Goal: Task Accomplishment & Management: Complete application form

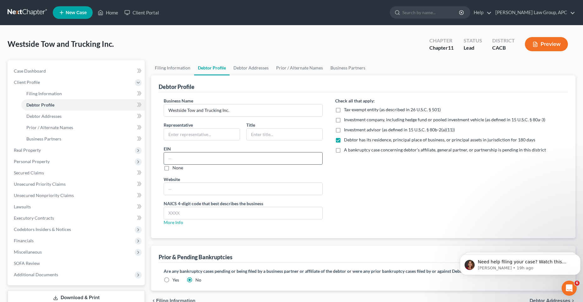
paste input "[US_EMPLOYER_IDENTIFICATION_NUMBER]"
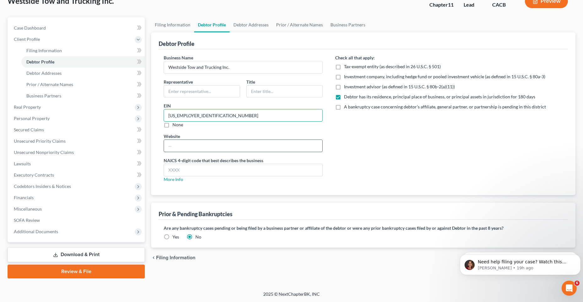
scroll to position [43, 0]
type input "[US_EMPLOYER_IDENTIFICATION_NUMBER]"
click at [46, 71] on span "Debtor Addresses" at bounding box center [43, 72] width 35 height 5
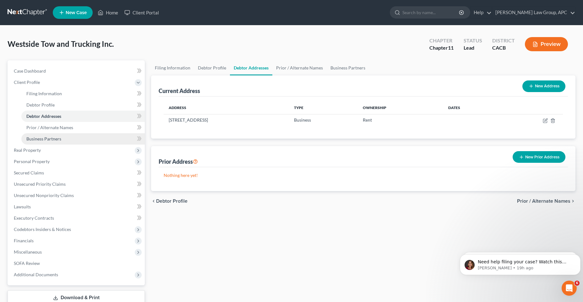
click at [56, 138] on span "Business Partners" at bounding box center [43, 138] width 35 height 5
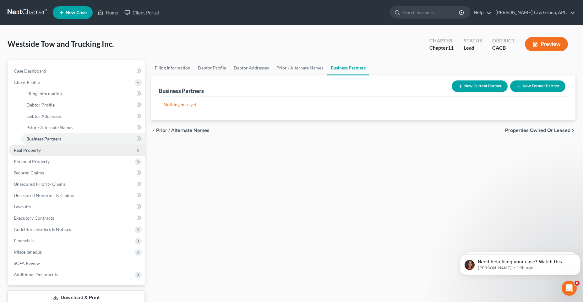
click at [40, 150] on span "Real Property" at bounding box center [27, 149] width 27 height 5
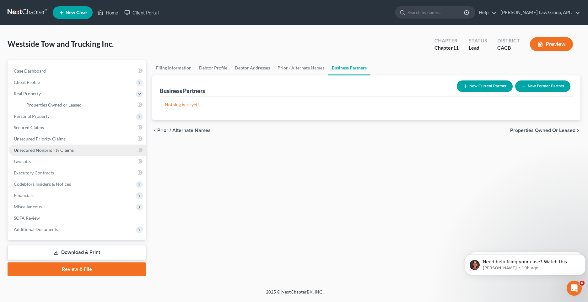
click at [41, 153] on link "Unsecured Nonpriority Claims" at bounding box center [77, 149] width 137 height 11
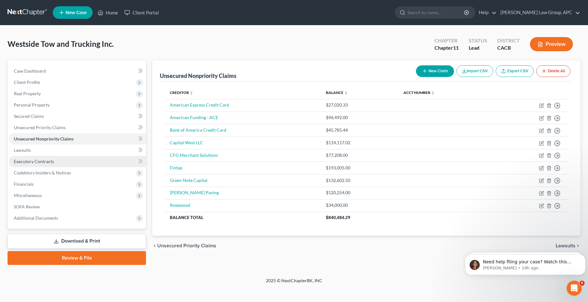
click at [42, 164] on span "Executory Contracts" at bounding box center [34, 161] width 40 height 5
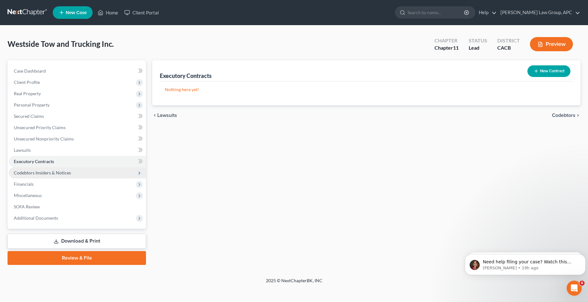
click at [43, 171] on span "Codebtors Insiders & Notices" at bounding box center [42, 172] width 57 height 5
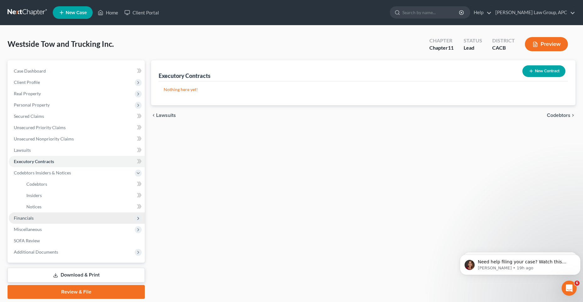
click at [34, 216] on span "Financials" at bounding box center [77, 217] width 136 height 11
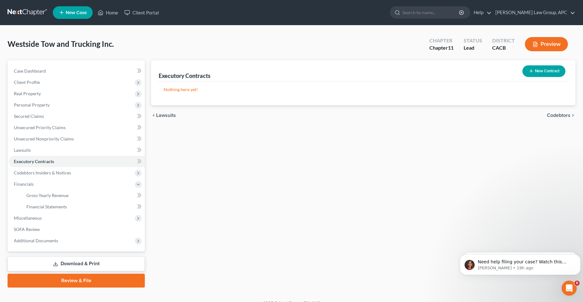
click at [62, 285] on link "Review & File" at bounding box center [76, 280] width 137 height 14
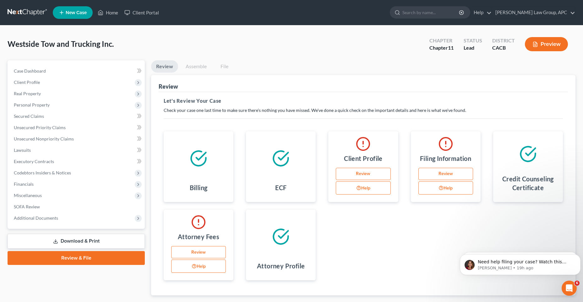
click at [373, 174] on link "Review" at bounding box center [363, 174] width 55 height 13
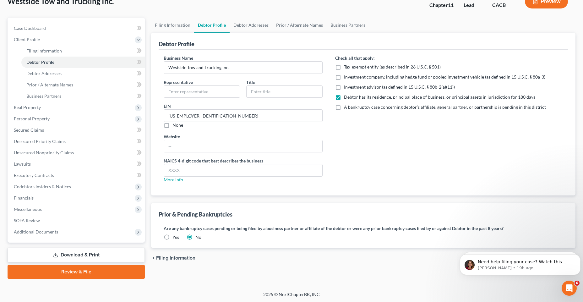
scroll to position [43, 0]
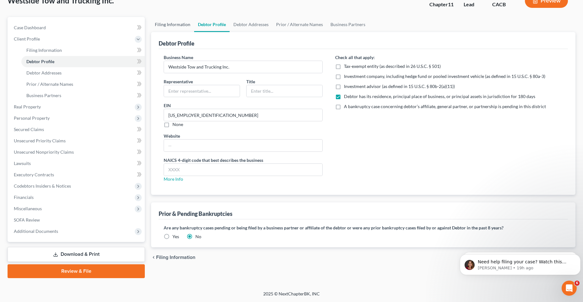
click at [168, 24] on link "Filing Information" at bounding box center [172, 24] width 43 height 15
select select "1"
select select "7"
select select "0"
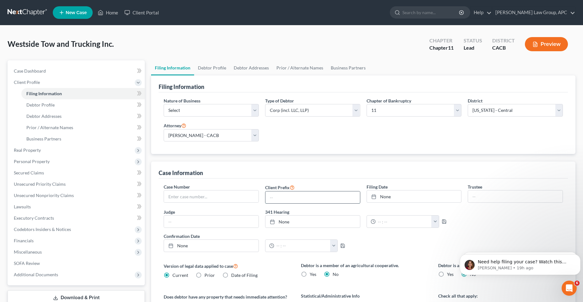
click at [323, 197] on input "text" at bounding box center [312, 197] width 94 height 12
type input "[DATE]"
click at [392, 194] on link "None" at bounding box center [414, 196] width 94 height 12
click at [186, 198] on input "text" at bounding box center [211, 196] width 94 height 12
click at [293, 169] on div "Case Information" at bounding box center [363, 169] width 409 height 17
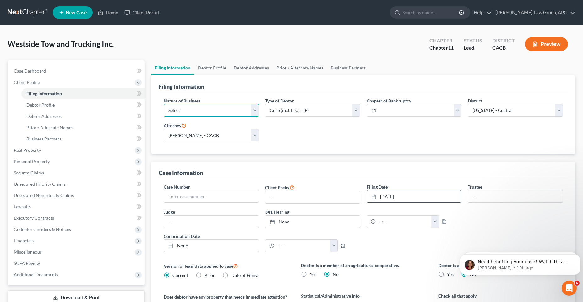
click at [190, 107] on select "Select Clearing Bank Commodity Broker Health Care Business Other Railroad Singl…" at bounding box center [211, 110] width 95 height 13
select select "3"
click at [164, 104] on select "Select Clearing Bank Commodity Broker Health Care Business Other Railroad Singl…" at bounding box center [211, 110] width 95 height 13
click at [209, 71] on link "Debtor Profile" at bounding box center [212, 67] width 36 height 15
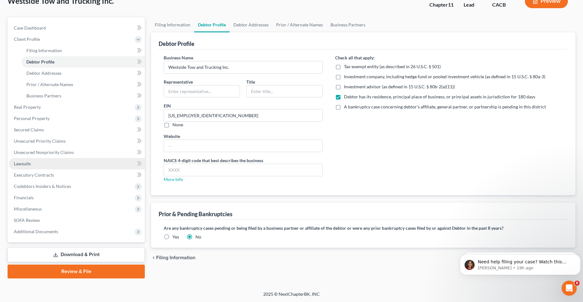
scroll to position [43, 0]
click at [72, 271] on link "Review & File" at bounding box center [76, 271] width 137 height 14
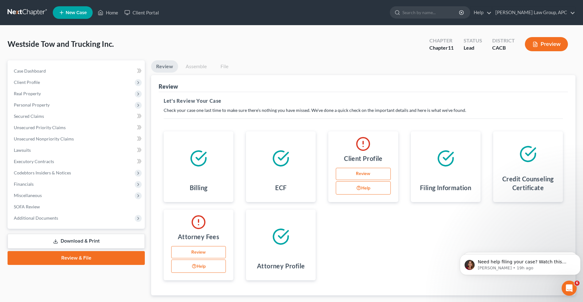
click at [355, 175] on link "Review" at bounding box center [363, 174] width 55 height 13
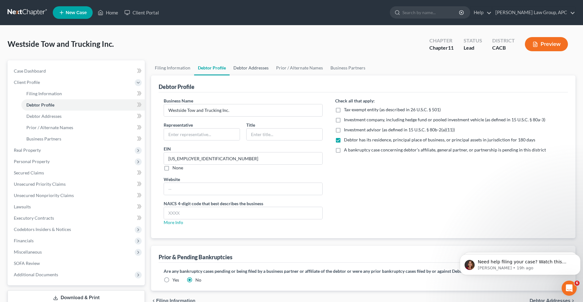
click at [256, 65] on link "Debtor Addresses" at bounding box center [250, 67] width 43 height 15
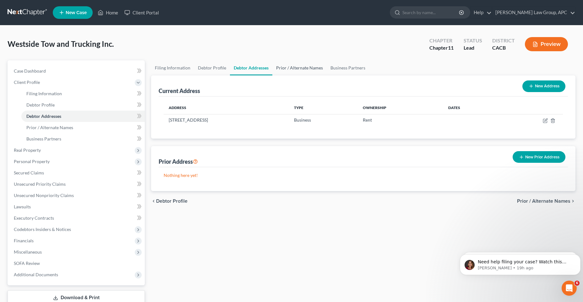
click at [294, 69] on link "Prior / Alternate Names" at bounding box center [299, 67] width 54 height 15
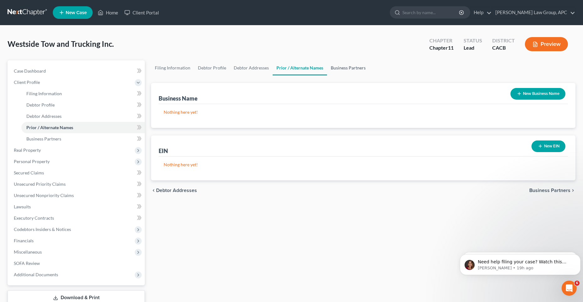
click at [336, 68] on link "Business Partners" at bounding box center [348, 67] width 42 height 15
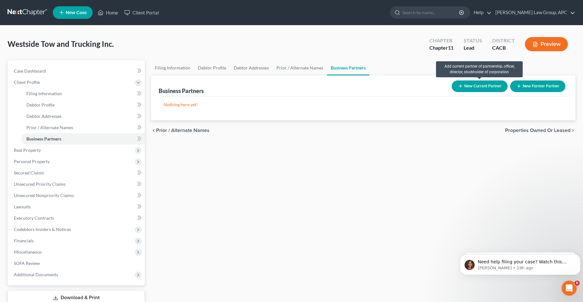
click at [490, 82] on button "New Current Partner" at bounding box center [479, 86] width 56 height 12
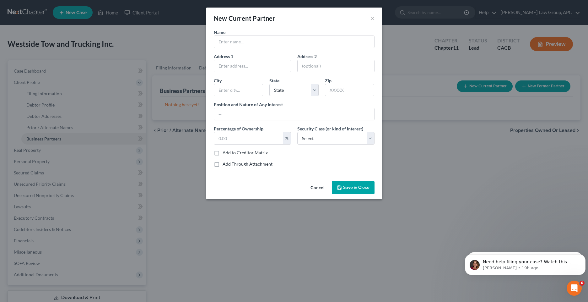
click at [317, 189] on button "Cancel" at bounding box center [317, 187] width 24 height 13
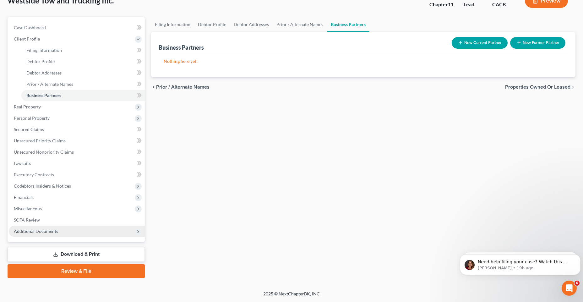
click at [62, 270] on link "Review & File" at bounding box center [76, 271] width 137 height 14
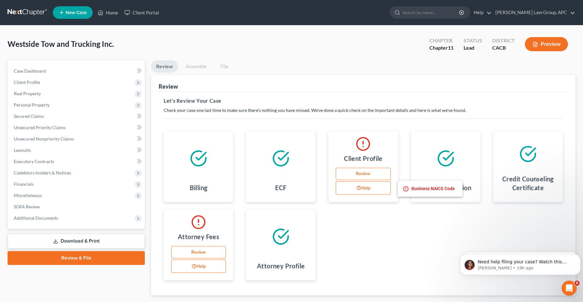
click at [342, 190] on button "Help" at bounding box center [363, 187] width 55 height 13
click at [343, 170] on link "Review" at bounding box center [363, 174] width 55 height 13
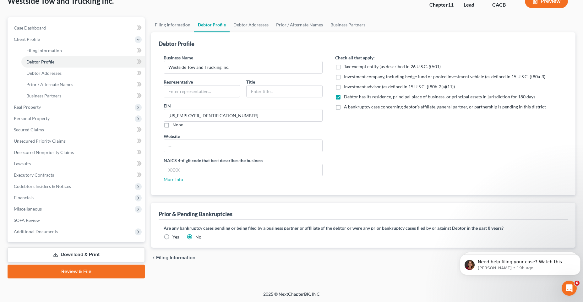
scroll to position [43, 0]
click at [181, 171] on input "text" at bounding box center [243, 170] width 158 height 12
type input "0001"
click at [192, 148] on input "text" at bounding box center [243, 145] width 158 height 12
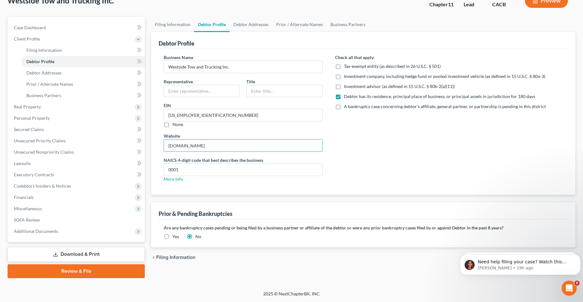
type input "[DOMAIN_NAME]"
click at [424, 166] on div "Check all that apply: Tax-exempt entity (as described in 26 U.S.C. § 501) Inves…" at bounding box center [449, 120] width 240 height 133
click at [78, 272] on link "Review & File" at bounding box center [76, 271] width 137 height 14
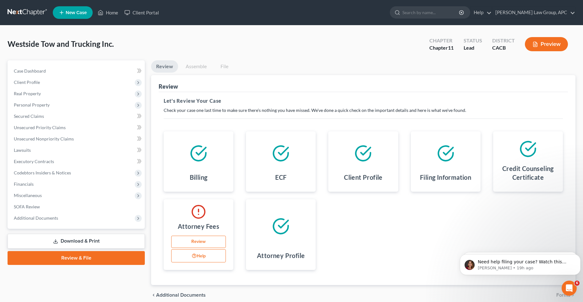
click at [184, 243] on link "Review" at bounding box center [198, 241] width 55 height 13
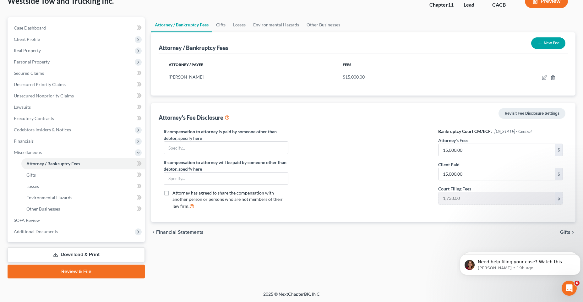
scroll to position [43, 0]
click at [172, 192] on label "Attorney has agreed to share the compensation with another person or persons wh…" at bounding box center [230, 199] width 116 height 20
click at [175, 192] on input "Attorney has agreed to share the compensation with another person or persons wh…" at bounding box center [177, 191] width 4 height 4
click at [172, 192] on label "Attorney has agreed to share the compensation with another person or persons wh…" at bounding box center [230, 199] width 116 height 20
click at [175, 192] on input "Attorney has agreed to share the compensation with another person or persons wh…" at bounding box center [177, 191] width 4 height 4
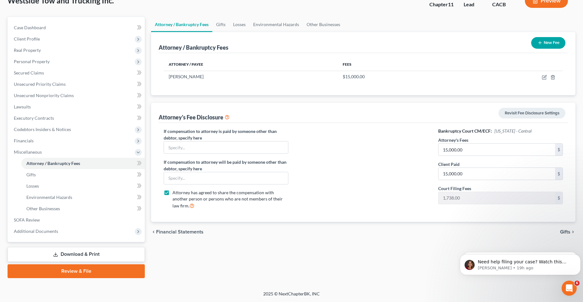
checkbox input "false"
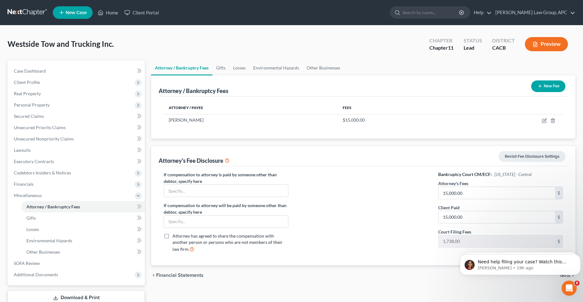
scroll to position [0, 0]
click at [221, 67] on link "Gifts" at bounding box center [220, 67] width 17 height 15
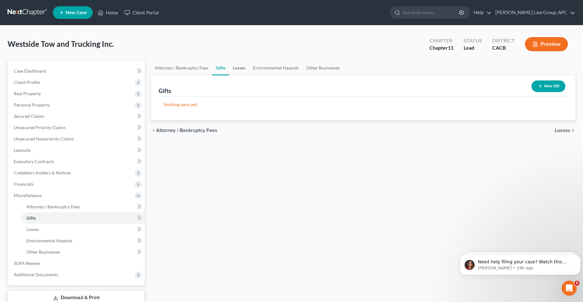
click at [234, 67] on link "Losses" at bounding box center [239, 67] width 20 height 15
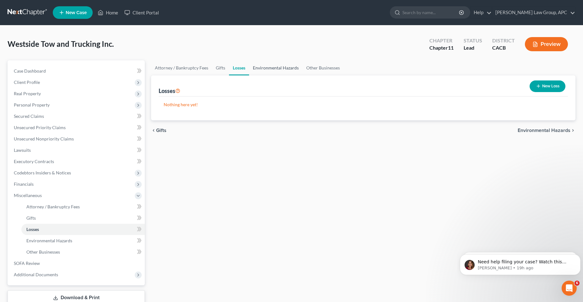
click at [272, 64] on link "Environmental Hazards" at bounding box center [275, 67] width 53 height 15
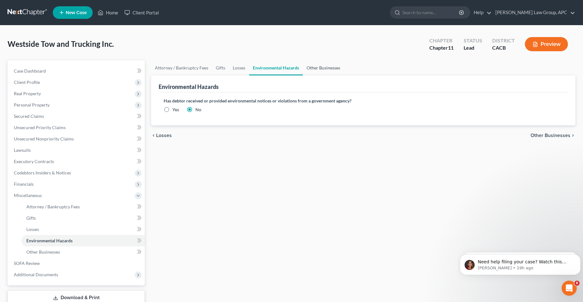
click at [337, 66] on link "Other Businesses" at bounding box center [323, 67] width 41 height 15
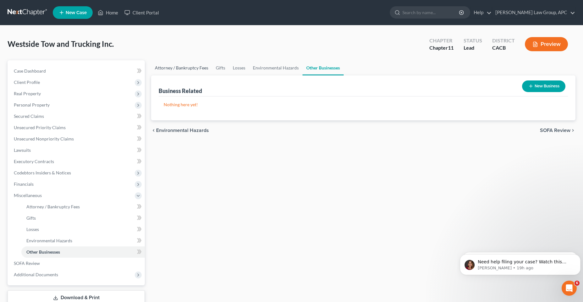
click at [182, 70] on link "Attorney / Bankruptcy Fees" at bounding box center [181, 67] width 61 height 15
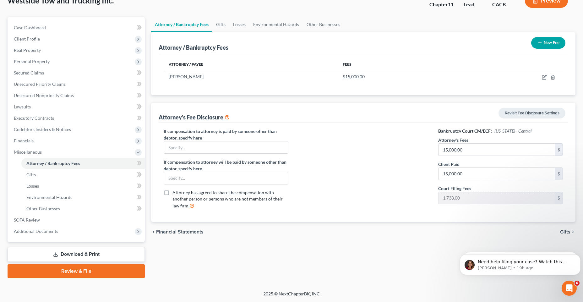
click at [88, 272] on link "Review & File" at bounding box center [76, 271] width 137 height 14
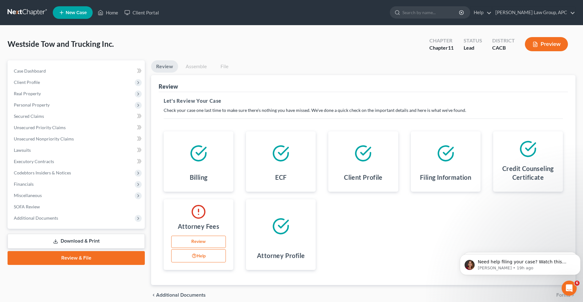
click at [213, 261] on button "Help" at bounding box center [198, 255] width 55 height 13
click at [207, 242] on link "Review" at bounding box center [198, 241] width 55 height 13
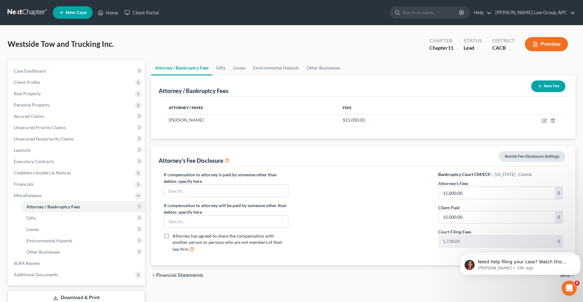
click at [527, 159] on link "Revisit Fee Disclosure Settings" at bounding box center [531, 156] width 67 height 11
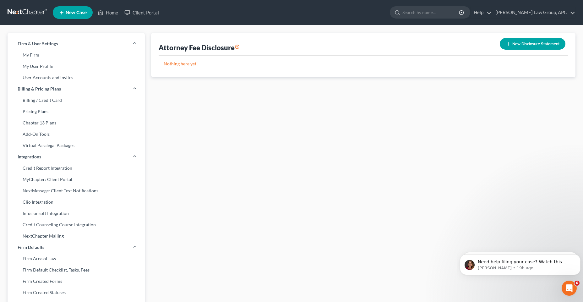
click at [536, 45] on button "New Disclosure Statement" at bounding box center [532, 44] width 66 height 12
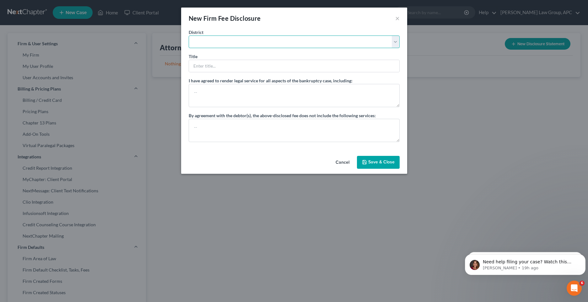
click at [251, 45] on select "[US_STATE] - [GEOGRAPHIC_DATA] [US_STATE] - [GEOGRAPHIC_DATA][US_STATE] - South…" at bounding box center [294, 41] width 211 height 13
click at [189, 35] on select "[US_STATE] - [GEOGRAPHIC_DATA] [US_STATE] - [GEOGRAPHIC_DATA][US_STATE] - South…" at bounding box center [294, 41] width 211 height 13
click at [386, 160] on button "Save & Close" at bounding box center [378, 162] width 43 height 13
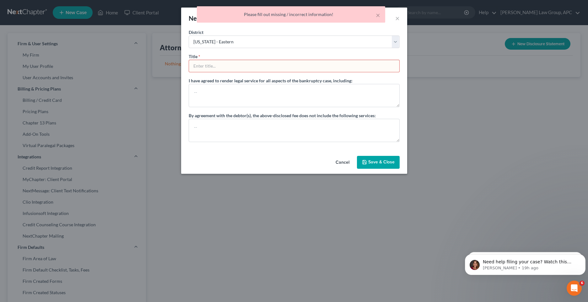
click at [196, 65] on input "text" at bounding box center [294, 66] width 210 height 12
click at [380, 17] on div "× Please fill out missing / incorrect information!" at bounding box center [291, 14] width 188 height 16
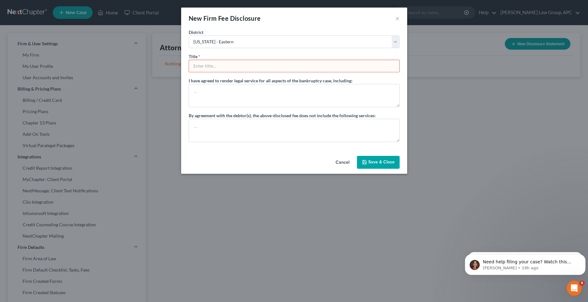
click at [350, 162] on button "Cancel" at bounding box center [343, 162] width 24 height 13
select select "?"
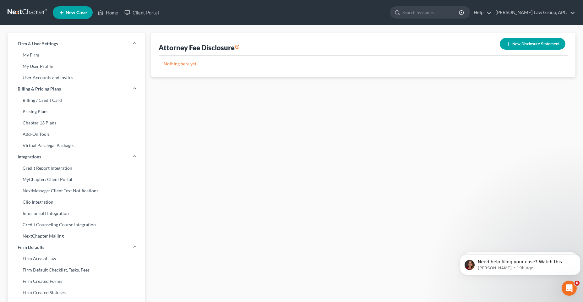
click at [532, 43] on button "New Disclosure Statement" at bounding box center [532, 44] width 66 height 12
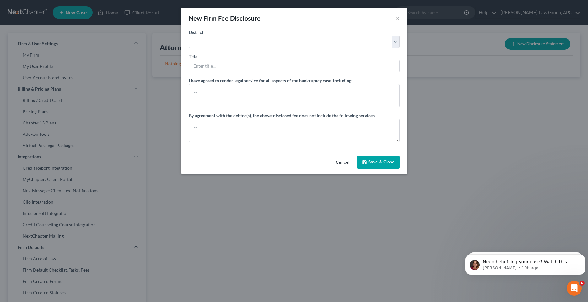
click at [336, 161] on button "Cancel" at bounding box center [343, 162] width 24 height 13
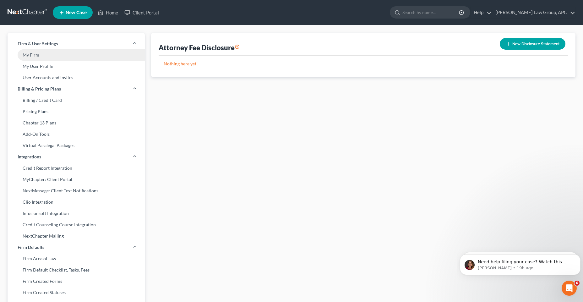
click at [45, 51] on link "My Firm" at bounding box center [76, 54] width 137 height 11
select select "7"
select select "24"
select select "4"
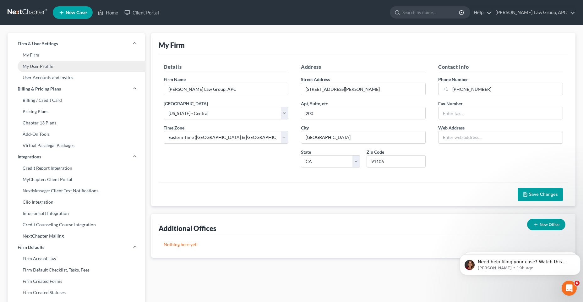
click at [37, 62] on link "My User Profile" at bounding box center [76, 66] width 137 height 11
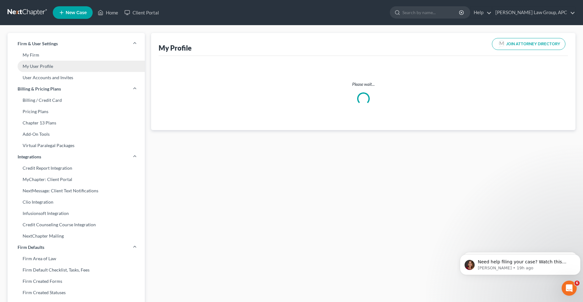
select select "4"
select select "7"
select select "attorney"
select select "0"
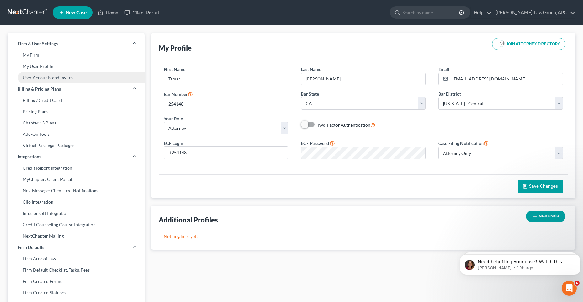
click at [38, 77] on link "User Accounts and Invites" at bounding box center [76, 77] width 137 height 11
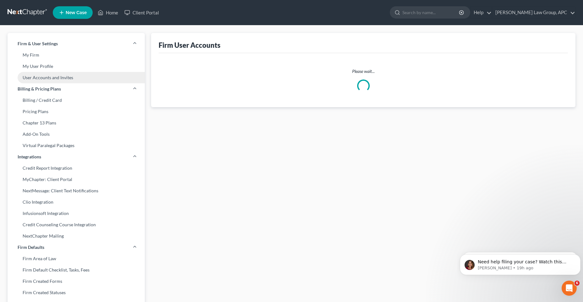
select select "0"
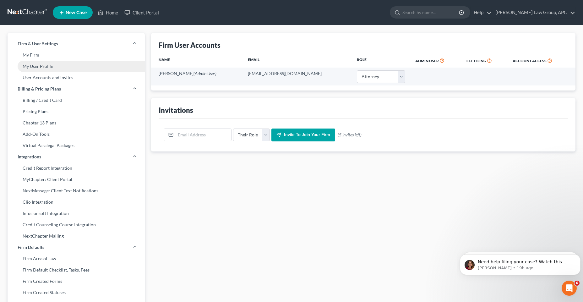
click at [40, 63] on link "My User Profile" at bounding box center [76, 66] width 137 height 11
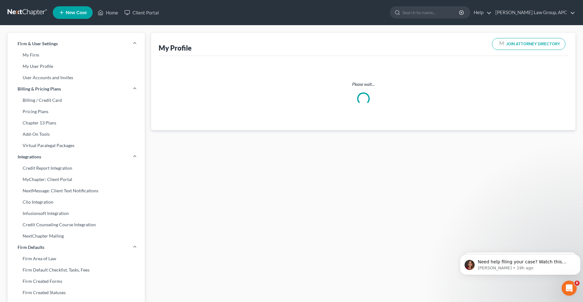
select select "4"
select select "7"
select select "attorney"
select select "0"
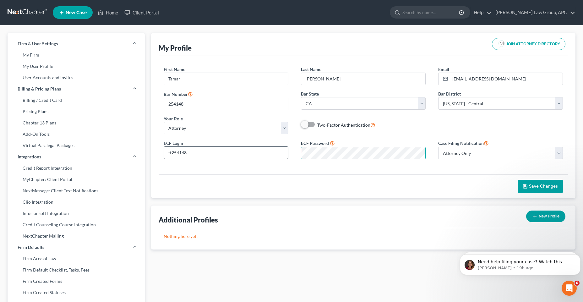
click at [263, 152] on div "ECF Login tt254148 ECF Password Case Filing Notification Select Attorney Only A…" at bounding box center [363, 151] width 412 height 25
click at [529, 187] on span "Save Changes" at bounding box center [539, 185] width 35 height 5
click at [131, 13] on link "Client Portal" at bounding box center [141, 12] width 41 height 11
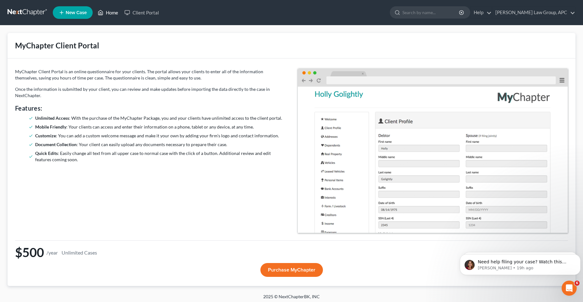
click at [106, 14] on link "Home" at bounding box center [107, 12] width 27 height 11
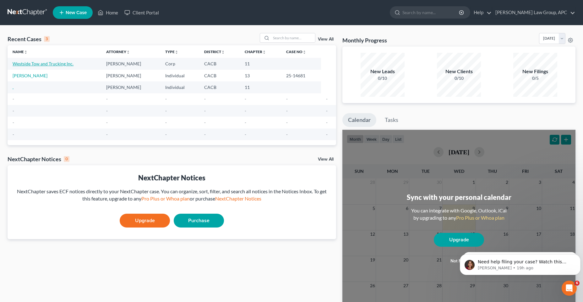
click at [69, 62] on link "Westside Tow and Trucking Inc." at bounding box center [43, 63] width 61 height 5
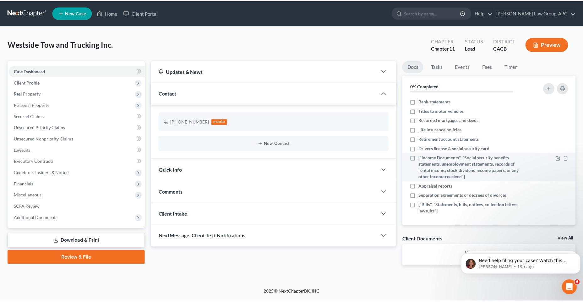
scroll to position [29, 0]
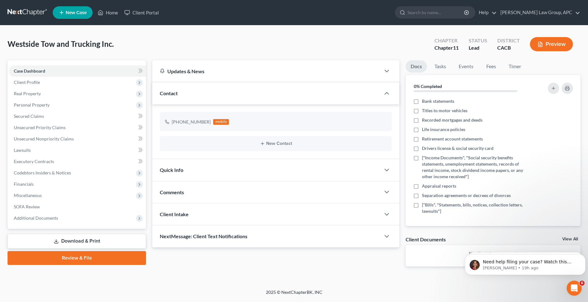
click at [106, 260] on link "Review & File" at bounding box center [77, 258] width 138 height 14
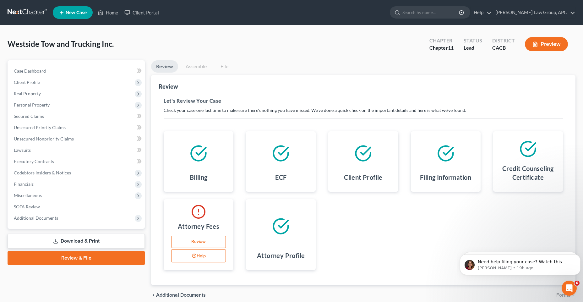
click at [202, 260] on button "Help" at bounding box center [198, 255] width 55 height 13
click at [191, 240] on link "Review" at bounding box center [198, 241] width 55 height 13
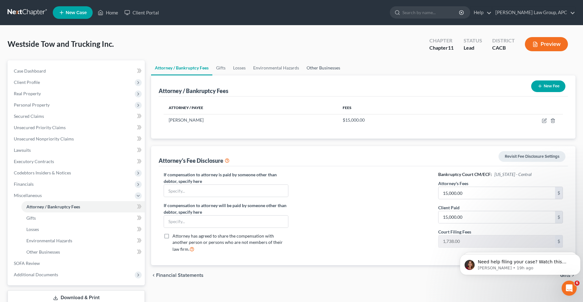
click at [321, 67] on link "Other Businesses" at bounding box center [323, 67] width 41 height 15
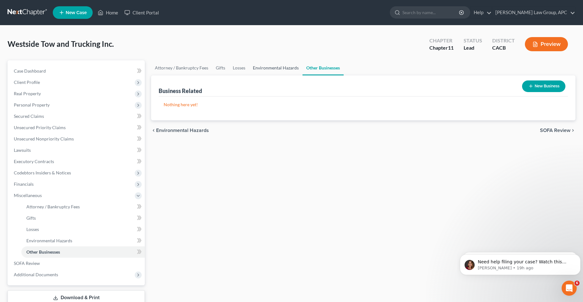
click at [280, 66] on link "Environmental Hazards" at bounding box center [275, 67] width 53 height 15
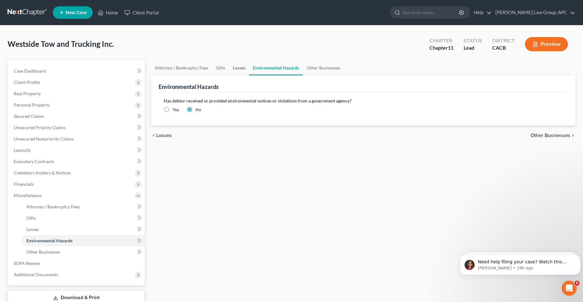
click at [239, 70] on link "Losses" at bounding box center [239, 67] width 20 height 15
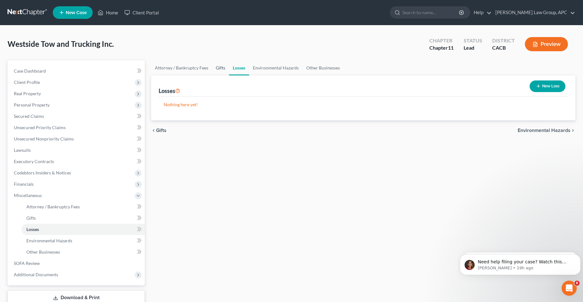
click at [217, 69] on link "Gifts" at bounding box center [220, 67] width 17 height 15
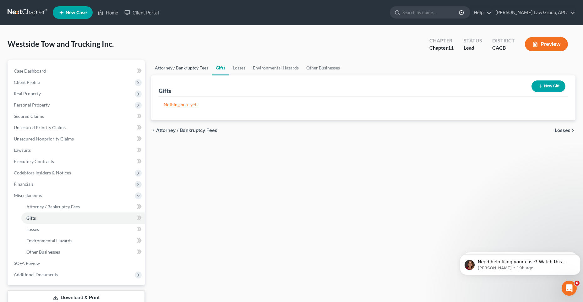
click at [187, 69] on link "Attorney / Bankruptcy Fees" at bounding box center [181, 67] width 61 height 15
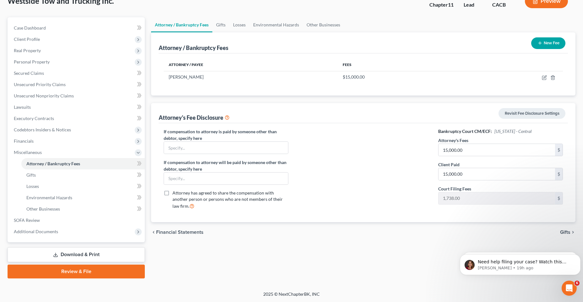
scroll to position [43, 0]
click at [118, 256] on link "Download & Print" at bounding box center [76, 254] width 137 height 15
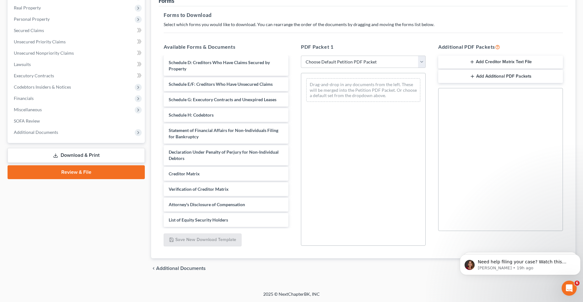
scroll to position [86, 0]
click at [417, 62] on select "Choose Default Petition PDF Packet Complete Bankruptcy Petition (all forms and …" at bounding box center [363, 61] width 125 height 13
select select "0"
click at [303, 55] on select "Choose Default Petition PDF Packet Complete Bankruptcy Petition (all forms and …" at bounding box center [363, 61] width 125 height 13
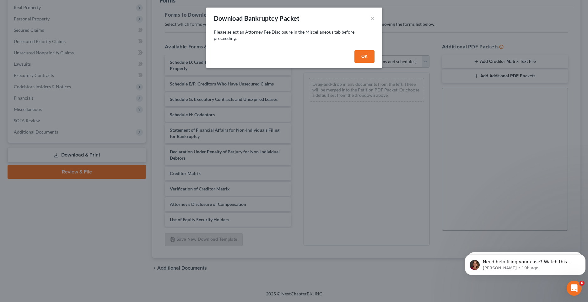
click at [364, 58] on button "OK" at bounding box center [364, 56] width 20 height 13
select select
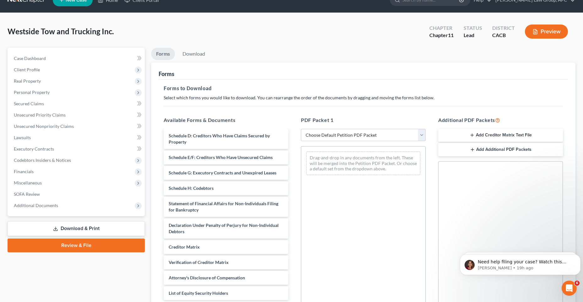
scroll to position [0, 0]
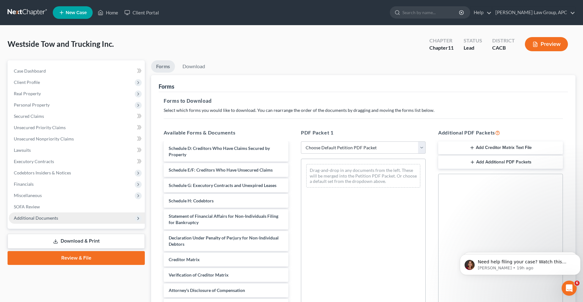
click at [58, 219] on span "Additional Documents" at bounding box center [77, 217] width 136 height 11
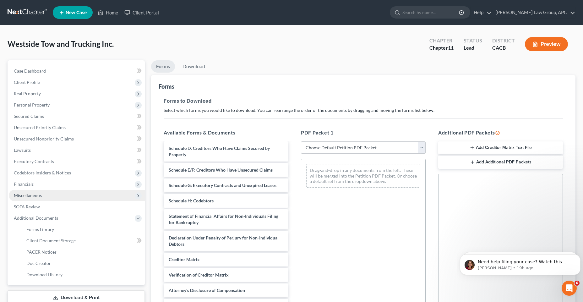
click at [64, 196] on span "Miscellaneous" at bounding box center [77, 195] width 136 height 11
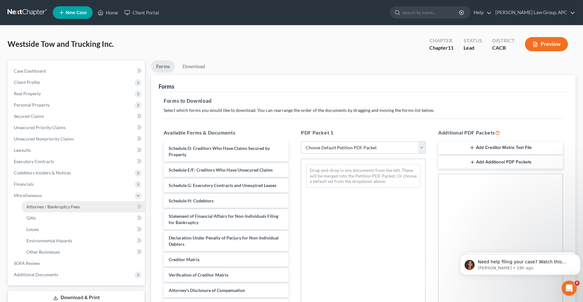
click at [67, 211] on link "Attorney / Bankruptcy Fees" at bounding box center [82, 206] width 123 height 11
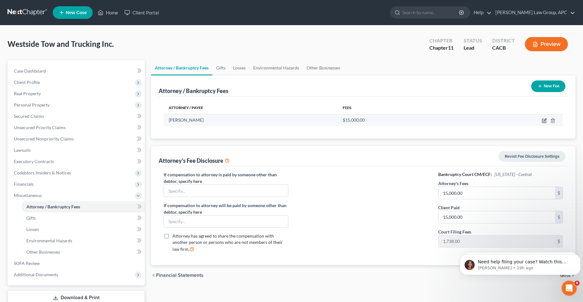
click at [544, 119] on icon "button" at bounding box center [544, 121] width 4 height 4
select select "4"
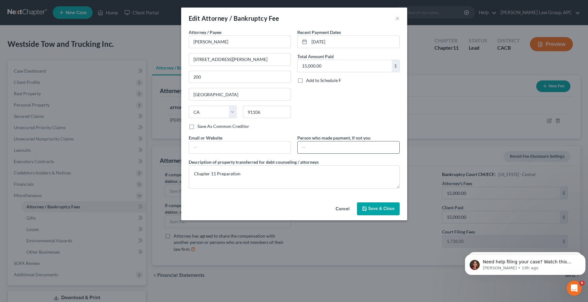
click at [314, 151] on input "text" at bounding box center [349, 147] width 102 height 12
type input "P"
type input "Westside Tow and Trucking, Inc."
click at [373, 212] on button "Save & Close" at bounding box center [378, 208] width 43 height 13
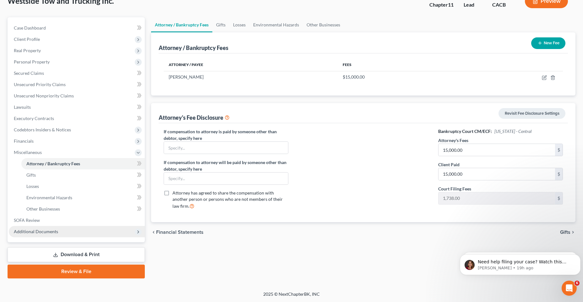
scroll to position [43, 0]
click at [59, 257] on link "Download & Print" at bounding box center [76, 254] width 137 height 15
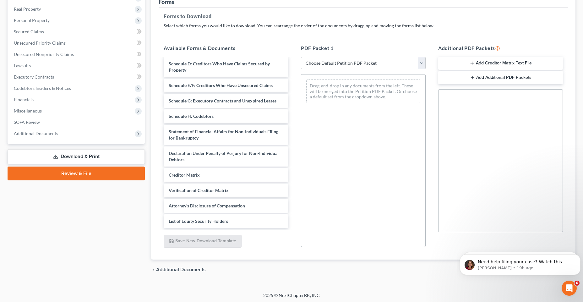
scroll to position [86, 0]
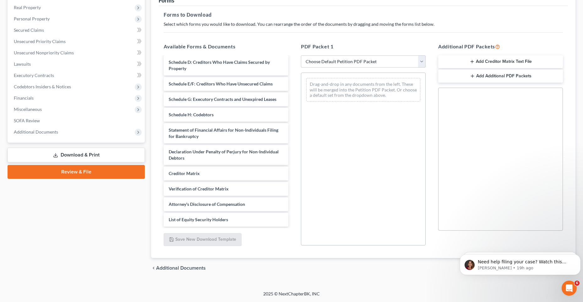
click at [374, 67] on select "Choose Default Petition PDF Packet Complete Bankruptcy Petition (all forms and …" at bounding box center [363, 61] width 125 height 13
select select "0"
click at [303, 55] on select "Choose Default Petition PDF Packet Complete Bankruptcy Petition (all forms and …" at bounding box center [363, 61] width 125 height 13
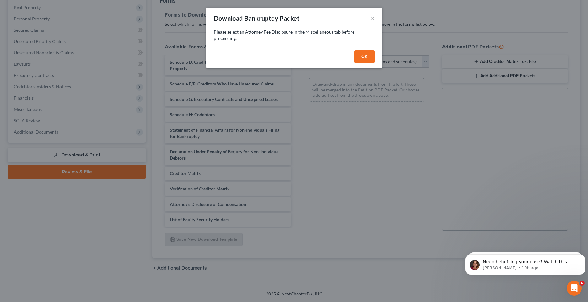
click at [366, 52] on button "OK" at bounding box center [364, 56] width 20 height 13
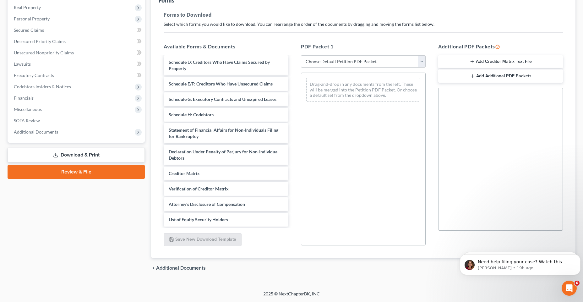
click at [374, 61] on select "Choose Default Petition PDF Packet Complete Bankruptcy Petition (all forms and …" at bounding box center [363, 61] width 125 height 13
select select "1"
click at [301, 55] on select "Choose Default Petition PDF Packet Complete Bankruptcy Petition (all forms and …" at bounding box center [363, 61] width 125 height 13
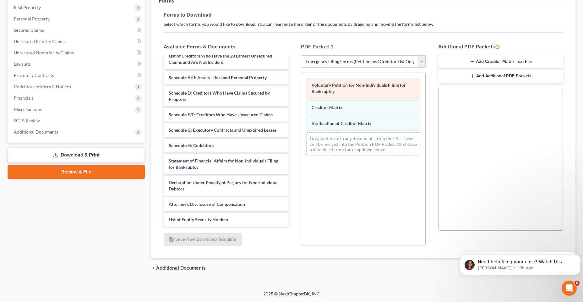
click at [344, 89] on div "Voluntary Petition for Non-Individuals Filing for Bankruptcy" at bounding box center [363, 88] width 114 height 21
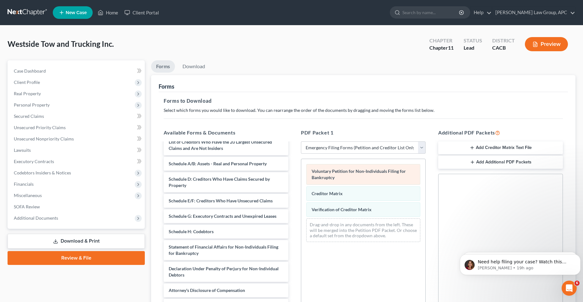
scroll to position [0, 0]
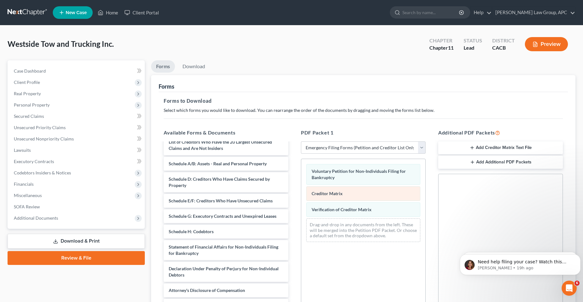
click at [358, 188] on div "Creditor Matrix" at bounding box center [363, 193] width 114 height 14
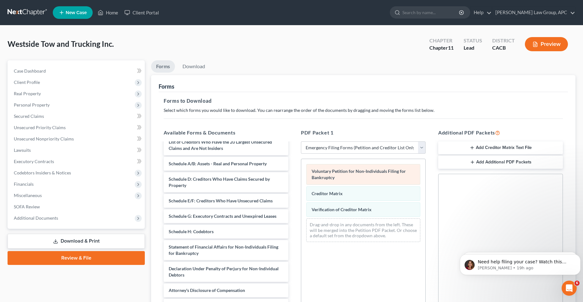
click at [328, 174] on div "Voluntary Petition for Non-Individuals Filing for Bankruptcy" at bounding box center [363, 174] width 114 height 21
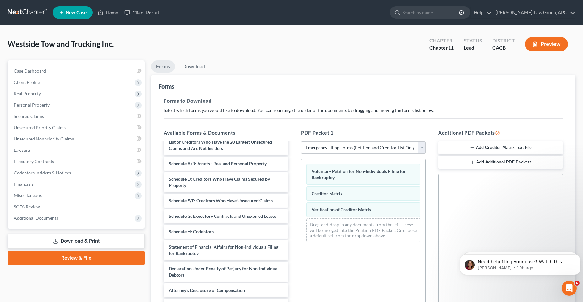
click at [336, 218] on div "Drag-and-drop in any documents from the left. These will be merged into the Pet…" at bounding box center [363, 230] width 114 height 24
click at [332, 214] on div "Verification of Creditor Matrix" at bounding box center [363, 209] width 114 height 14
click at [423, 148] on select "Choose Default Petition PDF Packet Complete Bankruptcy Petition (all forms and …" at bounding box center [363, 147] width 125 height 13
select select
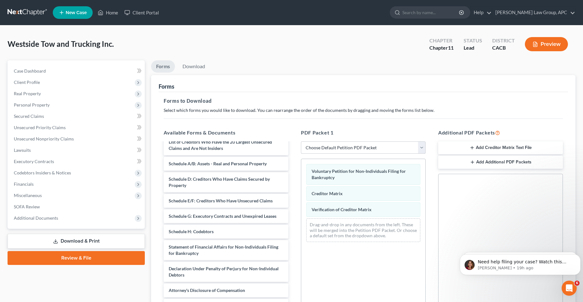
click at [301, 141] on select "Choose Default Petition PDF Packet Complete Bankruptcy Petition (all forms and …" at bounding box center [363, 147] width 125 height 13
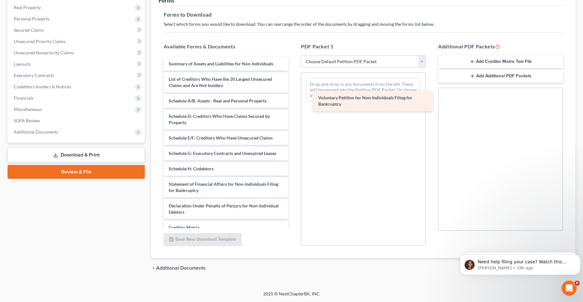
drag, startPoint x: 243, startPoint y: 68, endPoint x: 392, endPoint y: 102, distance: 153.2
click at [293, 102] on div "Voluntary Petition for Non-Individuals Filing for Bankruptcy Voluntary Petition…" at bounding box center [226, 169] width 135 height 224
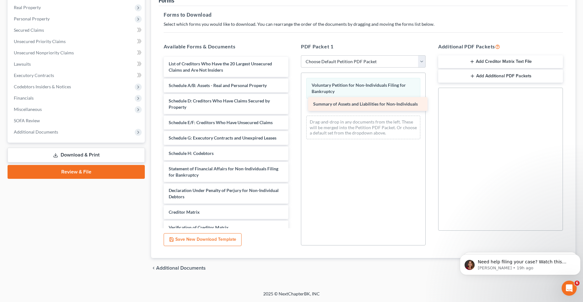
drag, startPoint x: 214, startPoint y: 66, endPoint x: 359, endPoint y: 106, distance: 149.9
click at [293, 106] on div "Summary of Assets and Liabilities for Non-Individuals Summary of Assets and Lia…" at bounding box center [226, 161] width 135 height 208
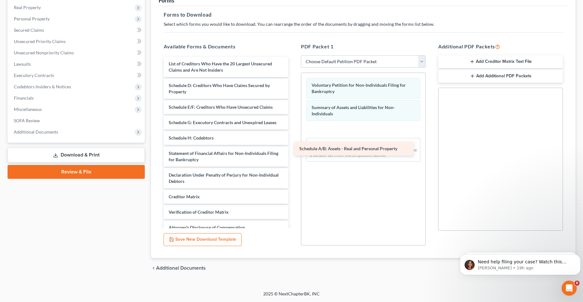
drag, startPoint x: 237, startPoint y: 87, endPoint x: 367, endPoint y: 150, distance: 145.0
click at [293, 150] on div "Schedule A/B: Assets - Real and Personal Property List of Creditors Who Have th…" at bounding box center [226, 153] width 135 height 193
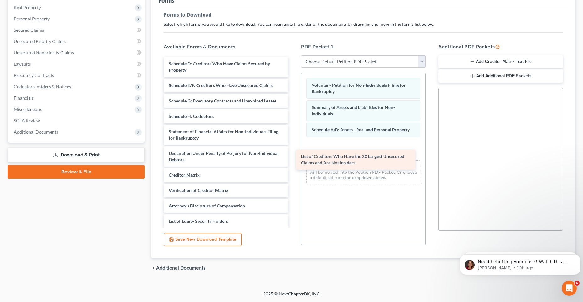
drag, startPoint x: 215, startPoint y: 66, endPoint x: 347, endPoint y: 156, distance: 160.3
click at [293, 156] on div "List of Creditors Who Have the 20 Largest Unsecured Claims and Are Not Insiders…" at bounding box center [226, 142] width 135 height 171
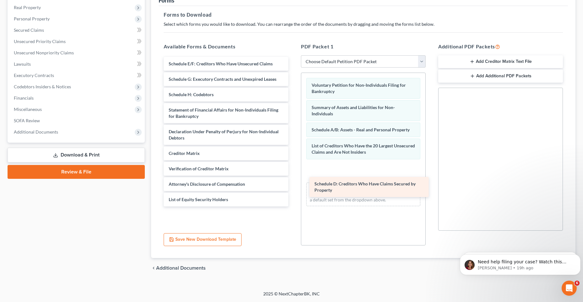
drag, startPoint x: 211, startPoint y: 69, endPoint x: 339, endPoint y: 183, distance: 171.9
click at [293, 188] on div "Schedule D: Creditors Who Have Claims Secured by Property Schedule D: Creditors…" at bounding box center [226, 131] width 135 height 149
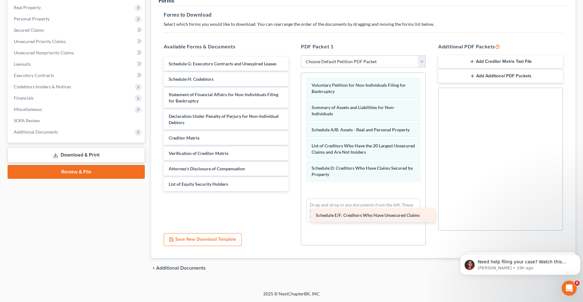
drag, startPoint x: 224, startPoint y: 62, endPoint x: 371, endPoint y: 214, distance: 210.9
click at [293, 191] on div "Schedule E/F: Creditors Who Have Unsecured Claims Schedule E/F: Creditors Who H…" at bounding box center [226, 124] width 135 height 134
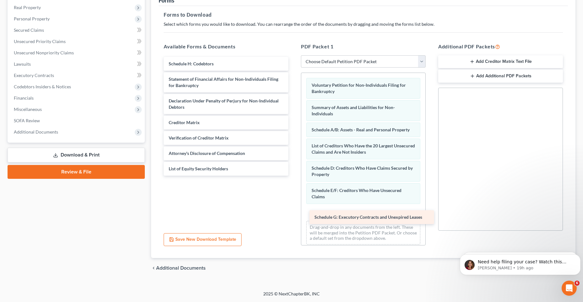
drag, startPoint x: 201, startPoint y: 65, endPoint x: 347, endPoint y: 218, distance: 211.4
click at [293, 175] on div "Schedule G: Executory Contracts and Unexpired Leases Schedule G: Executory Cont…" at bounding box center [226, 116] width 135 height 119
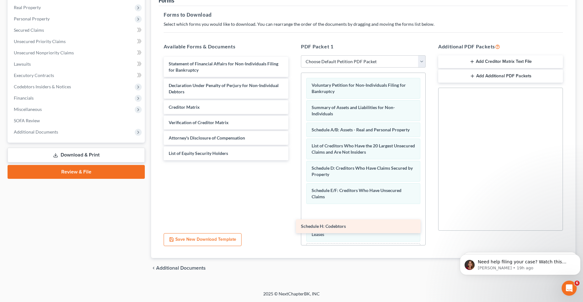
drag, startPoint x: 206, startPoint y: 66, endPoint x: 338, endPoint y: 228, distance: 209.3
click at [293, 160] on div "Schedule H: Codebtors Schedule H: Codebtors Statement of Financial Affairs for …" at bounding box center [226, 108] width 135 height 103
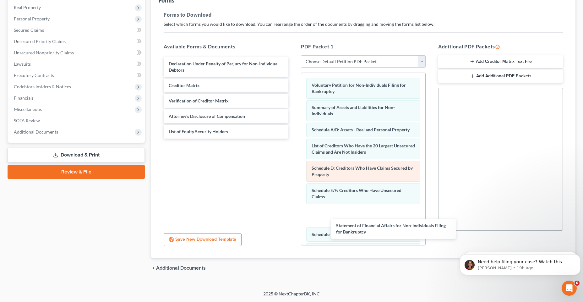
drag, startPoint x: 183, startPoint y: 65, endPoint x: 326, endPoint y: 201, distance: 197.0
click at [293, 138] on div "Statement of Financial Affairs for Non-Individuals Filing for Bankruptcy Statem…" at bounding box center [226, 98] width 135 height 82
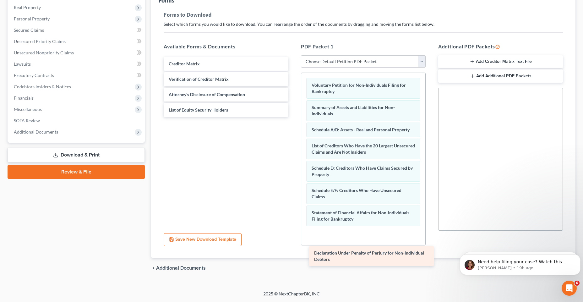
drag, startPoint x: 229, startPoint y: 67, endPoint x: 374, endPoint y: 256, distance: 238.4
click at [293, 117] on div "Declaration Under Penalty of Perjury for Non-Individual Debtors Declaration Und…" at bounding box center [226, 87] width 135 height 60
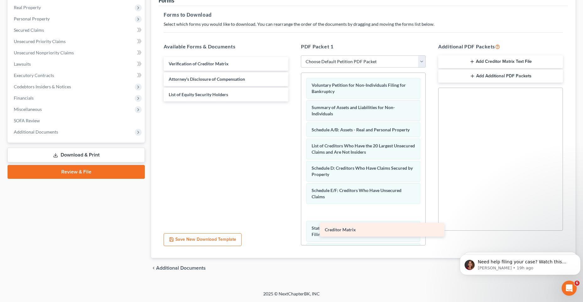
drag, startPoint x: 215, startPoint y: 62, endPoint x: 371, endPoint y: 228, distance: 227.6
click at [293, 101] on div "Creditor Matrix Creditor Matrix Verification of Creditor Matrix Attorney's Disc…" at bounding box center [226, 79] width 135 height 45
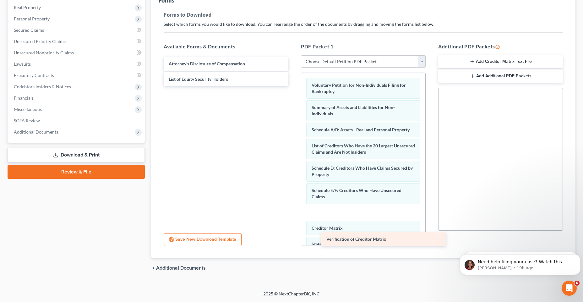
drag, startPoint x: 251, startPoint y: 65, endPoint x: 408, endPoint y: 240, distance: 235.6
click at [293, 86] on div "Verification of Creditor Matrix Verification of Creditor Matrix Attorney's Disc…" at bounding box center [226, 71] width 135 height 29
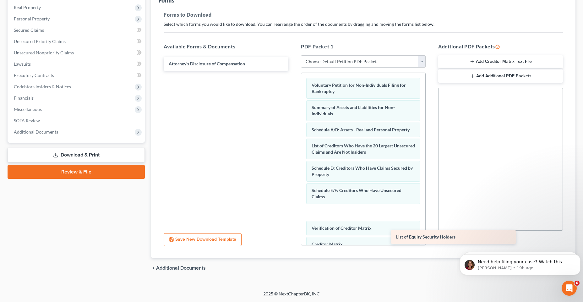
drag, startPoint x: 220, startPoint y: 75, endPoint x: 447, endPoint y: 233, distance: 276.6
click at [293, 71] on div "List of Equity Security Holders Attorney's Disclosure of Compensation List of E…" at bounding box center [226, 64] width 135 height 14
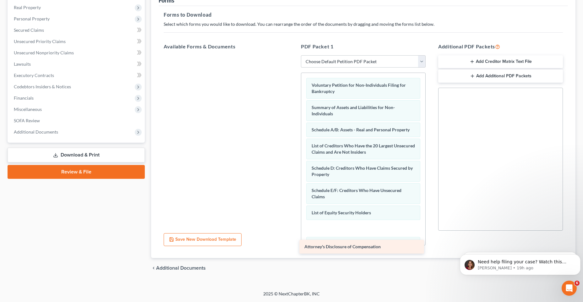
drag, startPoint x: 256, startPoint y: 67, endPoint x: 392, endPoint y: 250, distance: 227.5
click at [293, 55] on div "Attorney's Disclosure of Compensation Attorney's Disclosure of Compensation" at bounding box center [226, 55] width 135 height 0
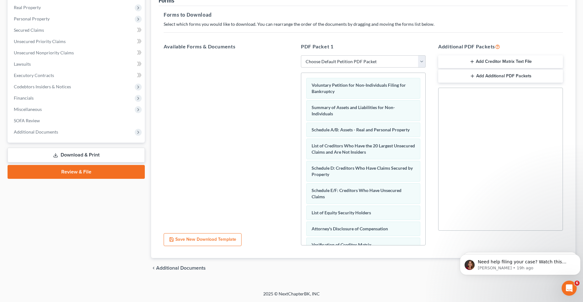
click at [199, 242] on button "Save New Download Template" at bounding box center [203, 239] width 78 height 13
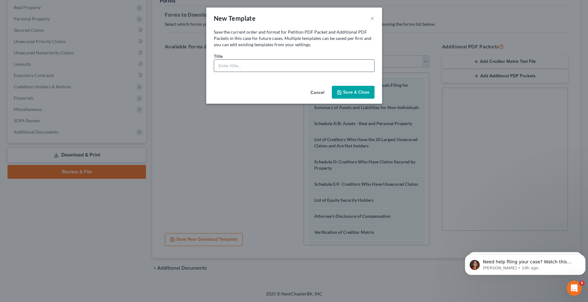
click at [280, 68] on input "text" at bounding box center [294, 66] width 160 height 12
type input "Westside Tow and Trucking"
click at [347, 89] on button "Save & Close" at bounding box center [353, 92] width 43 height 13
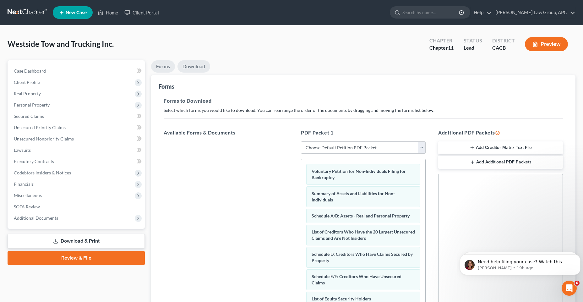
click at [187, 70] on link "Download" at bounding box center [193, 66] width 33 height 12
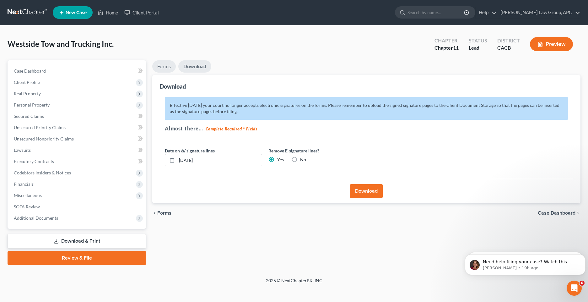
drag, startPoint x: 163, startPoint y: 66, endPoint x: 200, endPoint y: 86, distance: 42.3
click at [163, 65] on link "Forms" at bounding box center [164, 66] width 24 height 12
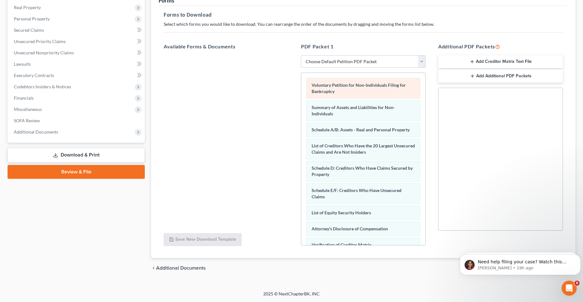
click at [343, 89] on div "Voluntary Petition for Non-Individuals Filing for Bankruptcy" at bounding box center [363, 88] width 114 height 21
click at [368, 63] on select "Choose Default Petition PDF Packet Complete Bankruptcy Petition (all forms and …" at bounding box center [363, 61] width 125 height 13
select select "0"
click at [303, 55] on select "Choose Default Petition PDF Packet Complete Bankruptcy Petition (all forms and …" at bounding box center [363, 61] width 125 height 13
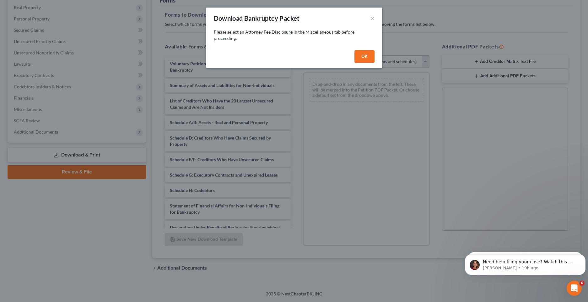
click at [368, 57] on button "OK" at bounding box center [364, 56] width 20 height 13
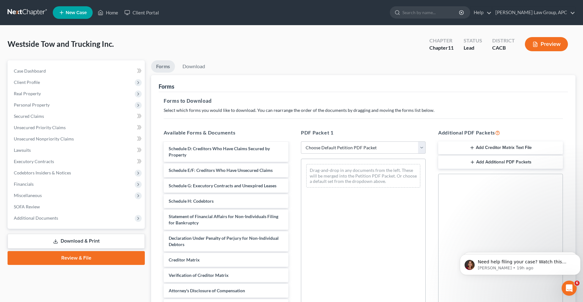
scroll to position [76, 0]
click at [373, 84] on div "Forms" at bounding box center [363, 83] width 409 height 17
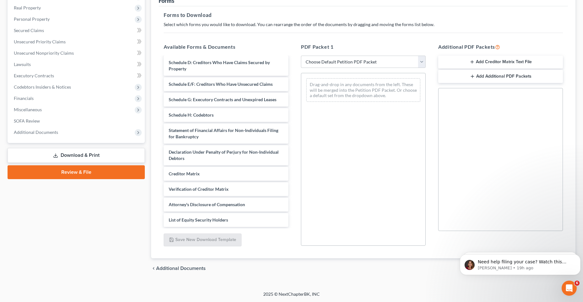
scroll to position [86, 0]
click at [337, 55] on div "PDF Packet 1 Choose Default Petition PDF Packet Complete Bankruptcy Petition (a…" at bounding box center [362, 144] width 137 height 213
click at [336, 66] on select "Choose Default Petition PDF Packet Complete Bankruptcy Petition (all forms and …" at bounding box center [363, 61] width 125 height 13
select select "0"
click at [303, 55] on select "Choose Default Petition PDF Packet Complete Bankruptcy Petition (all forms and …" at bounding box center [363, 61] width 125 height 13
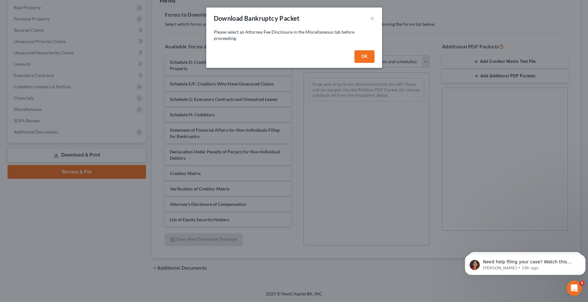
click at [369, 59] on button "OK" at bounding box center [364, 56] width 20 height 13
select select
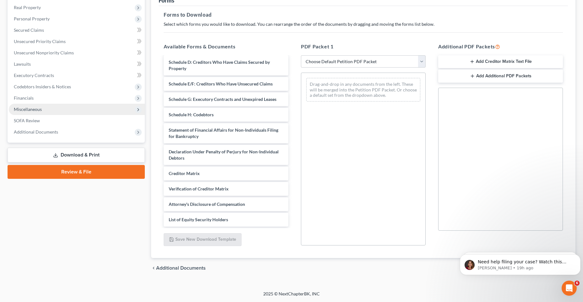
click at [54, 108] on span "Miscellaneous" at bounding box center [77, 109] width 136 height 11
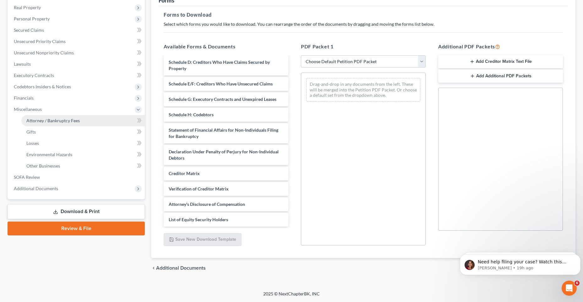
click at [100, 121] on link "Attorney / Bankruptcy Fees" at bounding box center [82, 120] width 123 height 11
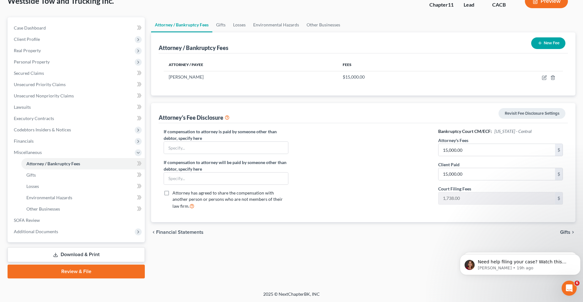
scroll to position [43, 0]
click at [513, 116] on link "Revisit Fee Disclosure Settings" at bounding box center [531, 113] width 67 height 11
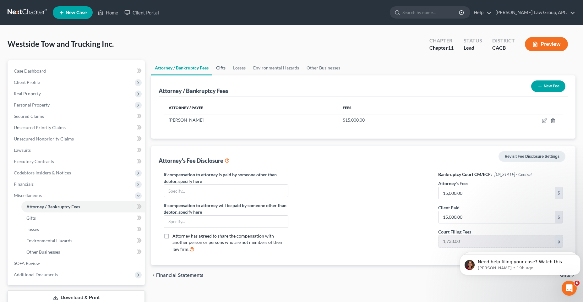
click at [219, 68] on link "Gifts" at bounding box center [220, 67] width 17 height 15
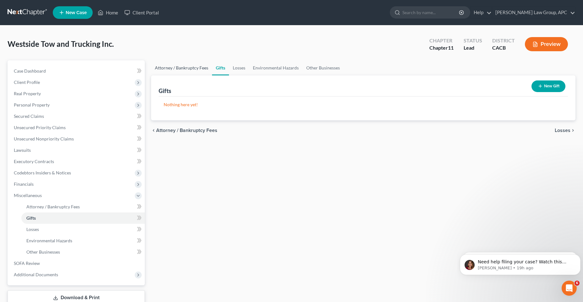
click at [189, 65] on link "Attorney / Bankruptcy Fees" at bounding box center [181, 67] width 61 height 15
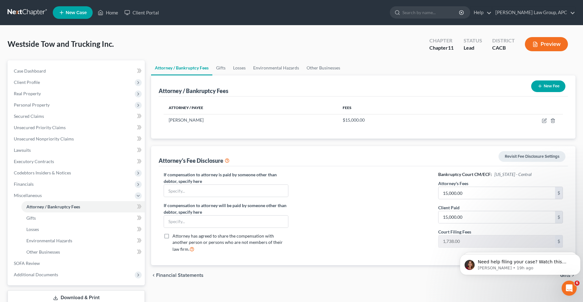
click at [199, 66] on link "Attorney / Bankruptcy Fees" at bounding box center [181, 67] width 61 height 15
click at [320, 68] on link "Other Businesses" at bounding box center [323, 67] width 41 height 15
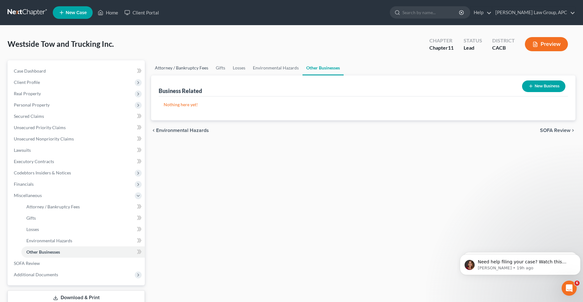
click at [198, 68] on link "Attorney / Bankruptcy Fees" at bounding box center [181, 67] width 61 height 15
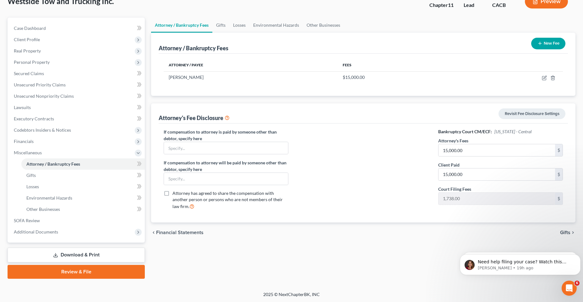
scroll to position [43, 0]
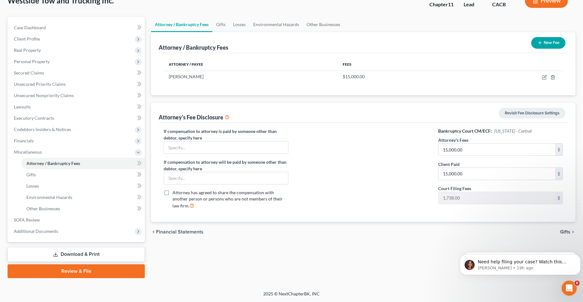
click at [190, 235] on div "chevron_left Financial Statements Gifts chevron_right" at bounding box center [363, 232] width 424 height 20
click at [191, 232] on span "Financial Statements" at bounding box center [179, 231] width 47 height 5
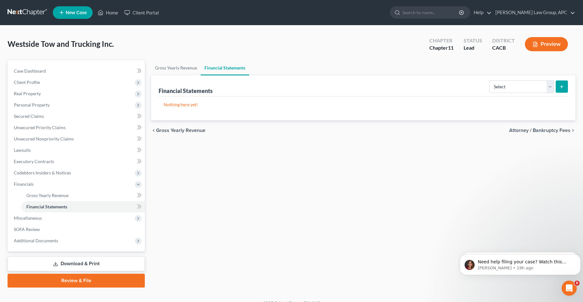
click at [560, 130] on span "Attorney / Bankruptcy Fees" at bounding box center [539, 130] width 61 height 5
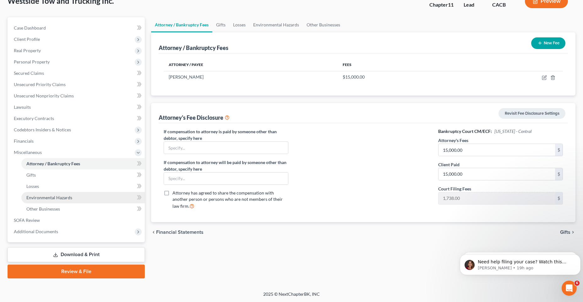
scroll to position [43, 0]
click at [97, 272] on link "Review & File" at bounding box center [76, 271] width 137 height 14
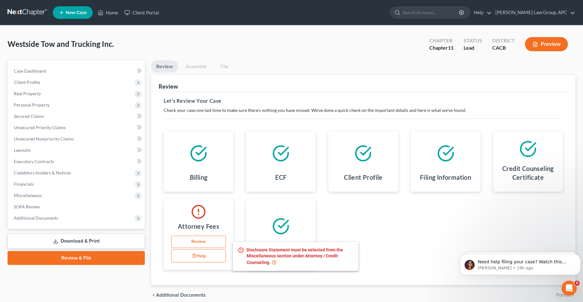
click at [211, 254] on button "Help" at bounding box center [198, 255] width 55 height 13
click at [526, 165] on h4 "Credit Counseling Certificate" at bounding box center [528, 173] width 60 height 18
click at [523, 166] on h4 "Credit Counseling Certificate" at bounding box center [528, 173] width 60 height 18
click at [187, 238] on link "Review" at bounding box center [198, 241] width 55 height 13
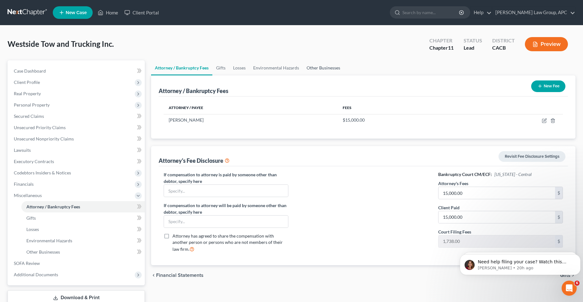
click at [318, 68] on link "Other Businesses" at bounding box center [323, 67] width 41 height 15
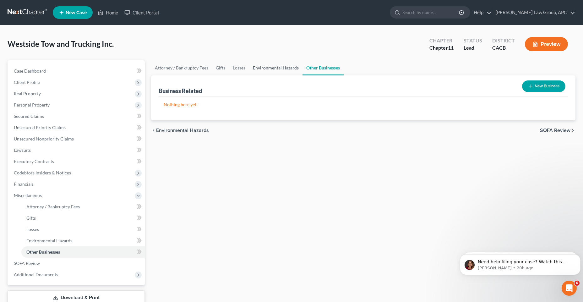
click at [279, 67] on link "Environmental Hazards" at bounding box center [275, 67] width 53 height 15
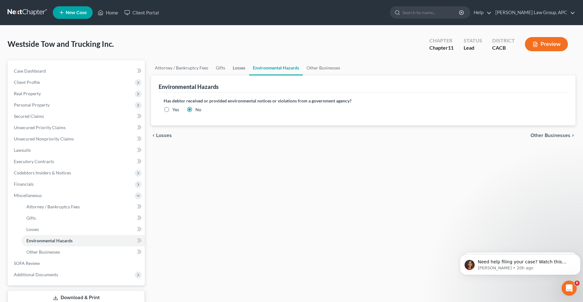
click at [236, 70] on link "Losses" at bounding box center [239, 67] width 20 height 15
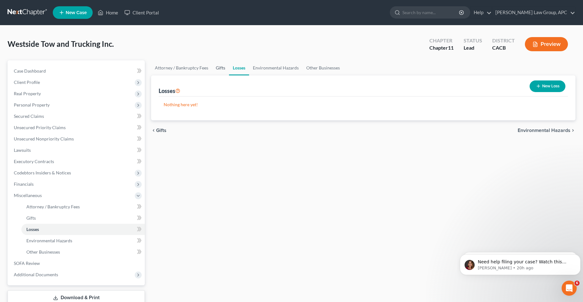
click at [222, 70] on link "Gifts" at bounding box center [220, 67] width 17 height 15
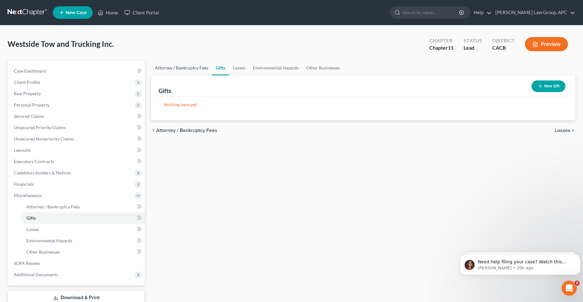
click at [184, 67] on link "Attorney / Bankruptcy Fees" at bounding box center [181, 67] width 61 height 15
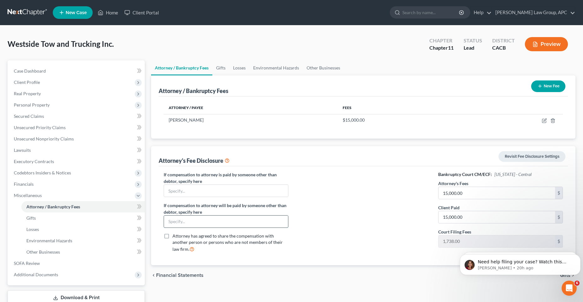
click at [169, 218] on input "text" at bounding box center [226, 221] width 124 height 12
click at [545, 121] on icon "button" at bounding box center [544, 120] width 5 height 5
select select "4"
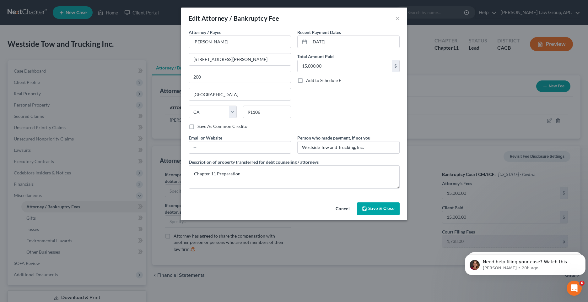
click at [348, 209] on button "Cancel" at bounding box center [343, 209] width 24 height 13
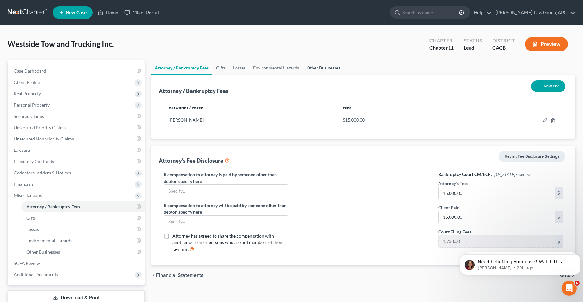
click at [312, 66] on link "Other Businesses" at bounding box center [323, 67] width 41 height 15
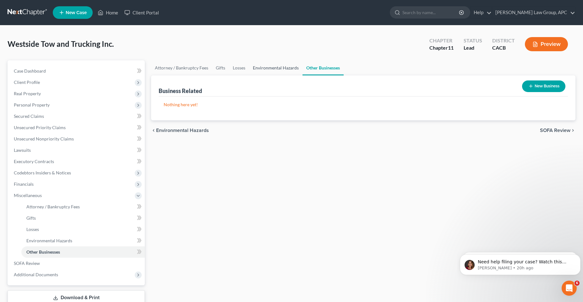
click at [283, 69] on link "Environmental Hazards" at bounding box center [275, 67] width 53 height 15
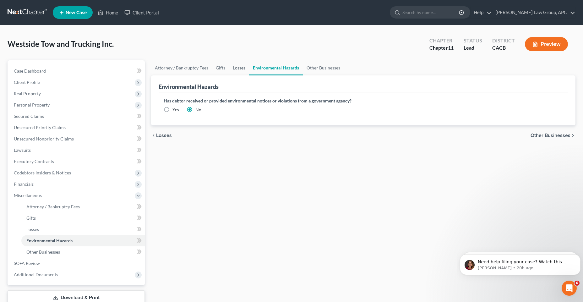
click at [237, 69] on link "Losses" at bounding box center [239, 67] width 20 height 15
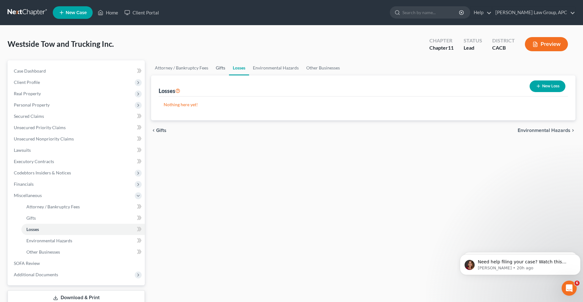
click at [220, 66] on link "Gifts" at bounding box center [220, 67] width 17 height 15
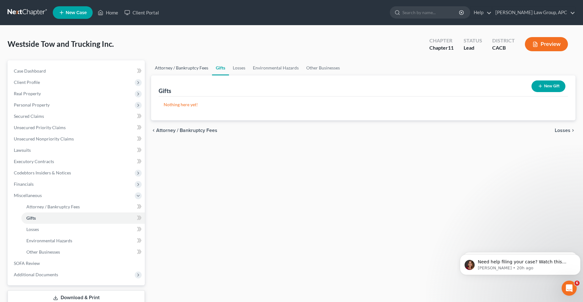
click at [194, 66] on link "Attorney / Bankruptcy Fees" at bounding box center [181, 67] width 61 height 15
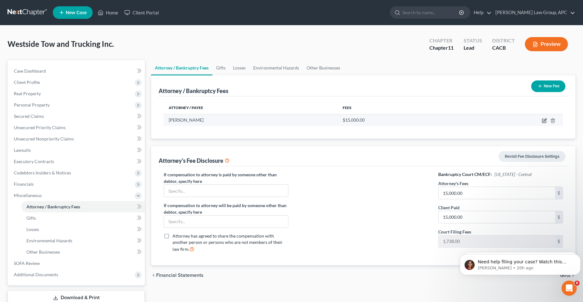
click at [542, 119] on icon "button" at bounding box center [544, 120] width 5 height 5
select select "4"
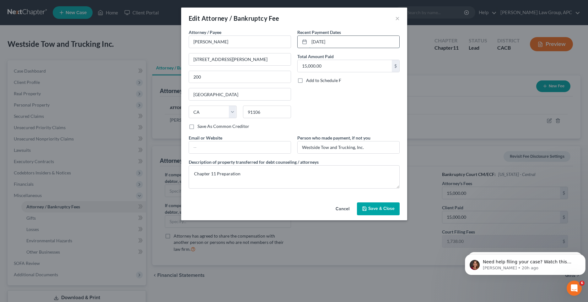
click at [319, 43] on input "[DATE]" at bounding box center [354, 42] width 90 height 12
click at [378, 208] on span "Save & Close" at bounding box center [381, 208] width 26 height 5
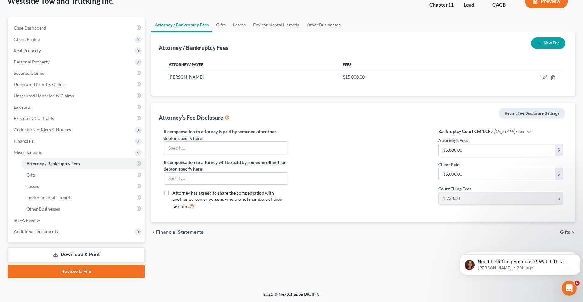
scroll to position [43, 0]
click at [498, 267] on p "[PERSON_NAME] • 20h ago" at bounding box center [524, 268] width 95 height 6
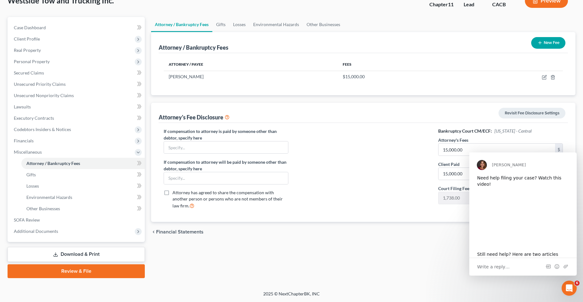
scroll to position [0, 0]
click at [498, 265] on span "Write a reply…" at bounding box center [493, 266] width 33 height 8
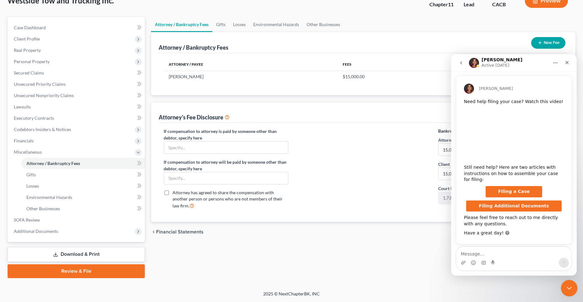
scroll to position [32, 0]
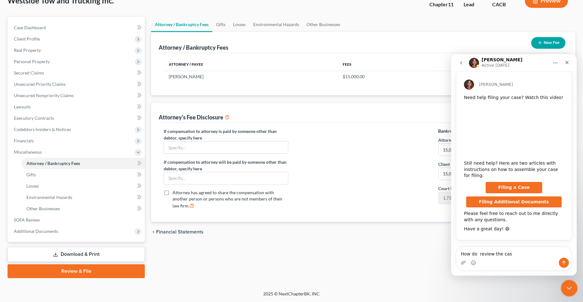
type textarea "How do review the case"
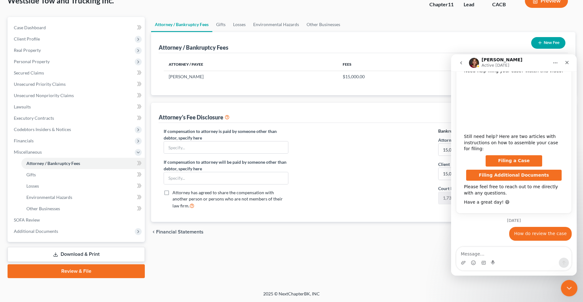
scroll to position [59, 0]
click at [79, 251] on link "Download & Print" at bounding box center [76, 254] width 137 height 15
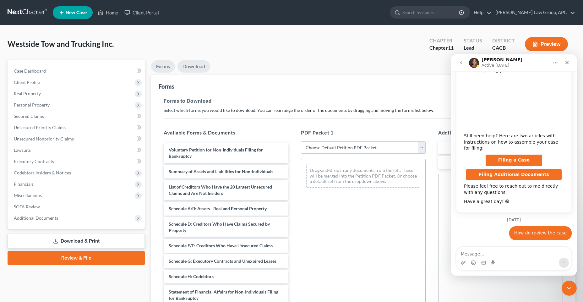
click at [191, 67] on link "Download" at bounding box center [193, 66] width 33 height 12
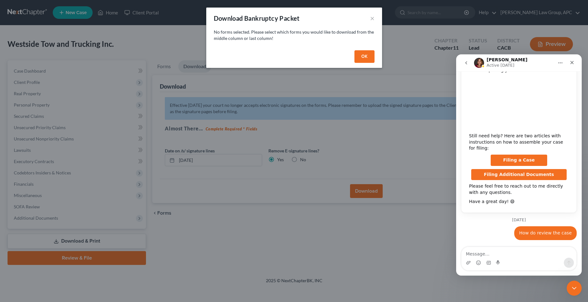
click at [359, 57] on button "OK" at bounding box center [364, 56] width 20 height 13
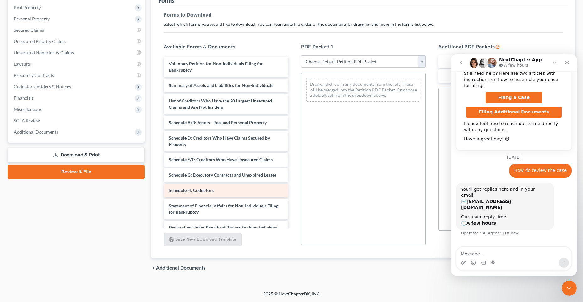
scroll to position [123, 0]
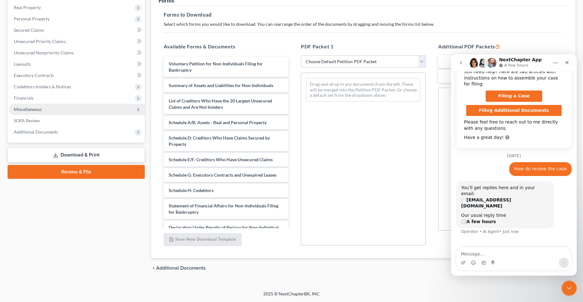
click at [43, 107] on span "Miscellaneous" at bounding box center [77, 109] width 136 height 11
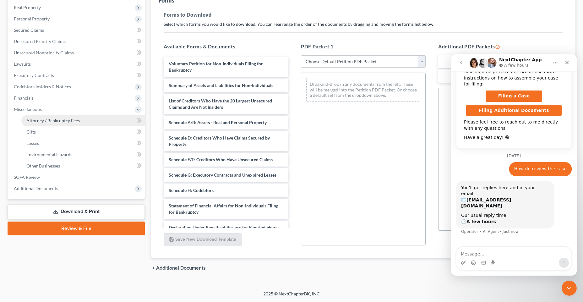
click at [70, 116] on link "Attorney / Bankruptcy Fees" at bounding box center [82, 120] width 123 height 11
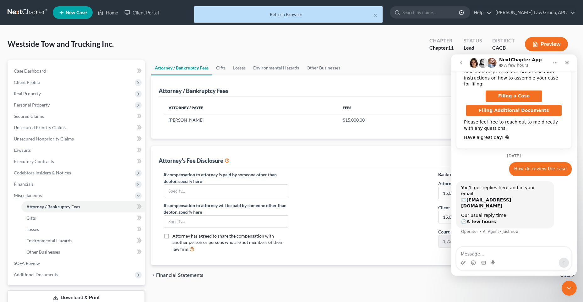
click at [539, 42] on button "Preview" at bounding box center [546, 44] width 43 height 14
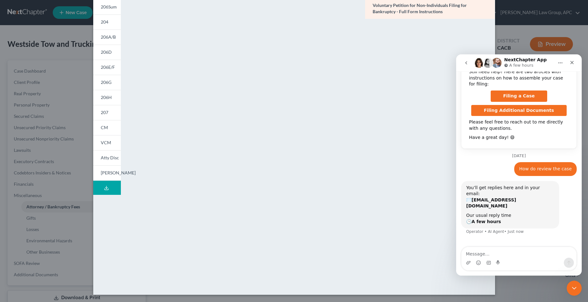
scroll to position [52, 0]
click at [369, 225] on div "NextChapter Map Voluntary Petition for Non-Individuals Filing for Bankruptcy - …" at bounding box center [430, 132] width 136 height 312
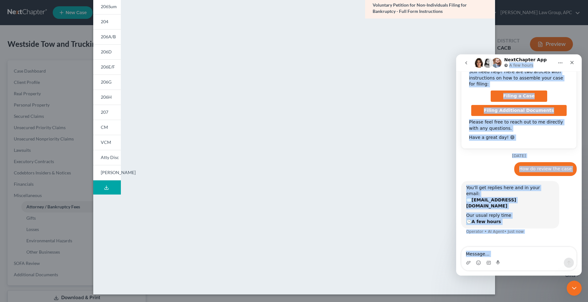
drag, startPoint x: 547, startPoint y: 59, endPoint x: 593, endPoint y: 301, distance: 246.3
click at [582, 275] on html "NextChapter App A few hours Have a quick question or need help finding somethin…" at bounding box center [519, 164] width 126 height 221
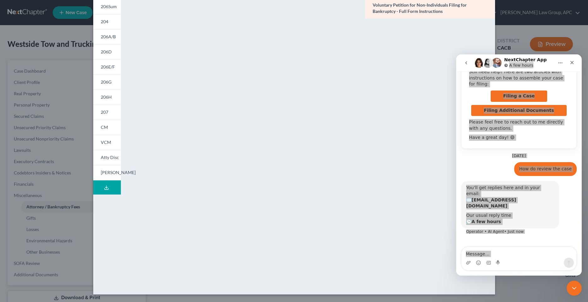
click at [443, 213] on div "NextChapter Map Voluntary Petition for Non-Individuals Filing for Bankruptcy - …" at bounding box center [430, 132] width 136 height 312
click at [369, 249] on div "NextChapter Map Voluntary Petition for Non-Individuals Filing for Bankruptcy - …" at bounding box center [430, 132] width 136 height 312
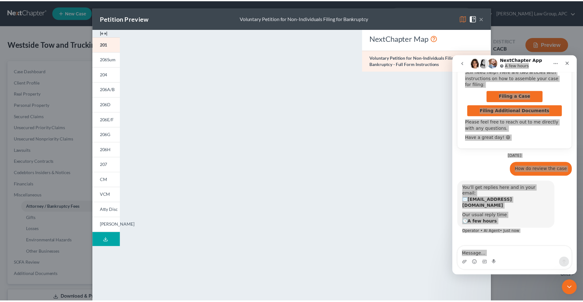
scroll to position [0, 0]
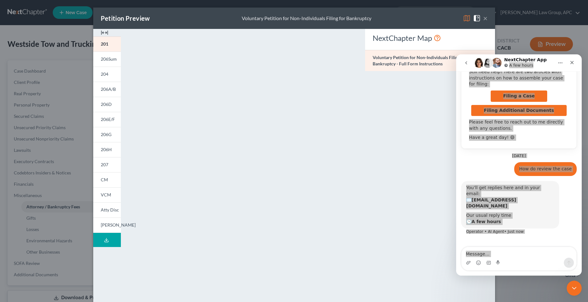
click at [483, 21] on button "×" at bounding box center [485, 18] width 4 height 8
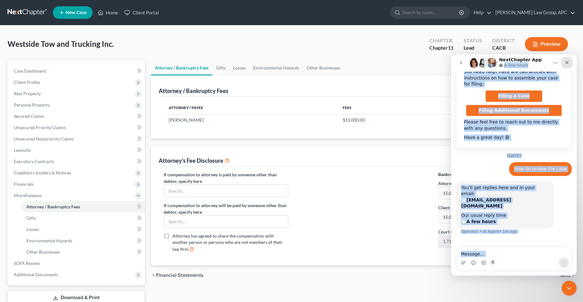
click at [567, 63] on icon "Close" at bounding box center [566, 62] width 3 height 3
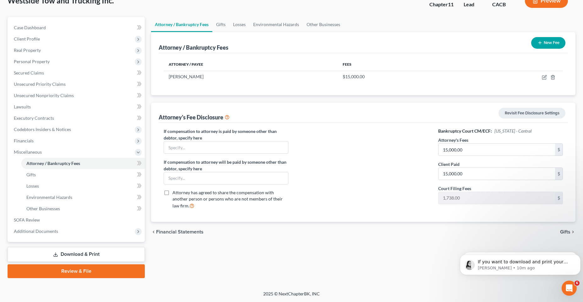
scroll to position [178, 0]
click at [528, 266] on p "[PERSON_NAME] • 10m ago" at bounding box center [524, 268] width 95 height 6
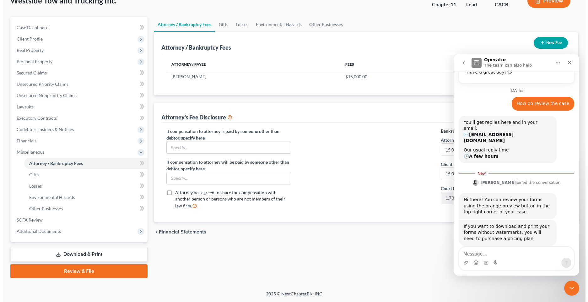
scroll to position [188, 0]
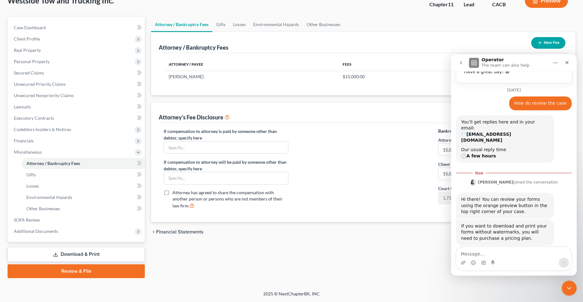
click at [536, 4] on button "Preview" at bounding box center [546, 1] width 43 height 14
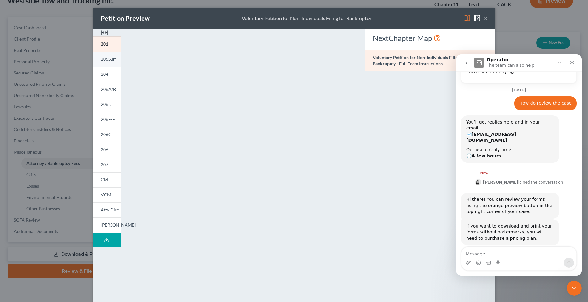
click at [98, 63] on link "206Sum" at bounding box center [107, 58] width 28 height 15
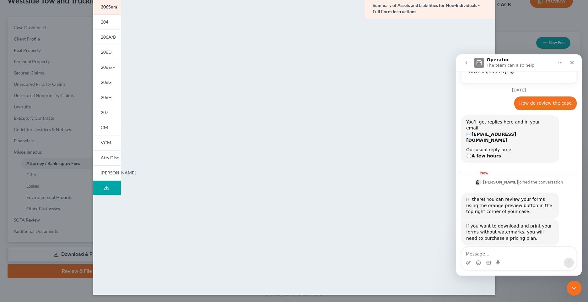
scroll to position [52, 0]
click at [493, 251] on textarea "Message…" at bounding box center [518, 252] width 115 height 11
click at [465, 62] on icon "go back" at bounding box center [466, 62] width 5 height 5
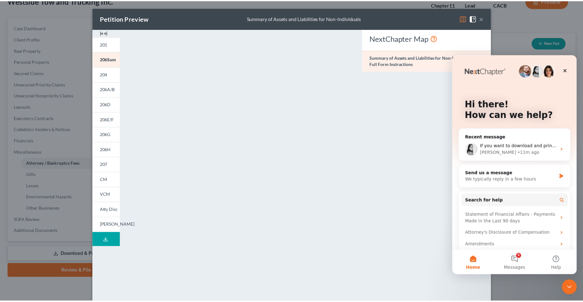
scroll to position [0, 0]
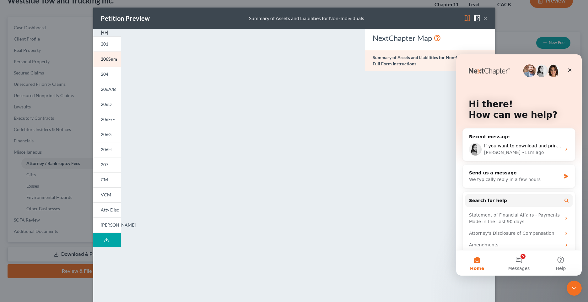
click at [485, 19] on div "Petition Preview Summary of Assets and Liabilities for Non-Individuals ×" at bounding box center [294, 18] width 402 height 21
click at [483, 18] on button "×" at bounding box center [485, 18] width 4 height 8
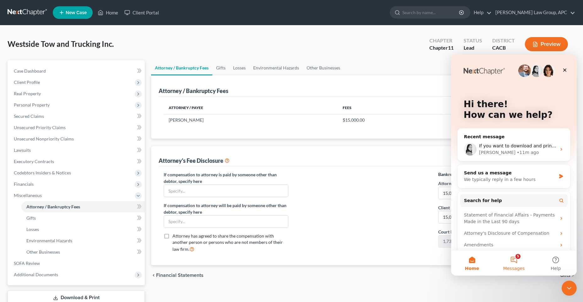
click at [507, 265] on button "5 Messages" at bounding box center [514, 262] width 42 height 25
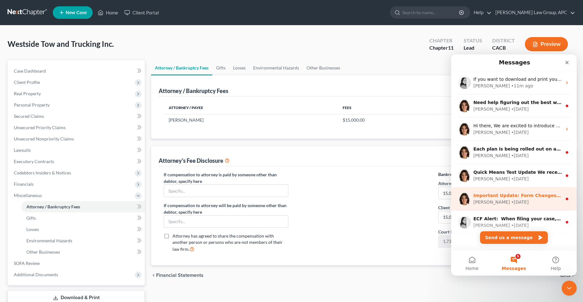
scroll to position [9, 0]
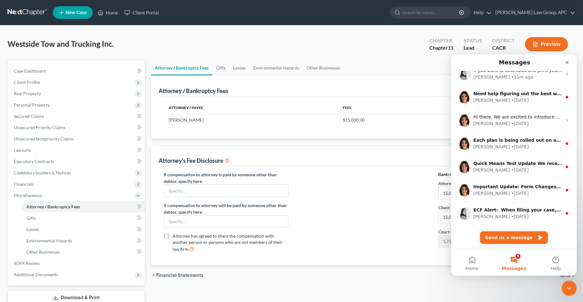
click at [471, 237] on div "If you want to download and print your forms without watermarks, you will need …" at bounding box center [514, 156] width 126 height 188
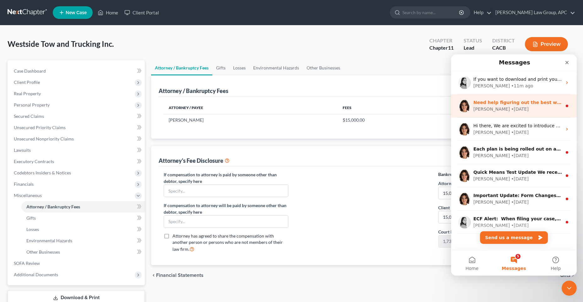
click at [514, 97] on div "Need help figuring out the best way to enter your client's income? Here's a qui…" at bounding box center [514, 105] width 126 height 23
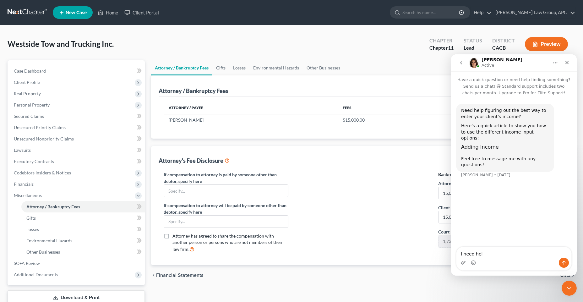
type textarea "I need help"
type textarea "How do I file a chapter 11"
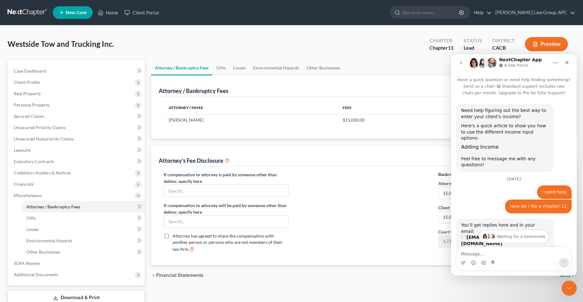
click at [461, 61] on icon "go back" at bounding box center [460, 62] width 5 height 5
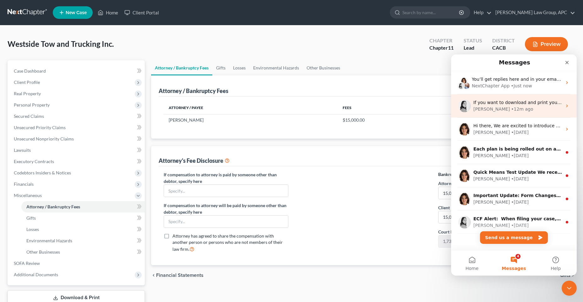
click at [504, 113] on div "If you want to download and print your forms without watermarks, you will need …" at bounding box center [514, 105] width 126 height 23
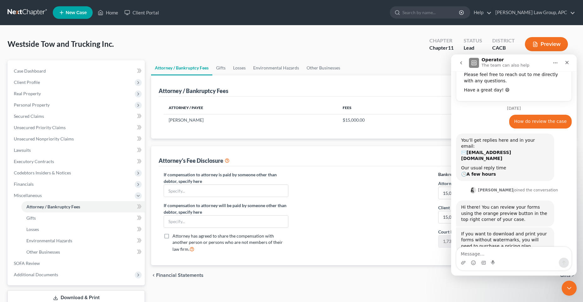
scroll to position [178, 0]
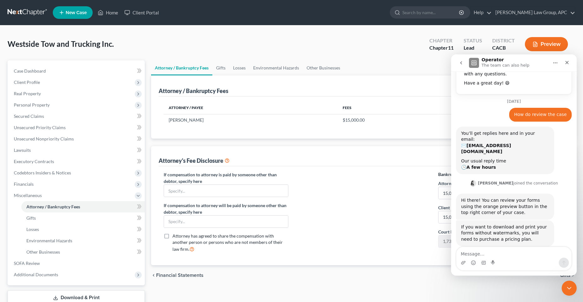
click at [403, 47] on div "Westside Tow and Trucking Inc. Upgraded Chapter Chapter 11 Status Lead District…" at bounding box center [292, 46] width 568 height 27
click at [530, 15] on link "[PERSON_NAME] Law Group, APC" at bounding box center [533, 12] width 83 height 11
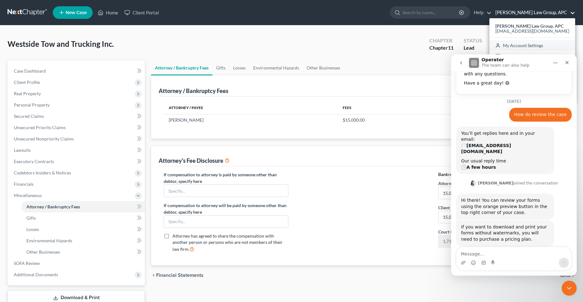
click at [544, 46] on link "My Account Settings" at bounding box center [532, 45] width 86 height 11
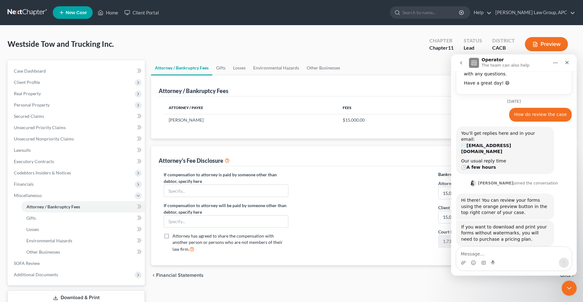
select select "7"
select select "24"
select select "4"
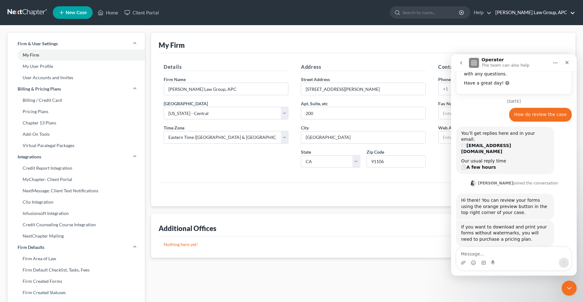
click at [537, 13] on link "[PERSON_NAME] Law Group, APC" at bounding box center [533, 12] width 83 height 11
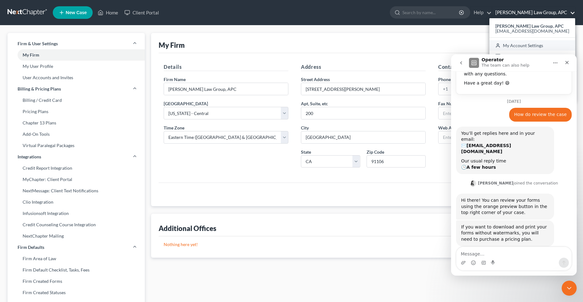
click at [545, 46] on link "My Account Settings" at bounding box center [532, 45] width 86 height 11
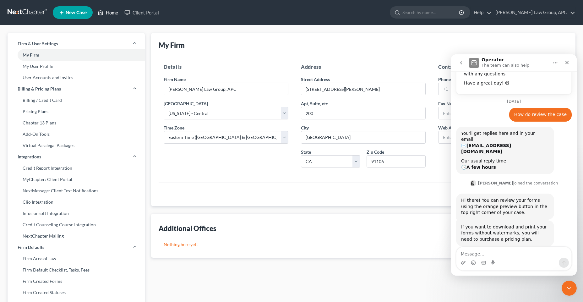
click at [120, 13] on link "Home" at bounding box center [107, 12] width 27 height 11
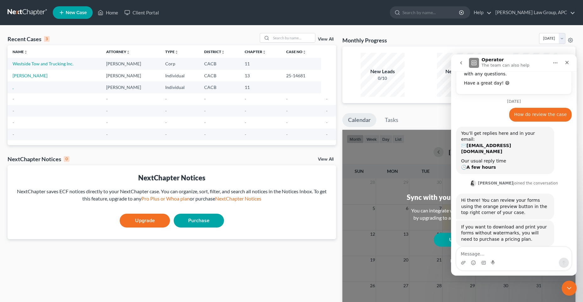
click at [320, 160] on link "View All" at bounding box center [326, 159] width 16 height 4
click at [327, 38] on link "View All" at bounding box center [326, 39] width 16 height 4
click at [569, 65] on div "Close" at bounding box center [566, 62] width 11 height 11
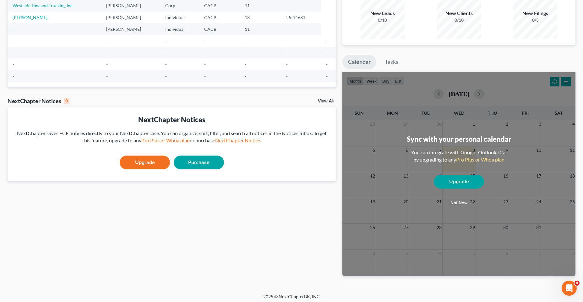
scroll to position [61, 0]
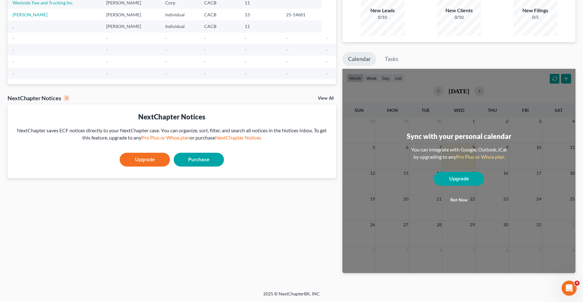
click at [463, 182] on link "Upgrade" at bounding box center [459, 179] width 50 height 14
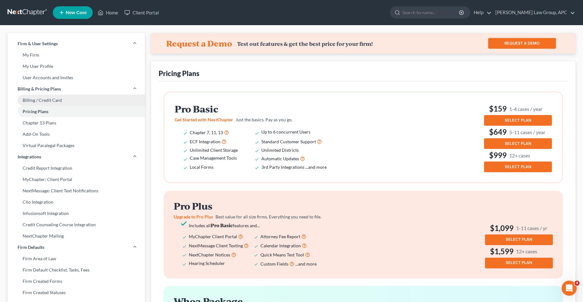
click at [38, 98] on link "Billing / Credit Card" at bounding box center [76, 99] width 137 height 11
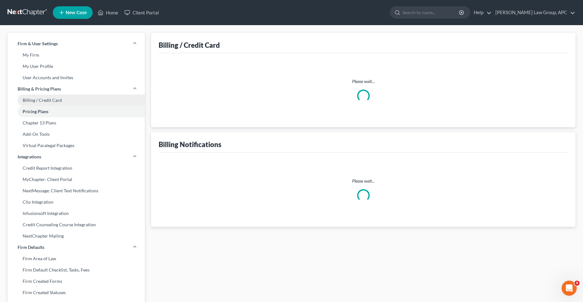
select select "4"
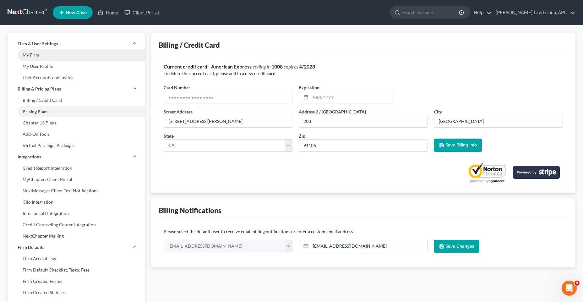
click at [40, 59] on link "My Firm" at bounding box center [76, 54] width 137 height 11
select select "7"
select select "24"
select select "4"
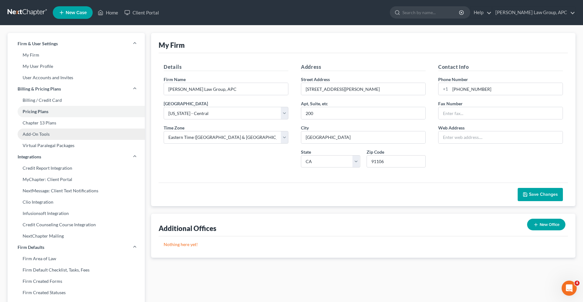
click at [44, 134] on link "Add-On Tools" at bounding box center [76, 133] width 137 height 11
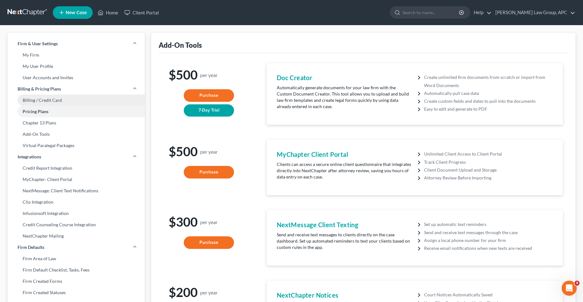
click at [41, 100] on link "Billing / Credit Card" at bounding box center [76, 99] width 137 height 11
select select "4"
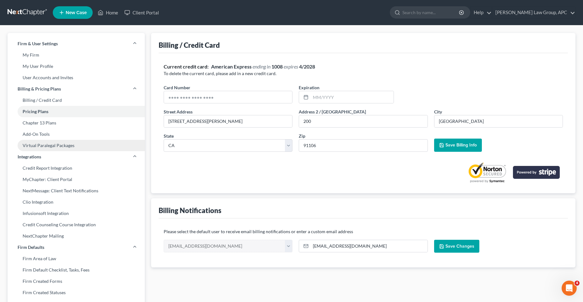
click at [44, 142] on link "Virtual Paralegal Packages" at bounding box center [76, 145] width 137 height 11
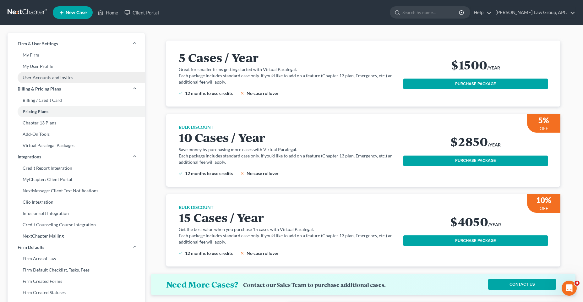
click at [50, 81] on link "User Accounts and Invites" at bounding box center [76, 77] width 137 height 11
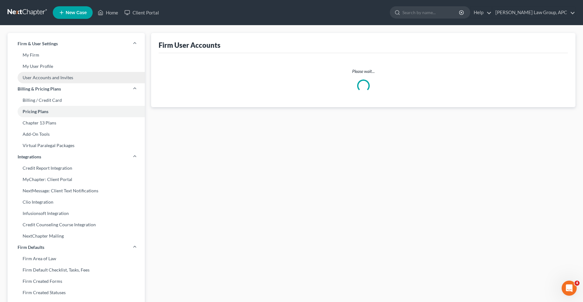
select select "0"
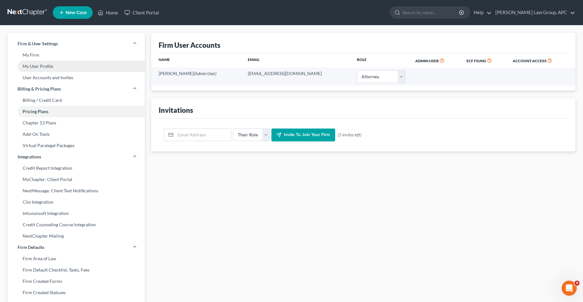
click at [46, 70] on link "My User Profile" at bounding box center [76, 66] width 137 height 11
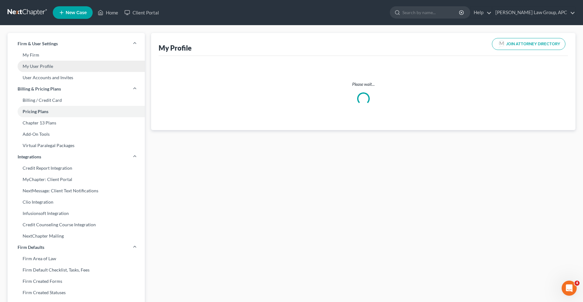
select select "4"
select select "7"
select select "attorney"
select select "0"
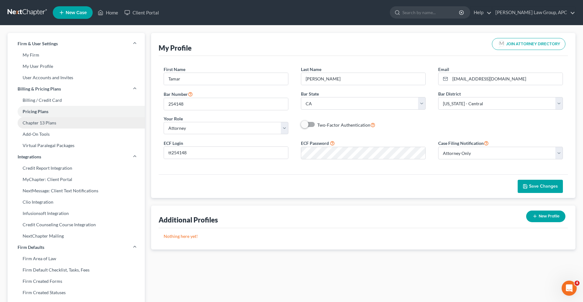
click at [43, 123] on link "Chapter 13 Plans" at bounding box center [76, 122] width 137 height 11
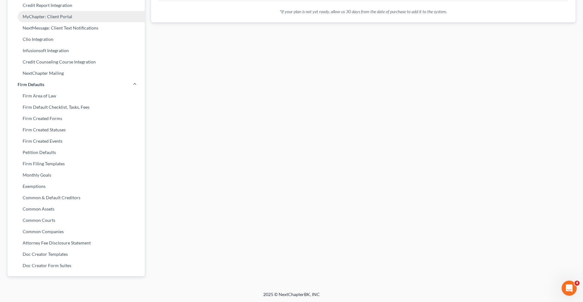
scroll to position [163, 0]
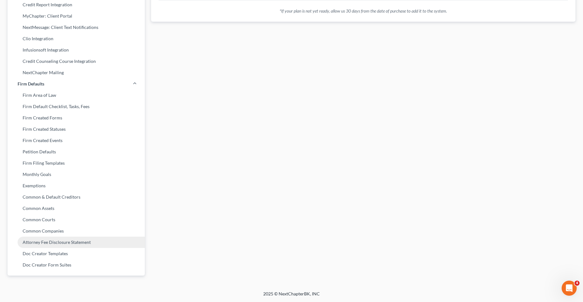
click at [81, 240] on link "Attorney Fee Disclosure Statement" at bounding box center [76, 241] width 137 height 11
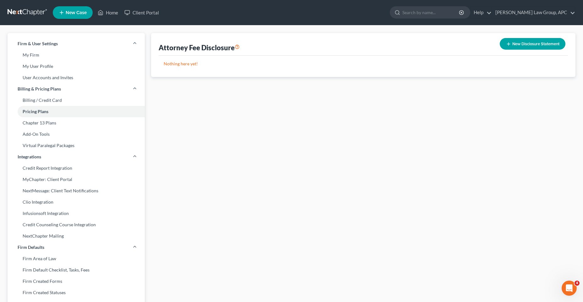
click at [523, 47] on button "New Disclosure Statement" at bounding box center [532, 44] width 66 height 12
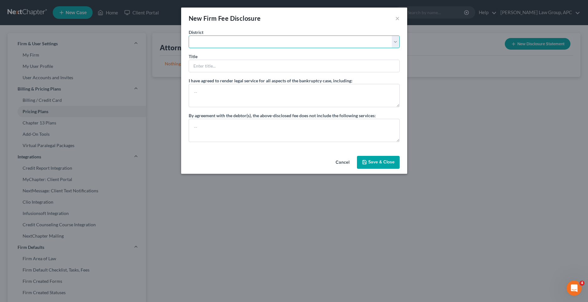
click at [262, 45] on select "[US_STATE] - [GEOGRAPHIC_DATA] [US_STATE] - [GEOGRAPHIC_DATA][US_STATE] - South…" at bounding box center [294, 41] width 211 height 13
click at [189, 35] on select "[US_STATE] - [GEOGRAPHIC_DATA] [US_STATE] - [GEOGRAPHIC_DATA][US_STATE] - South…" at bounding box center [294, 41] width 211 height 13
click at [204, 67] on input "text" at bounding box center [294, 66] width 210 height 12
click at [346, 162] on button "Cancel" at bounding box center [343, 162] width 24 height 13
select select "?"
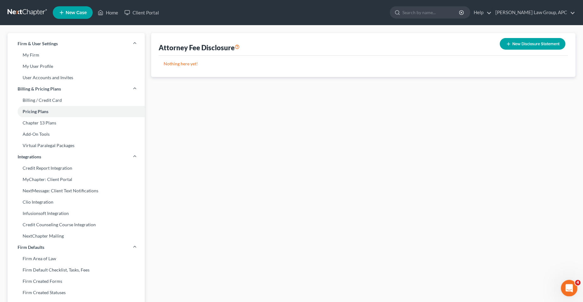
click at [564, 282] on div "Open Intercom Messenger" at bounding box center [568, 287] width 21 height 21
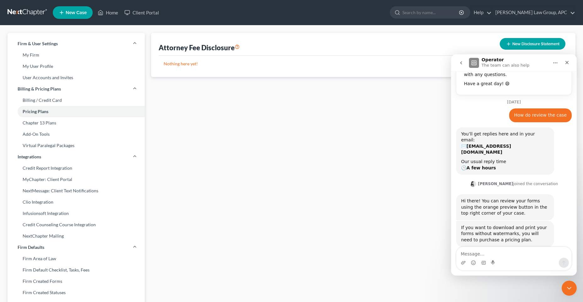
scroll to position [178, 0]
type textarea "how do I purchase"
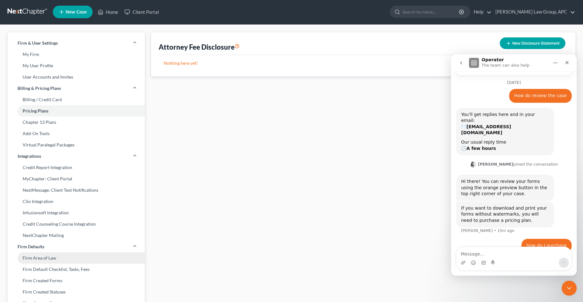
scroll to position [0, 0]
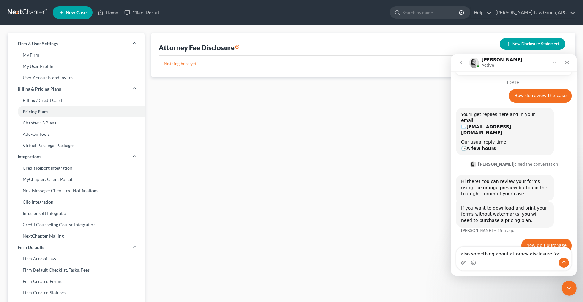
type textarea "also something about attorney disclosure form"
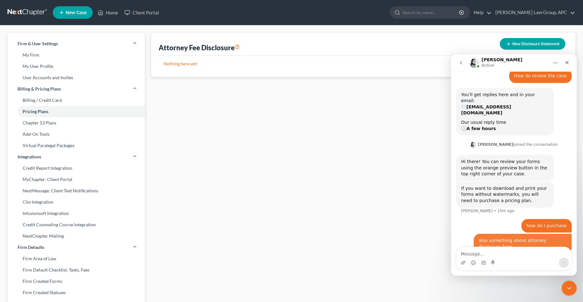
scroll to position [217, 0]
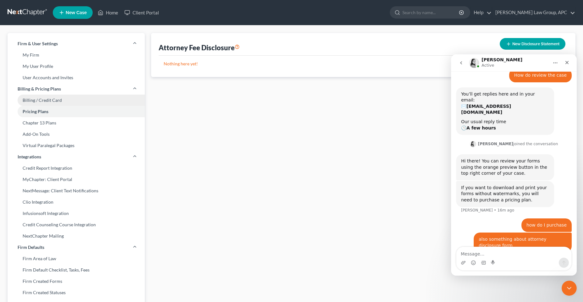
click at [57, 97] on link "Billing / Credit Card" at bounding box center [76, 99] width 137 height 11
select select "4"
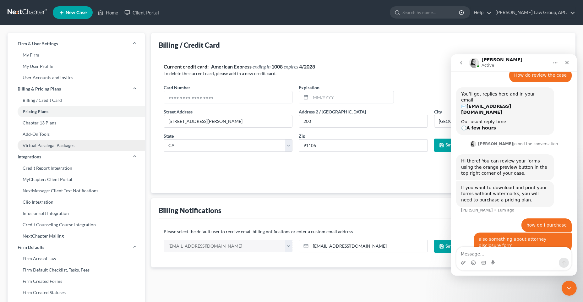
click at [51, 143] on link "Virtual Paralegal Packages" at bounding box center [76, 145] width 137 height 11
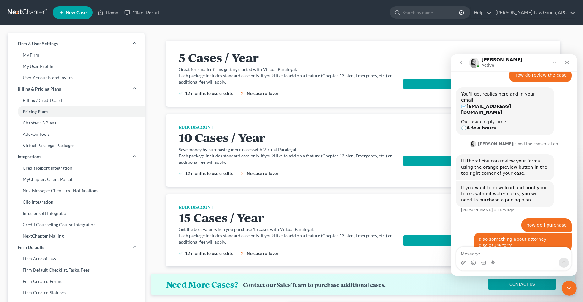
click at [401, 62] on div "5 Cases / Year Great for smaller firms getting started with Virtual Paralegal. …" at bounding box center [291, 74] width 224 height 46
click at [446, 49] on div "5 Cases / Year Great for smaller firms getting started with Virtual Paralegal. …" at bounding box center [363, 73] width 379 height 66
click at [29, 131] on link "Add-On Tools" at bounding box center [76, 133] width 137 height 11
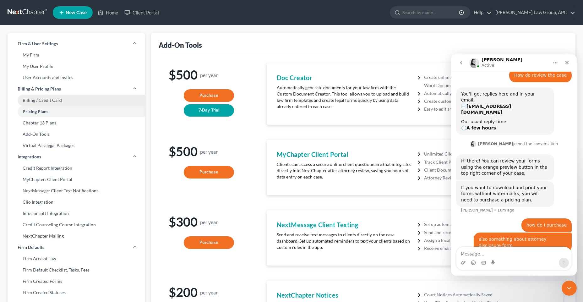
click at [61, 103] on link "Billing / Credit Card" at bounding box center [76, 99] width 137 height 11
select select "4"
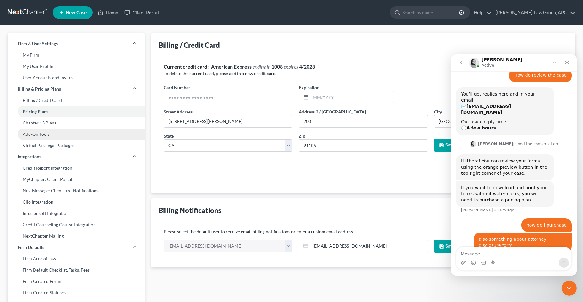
click at [67, 139] on link "Add-On Tools" at bounding box center [76, 133] width 137 height 11
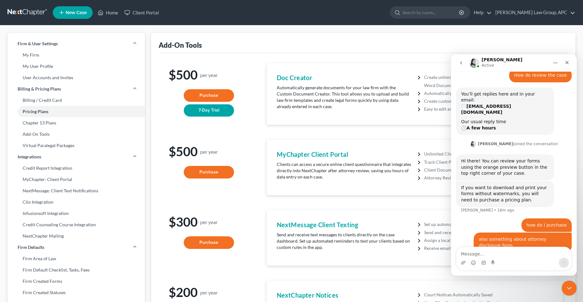
click at [67, 144] on link "Virtual Paralegal Packages" at bounding box center [76, 145] width 137 height 11
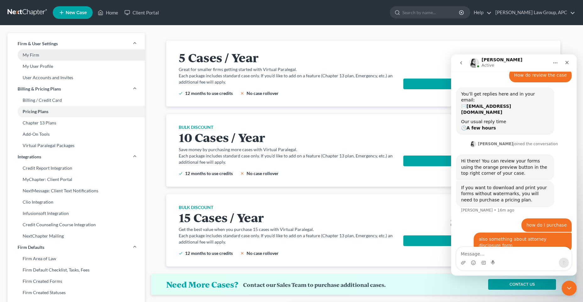
click at [51, 56] on link "My Firm" at bounding box center [76, 54] width 137 height 11
select select "7"
select select "24"
select select "4"
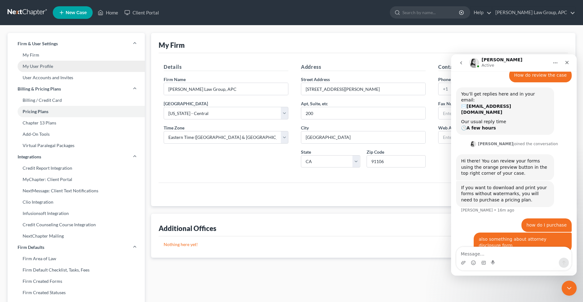
click at [60, 64] on link "My User Profile" at bounding box center [76, 66] width 137 height 11
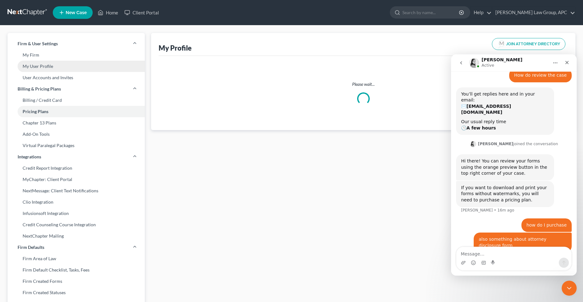
select select "4"
select select "7"
select select "attorney"
select select "0"
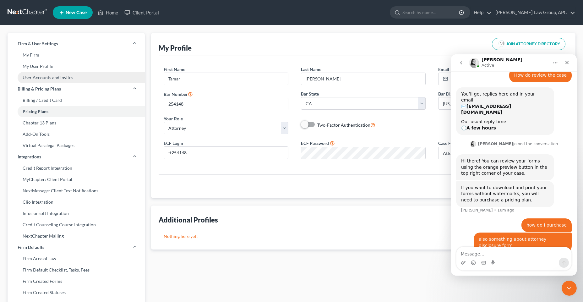
click at [59, 75] on link "User Accounts and Invites" at bounding box center [76, 77] width 137 height 11
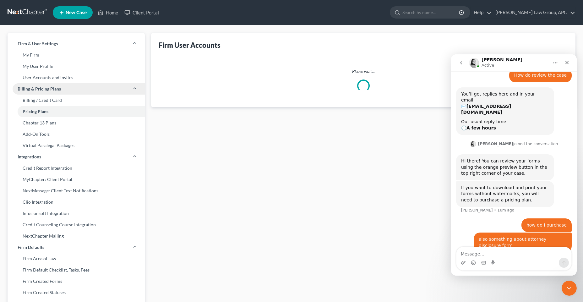
select select "0"
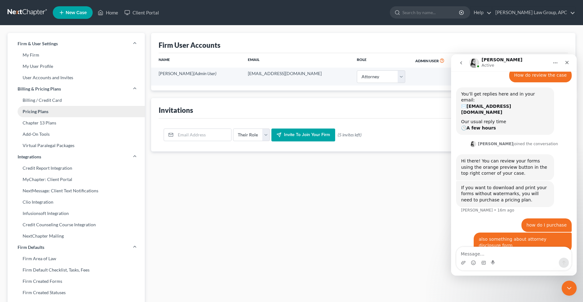
click at [53, 110] on link "Pricing Plans" at bounding box center [76, 111] width 137 height 11
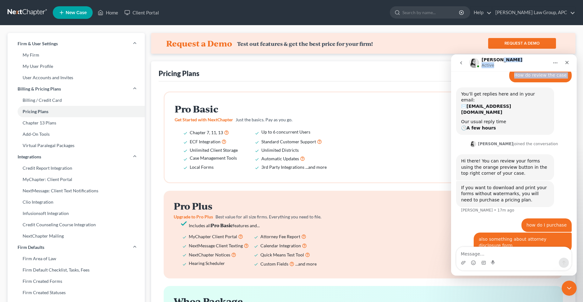
scroll to position [208, 0]
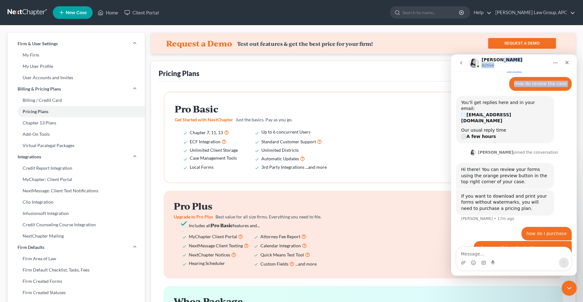
drag, startPoint x: 536, startPoint y: 58, endPoint x: 457, endPoint y: 92, distance: 86.3
click at [457, 92] on div "[PERSON_NAME] Active Have a quick question or need help finding something? Send…" at bounding box center [514, 164] width 126 height 221
drag, startPoint x: 457, startPoint y: 92, endPoint x: 461, endPoint y: 62, distance: 30.5
click at [461, 62] on icon "go back" at bounding box center [460, 62] width 5 height 5
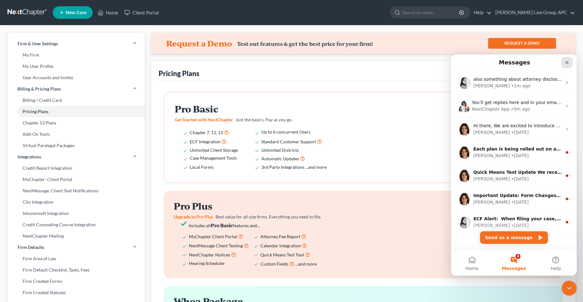
click at [566, 63] on icon "Close" at bounding box center [566, 62] width 5 height 5
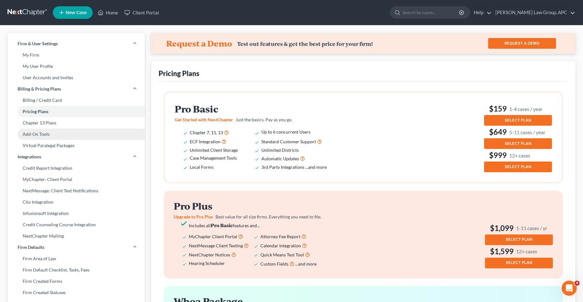
click at [71, 136] on link "Add-On Tools" at bounding box center [76, 133] width 137 height 11
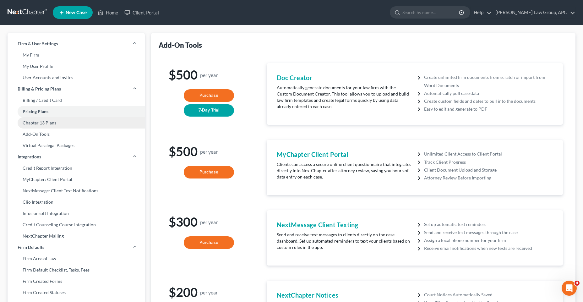
click at [68, 127] on link "Chapter 13 Plans" at bounding box center [76, 122] width 137 height 11
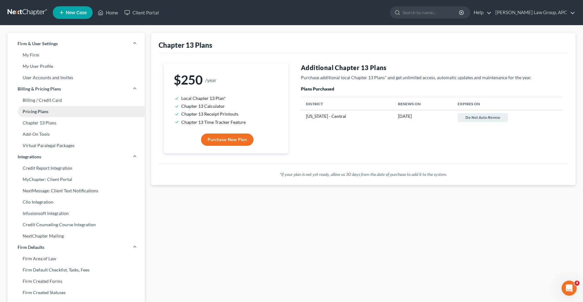
click at [65, 114] on link "Pricing Plans" at bounding box center [76, 111] width 137 height 11
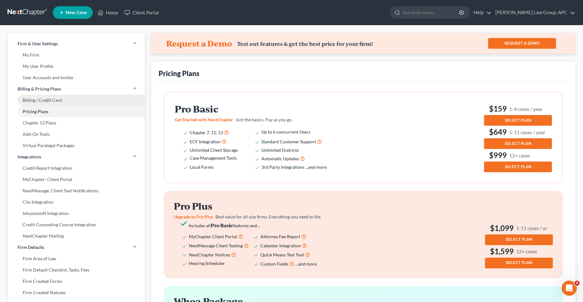
click at [42, 100] on link "Billing / Credit Card" at bounding box center [76, 99] width 137 height 11
select select "4"
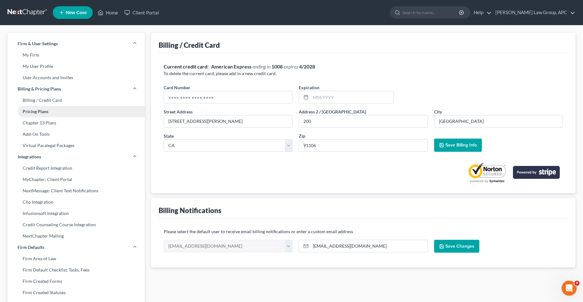
click at [44, 113] on link "Pricing Plans" at bounding box center [76, 111] width 137 height 11
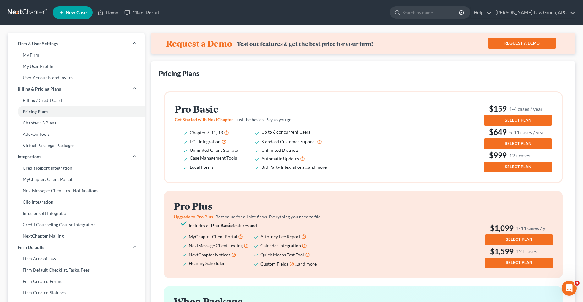
click at [536, 120] on button "SELECT PLAN" at bounding box center [518, 120] width 68 height 11
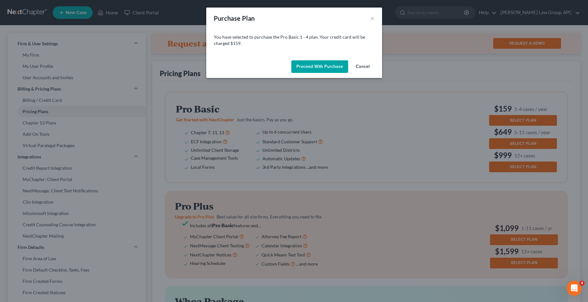
click at [321, 68] on button "Proceed with Purchase" at bounding box center [319, 66] width 57 height 13
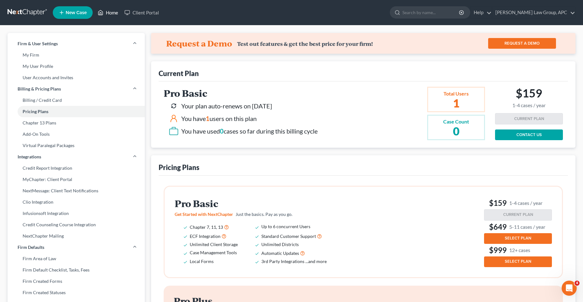
click at [111, 15] on link "Home" at bounding box center [107, 12] width 27 height 11
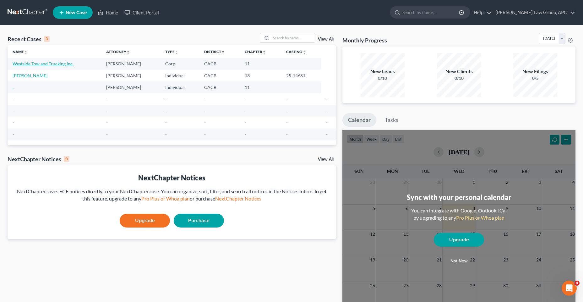
click at [65, 65] on link "Westside Tow and Trucking Inc." at bounding box center [43, 63] width 61 height 5
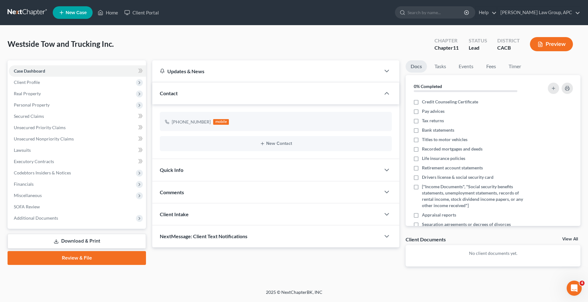
click at [90, 262] on link "Review & File" at bounding box center [77, 258] width 138 height 14
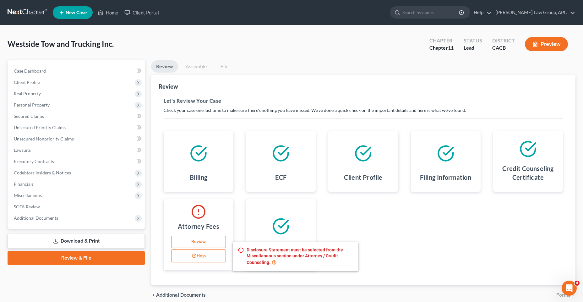
click at [199, 260] on button "Help" at bounding box center [198, 255] width 55 height 13
click at [274, 262] on icon at bounding box center [274, 262] width 5 height 6
click at [189, 238] on link "Review" at bounding box center [198, 241] width 55 height 13
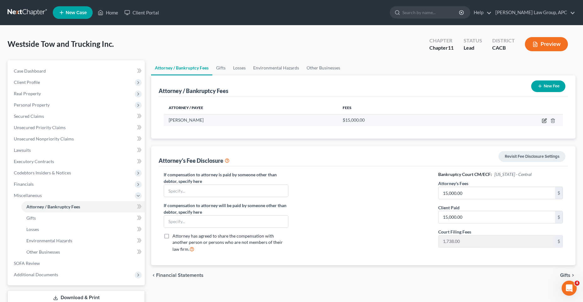
click at [543, 122] on icon "button" at bounding box center [544, 121] width 4 height 4
select select "4"
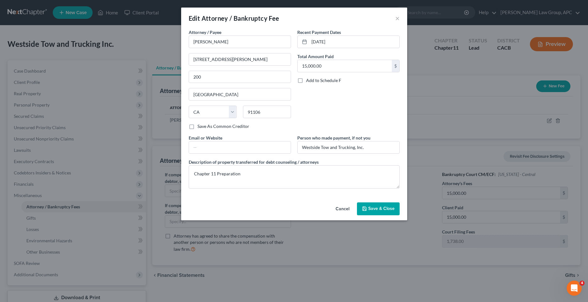
click at [372, 211] on span "Save & Close" at bounding box center [381, 208] width 26 height 5
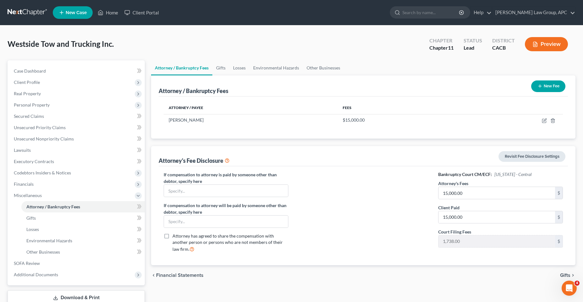
click at [539, 157] on link "Revisit Fee Disclosure Settings" at bounding box center [531, 156] width 67 height 11
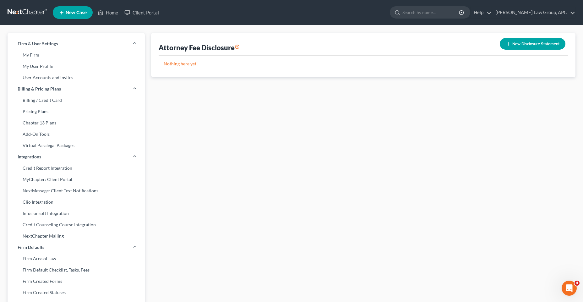
click at [511, 46] on button "New Disclosure Statement" at bounding box center [532, 44] width 66 height 12
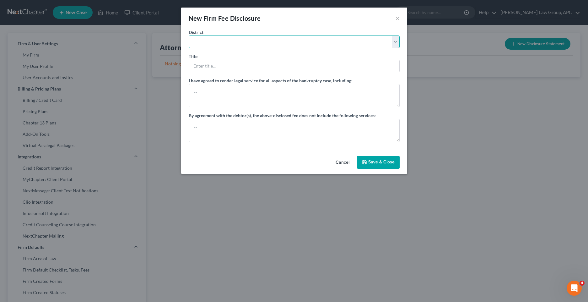
click at [228, 42] on select "[US_STATE] - [GEOGRAPHIC_DATA] [US_STATE] - [GEOGRAPHIC_DATA][US_STATE] - South…" at bounding box center [294, 41] width 211 height 13
select select "7"
click at [189, 35] on select "[US_STATE] - [GEOGRAPHIC_DATA] [US_STATE] - [GEOGRAPHIC_DATA][US_STATE] - South…" at bounding box center [294, 41] width 211 height 13
click at [215, 67] on input "text" at bounding box center [294, 66] width 210 height 12
type input "[GEOGRAPHIC_DATA] of [US_STATE]"
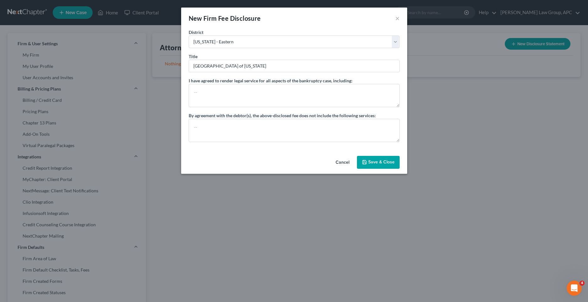
click at [372, 166] on button "Save & Close" at bounding box center [378, 162] width 43 height 13
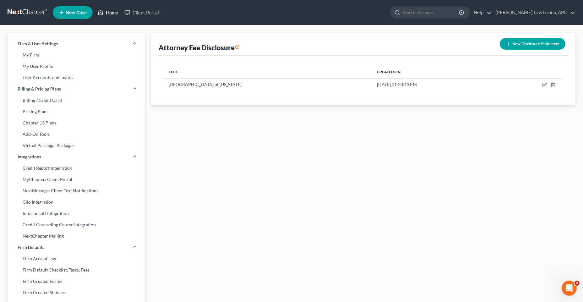
click at [104, 15] on link "Home" at bounding box center [107, 12] width 27 height 11
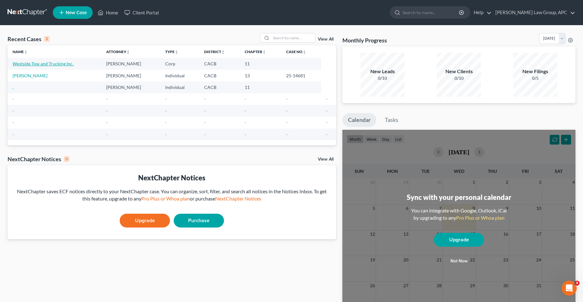
click at [56, 64] on link "Westside Tow and Trucking Inc." at bounding box center [43, 63] width 61 height 5
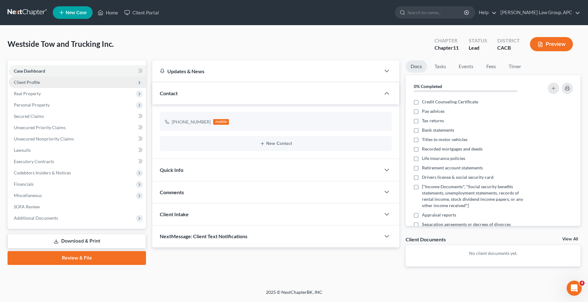
click at [66, 84] on span "Client Profile" at bounding box center [77, 82] width 137 height 11
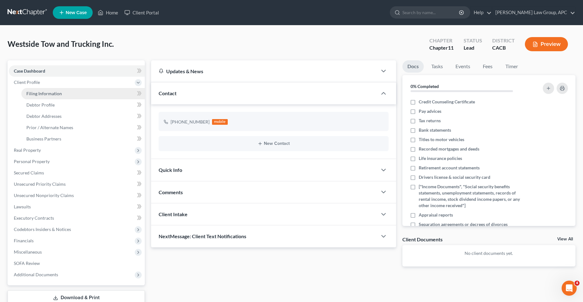
click at [41, 94] on span "Filing Information" at bounding box center [43, 93] width 35 height 5
select select "3"
select select "1"
select select "7"
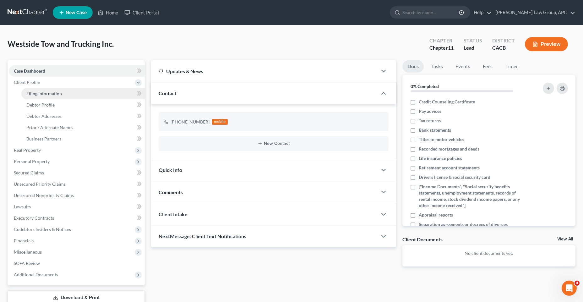
select select "0"
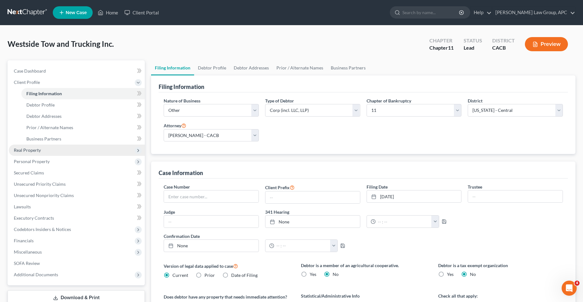
click at [21, 152] on span "Real Property" at bounding box center [27, 149] width 27 height 5
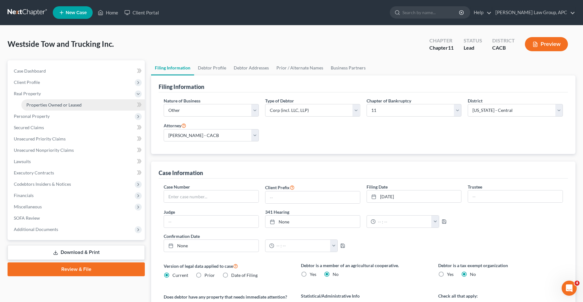
click at [57, 104] on span "Properties Owned or Leased" at bounding box center [53, 104] width 55 height 5
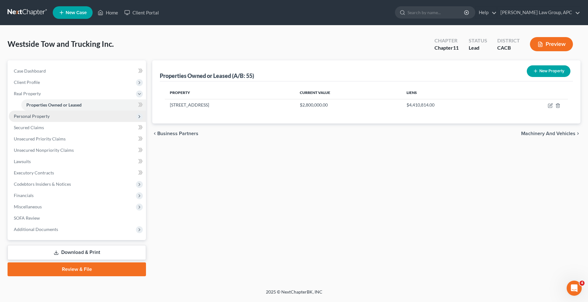
click at [46, 120] on span "Personal Property" at bounding box center [77, 116] width 137 height 11
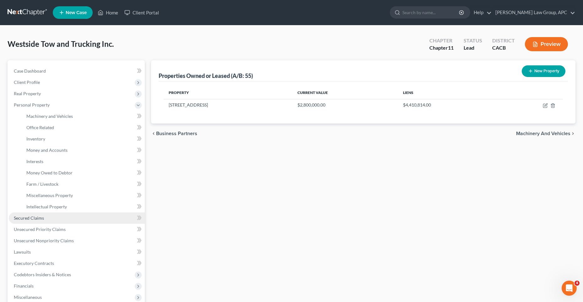
click at [55, 215] on link "Secured Claims" at bounding box center [77, 217] width 136 height 11
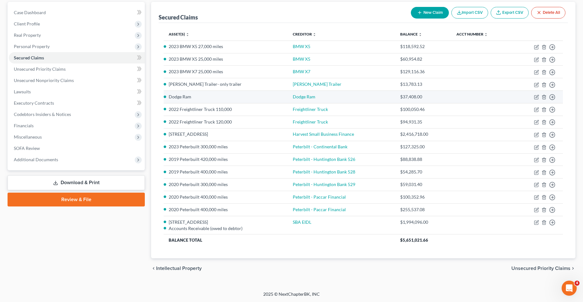
scroll to position [59, 0]
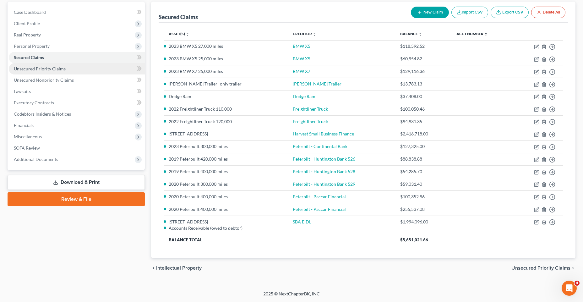
click at [54, 65] on link "Unsecured Priority Claims" at bounding box center [77, 68] width 136 height 11
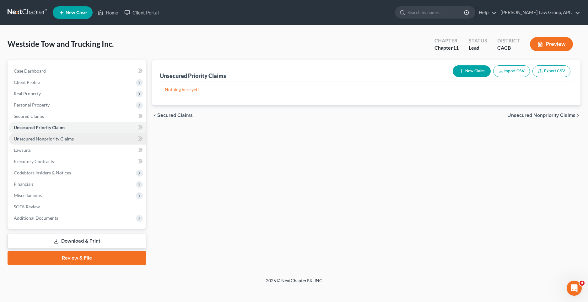
click at [68, 137] on span "Unsecured Nonpriority Claims" at bounding box center [44, 138] width 60 height 5
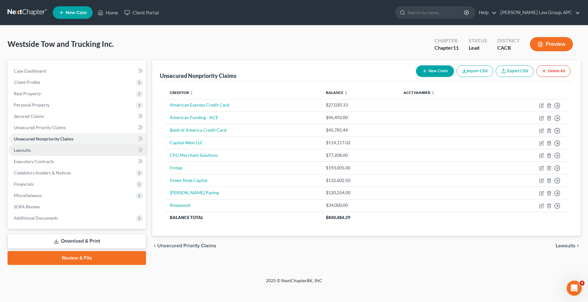
click at [52, 152] on link "Lawsuits" at bounding box center [77, 149] width 137 height 11
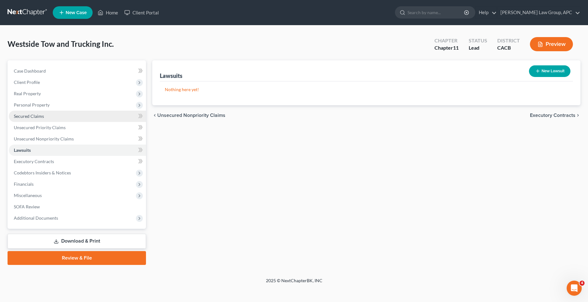
click at [48, 113] on link "Secured Claims" at bounding box center [77, 116] width 137 height 11
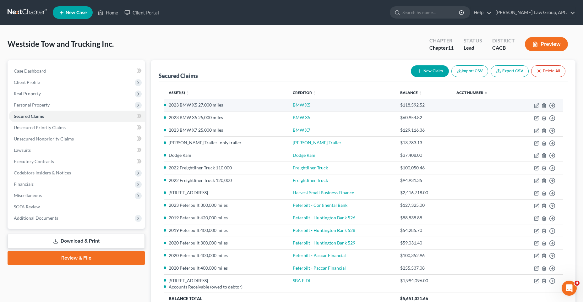
click at [202, 109] on td "2023 BMW X5 27,000 miles" at bounding box center [226, 105] width 124 height 13
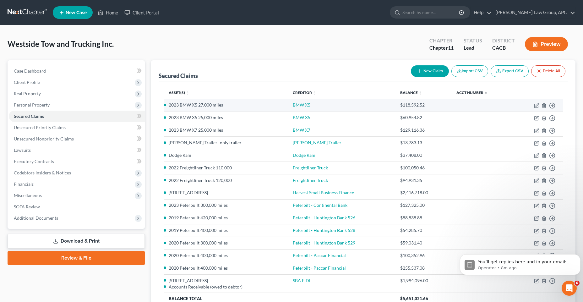
drag, startPoint x: 202, startPoint y: 109, endPoint x: 169, endPoint y: 104, distance: 34.0
click at [169, 104] on li "2023 BMW X5 27,000 miles" at bounding box center [226, 105] width 114 height 6
click at [307, 104] on link "BMW X5" at bounding box center [302, 104] width 18 height 5
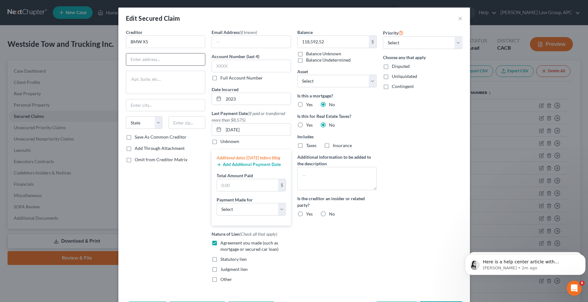
click at [154, 57] on input "text" at bounding box center [165, 59] width 79 height 12
paste input "P.O. [GEOGRAPHIC_DATA]"
type input "P.O. [GEOGRAPHIC_DATA]"
drag, startPoint x: 138, startPoint y: 103, endPoint x: 155, endPoint y: 110, distance: 18.5
click at [138, 103] on input "text" at bounding box center [165, 105] width 79 height 12
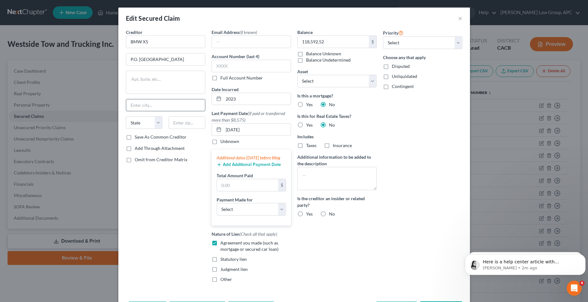
paste input "[GEOGRAPHIC_DATA]-0306"
type input "[GEOGRAPHIC_DATA]-0306"
drag, startPoint x: 159, startPoint y: 120, endPoint x: 153, endPoint y: 130, distance: 11.3
click at [159, 120] on select "State [US_STATE] AK AR AZ CA CO CT DE DC [GEOGRAPHIC_DATA] [GEOGRAPHIC_DATA] GU…" at bounding box center [144, 122] width 37 height 13
select select "36"
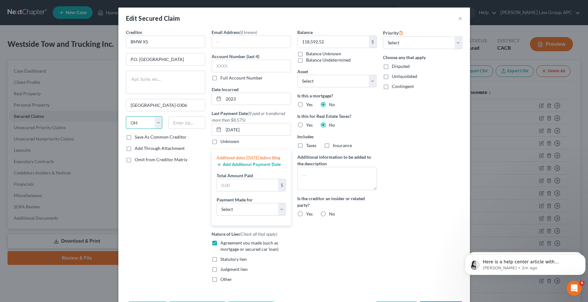
click at [126, 116] on select "State [US_STATE] AK AR AZ CA CO CT DE DC [GEOGRAPHIC_DATA] [GEOGRAPHIC_DATA] GU…" at bounding box center [144, 122] width 37 height 13
drag, startPoint x: 151, startPoint y: 105, endPoint x: 163, endPoint y: 106, distance: 12.0
click at [163, 106] on input "[GEOGRAPHIC_DATA]-0306" at bounding box center [165, 105] width 79 height 12
drag, startPoint x: 171, startPoint y: 121, endPoint x: 197, endPoint y: 124, distance: 26.3
click at [171, 121] on input "text" at bounding box center [187, 122] width 37 height 13
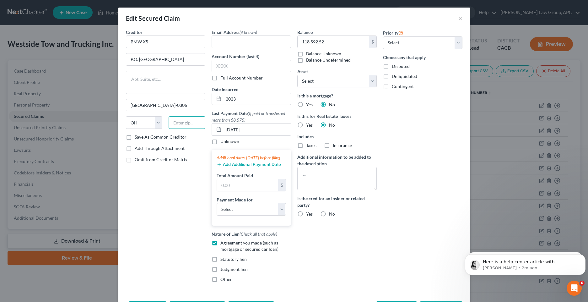
paste input "43016"
type input "43016"
type input "[GEOGRAPHIC_DATA]"
drag, startPoint x: 187, startPoint y: 108, endPoint x: 150, endPoint y: 102, distance: 37.5
click at [150, 102] on input "[GEOGRAPHIC_DATA]" at bounding box center [165, 105] width 79 height 12
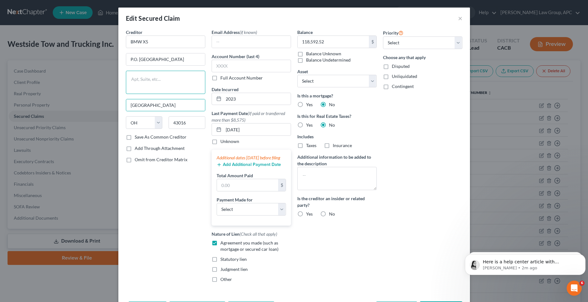
click at [177, 75] on textarea at bounding box center [165, 82] width 79 height 23
click at [135, 140] on label "Save As Common Creditor" at bounding box center [161, 137] width 52 height 6
click at [137, 138] on input "Save As Common Creditor" at bounding box center [139, 136] width 4 height 4
checkbox input "true"
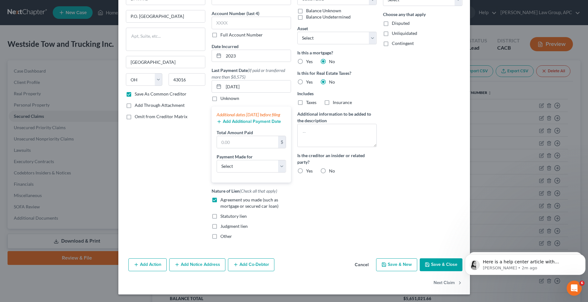
scroll to position [49, 0]
click at [438, 263] on button "Save & Close" at bounding box center [441, 264] width 43 height 13
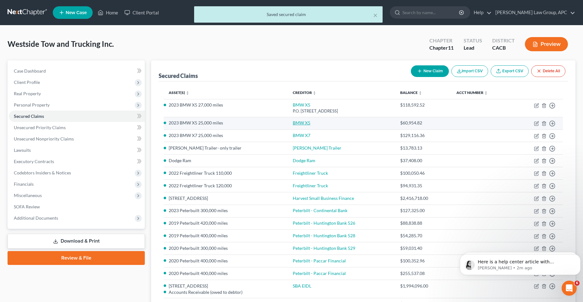
click at [306, 123] on link "BMW X5" at bounding box center [302, 122] width 18 height 5
select select "0"
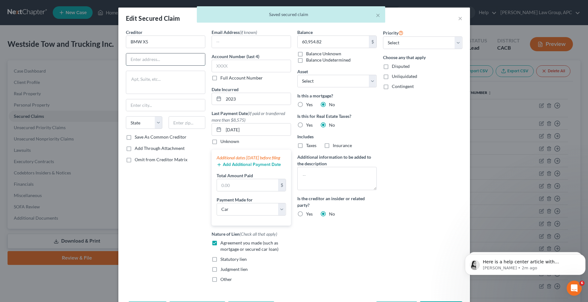
click at [140, 62] on input "text" at bounding box center [165, 59] width 79 height 12
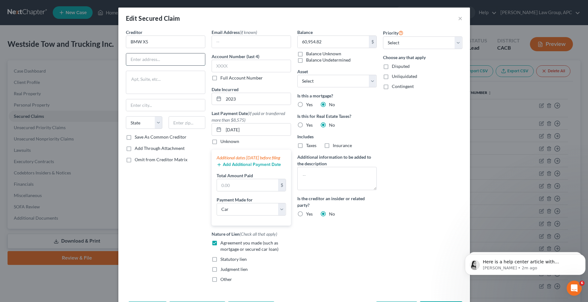
click at [138, 58] on input "text" at bounding box center [165, 59] width 79 height 12
click at [458, 16] on button "×" at bounding box center [460, 18] width 4 height 8
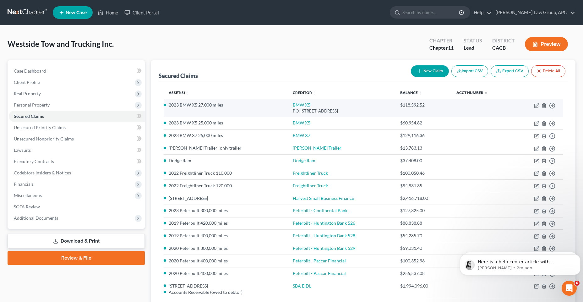
click at [310, 105] on link "BMW X5" at bounding box center [302, 104] width 18 height 5
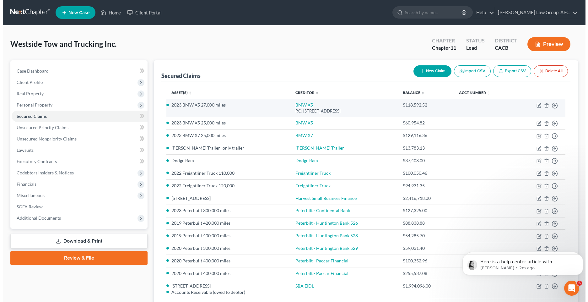
select select "36"
select select "12"
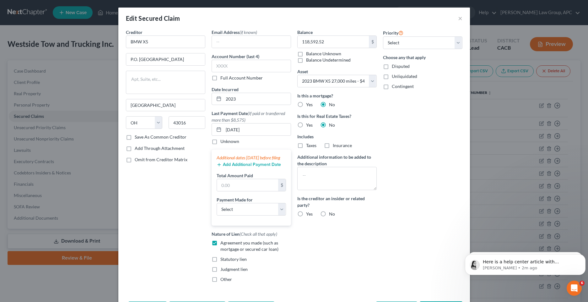
click at [455, 22] on div "Edit Secured Claim ×" at bounding box center [294, 18] width 352 height 21
click at [458, 19] on button "×" at bounding box center [460, 18] width 4 height 8
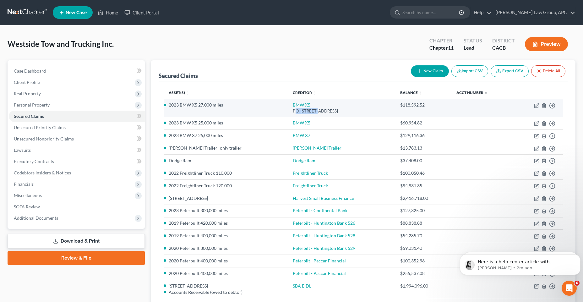
drag, startPoint x: 302, startPoint y: 111, endPoint x: 300, endPoint y: 113, distance: 3.4
click at [323, 109] on div "P.O. [STREET_ADDRESS]" at bounding box center [341, 111] width 97 height 6
click at [299, 111] on td "BMW X5 P.O. [STREET_ADDRESS]" at bounding box center [341, 108] width 107 height 18
click at [300, 111] on div "P.O. [STREET_ADDRESS]" at bounding box center [341, 111] width 97 height 6
drag, startPoint x: 300, startPoint y: 111, endPoint x: 317, endPoint y: 112, distance: 17.0
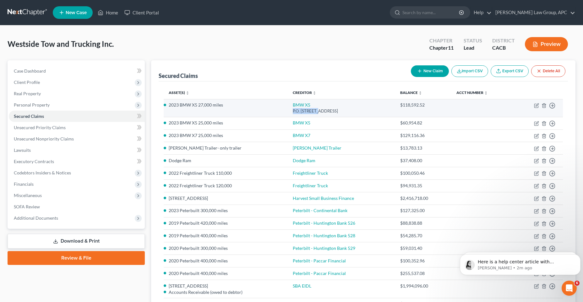
click at [317, 112] on div "P.O. [STREET_ADDRESS]" at bounding box center [341, 111] width 97 height 6
click at [307, 102] on link "BMW X5" at bounding box center [302, 104] width 18 height 5
select select "36"
select select "12"
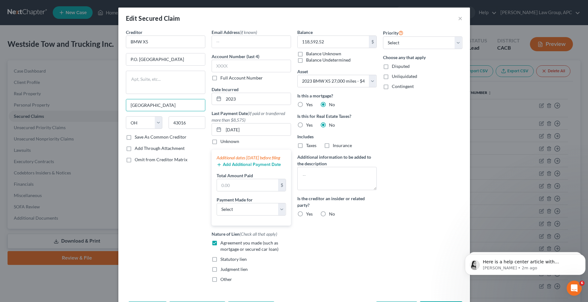
drag, startPoint x: 126, startPoint y: 103, endPoint x: 115, endPoint y: 103, distance: 11.0
click at [115, 103] on div "Edit Secured Claim × Creditor * BMW X5 P.O. [GEOGRAPHIC_DATA] [US_STATE][GEOGRA…" at bounding box center [294, 151] width 588 height 302
type input "[GEOGRAPHIC_DATA]"
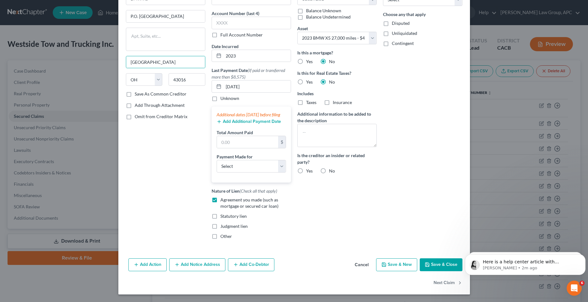
click at [429, 265] on button "Save & Close" at bounding box center [441, 264] width 43 height 13
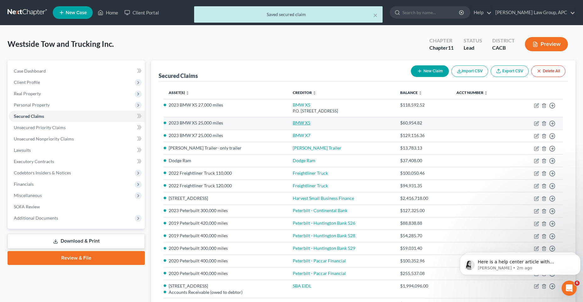
click at [302, 124] on link "BMW X5" at bounding box center [302, 122] width 18 height 5
select select "0"
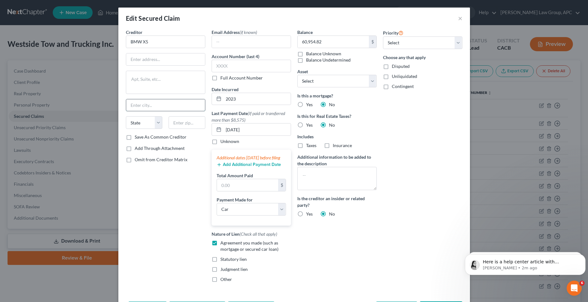
click at [135, 105] on input "text" at bounding box center [165, 105] width 79 height 12
paste input "43016"
type input "43016"
drag, startPoint x: 185, startPoint y: 124, endPoint x: 154, endPoint y: 115, distance: 33.0
click at [185, 124] on input "text" at bounding box center [187, 122] width 37 height 13
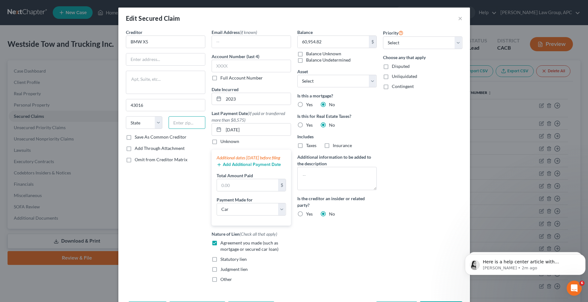
paste input "43016"
type input "43016"
drag, startPoint x: 153, startPoint y: 123, endPoint x: 151, endPoint y: 129, distance: 6.2
click at [153, 123] on select "State [US_STATE] AK AR AZ CA CO CT DE DC [GEOGRAPHIC_DATA] [GEOGRAPHIC_DATA] GU…" at bounding box center [144, 122] width 37 height 13
type input "[GEOGRAPHIC_DATA]"
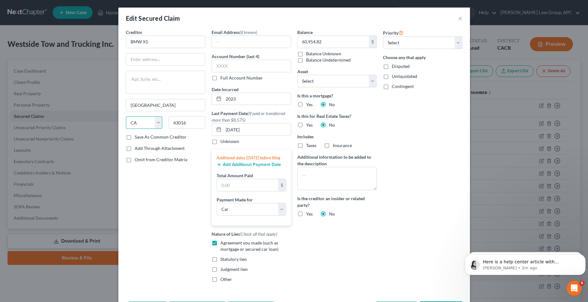
click at [126, 116] on select "State [US_STATE] AK AR AZ CA CO CT DE DC [GEOGRAPHIC_DATA] [GEOGRAPHIC_DATA] GU…" at bounding box center [144, 122] width 37 height 13
click at [140, 81] on textarea at bounding box center [165, 82] width 79 height 23
click at [154, 126] on select "State [US_STATE] AK AR AZ CA CO CT DE DC [GEOGRAPHIC_DATA] [GEOGRAPHIC_DATA] GU…" at bounding box center [144, 122] width 37 height 13
select select "36"
click at [126, 116] on select "State [US_STATE] AK AR AZ CA CO CT DE DC [GEOGRAPHIC_DATA] [GEOGRAPHIC_DATA] GU…" at bounding box center [144, 122] width 37 height 13
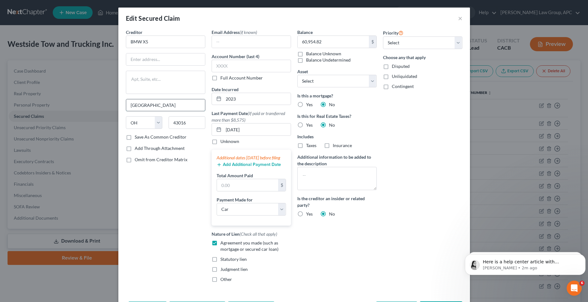
click at [158, 102] on input "[GEOGRAPHIC_DATA]" at bounding box center [165, 105] width 79 height 12
click at [159, 83] on textarea at bounding box center [165, 82] width 79 height 23
click at [137, 62] on input "text" at bounding box center [165, 59] width 79 height 12
paste input "P.O. Box 3608"
type input "P.O. Box 3608"
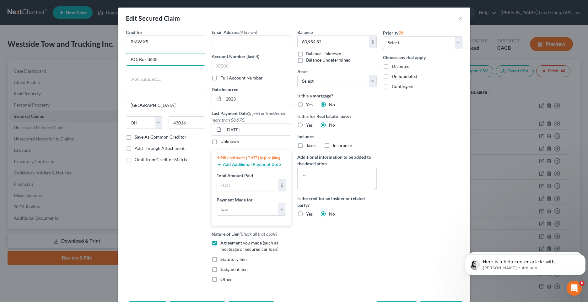
click at [425, 154] on div "Priority Select 1st 2nd 3rd 4th 5th 6th 7th 8th 9th 10th 11th 12th 13th 14th 15…" at bounding box center [423, 158] width 86 height 258
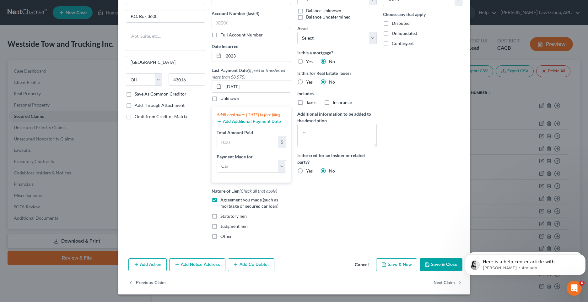
click at [429, 265] on button "Save & Close" at bounding box center [441, 264] width 43 height 13
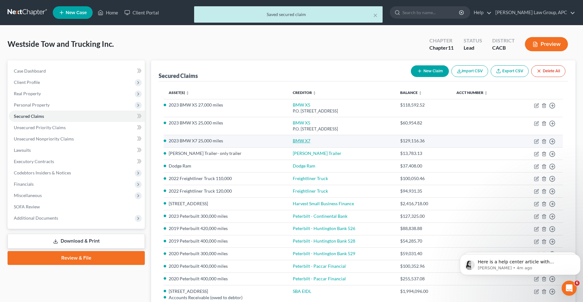
click at [304, 141] on link "BMW X7" at bounding box center [302, 140] width 18 height 5
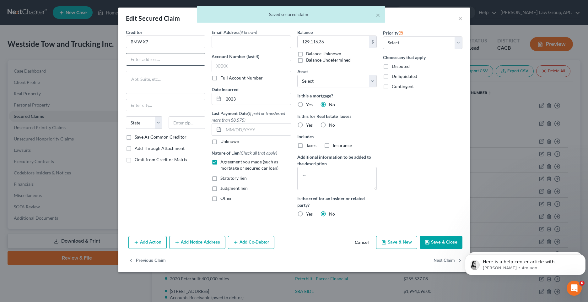
drag, startPoint x: 154, startPoint y: 59, endPoint x: 159, endPoint y: 64, distance: 6.9
click at [154, 59] on input "text" at bounding box center [165, 59] width 79 height 12
paste input "P.O. Box 3608"
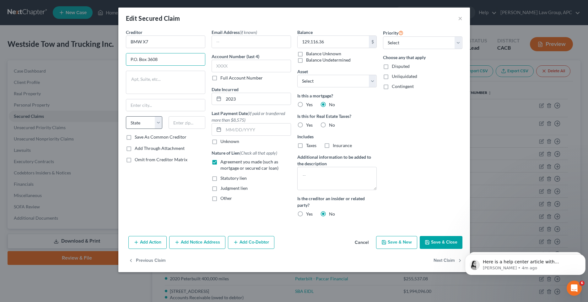
type input "P.O. Box 3608"
click at [158, 122] on select "State [US_STATE] AK AR AZ CA CO CT DE DC [GEOGRAPHIC_DATA] [GEOGRAPHIC_DATA] GU…" at bounding box center [144, 122] width 37 height 13
select select "36"
click at [126, 116] on select "State [US_STATE] AK AR AZ CA CO CT DE DC [GEOGRAPHIC_DATA] [GEOGRAPHIC_DATA] GU…" at bounding box center [144, 122] width 37 height 13
drag, startPoint x: 151, startPoint y: 108, endPoint x: 555, endPoint y: 73, distance: 405.9
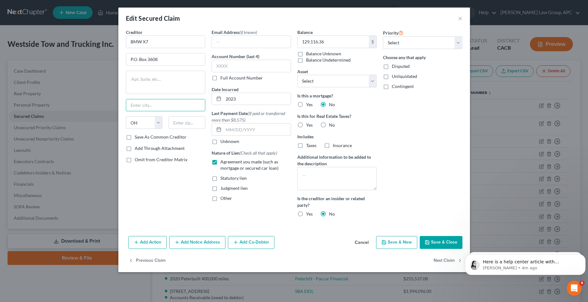
click at [151, 108] on input "text" at bounding box center [165, 105] width 79 height 12
type input "[GEOGRAPHIC_DATA]"
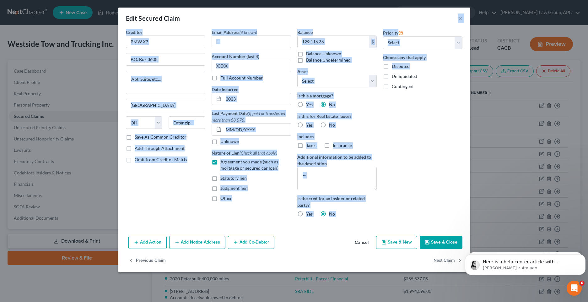
drag, startPoint x: 415, startPoint y: 15, endPoint x: 438, endPoint y: 67, distance: 56.4
click at [438, 67] on div "Edit Secured Claim × Creditor * BMW X7 P.O. [GEOGRAPHIC_DATA][US_STATE] AZ CA C…" at bounding box center [294, 140] width 352 height 264
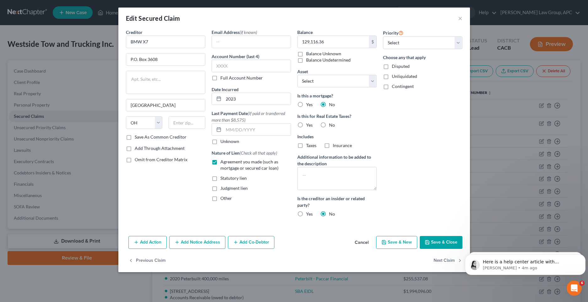
drag, startPoint x: 440, startPoint y: 158, endPoint x: 391, endPoint y: 100, distance: 75.5
click at [454, 189] on div "Priority Select 1st 2nd 3rd 4th 5th 6th 7th 8th 9th 10th 11th 12th 13th 14th 15…" at bounding box center [423, 125] width 86 height 193
click at [175, 125] on input "text" at bounding box center [187, 122] width 37 height 13
paste input "43016"
type input "43016"
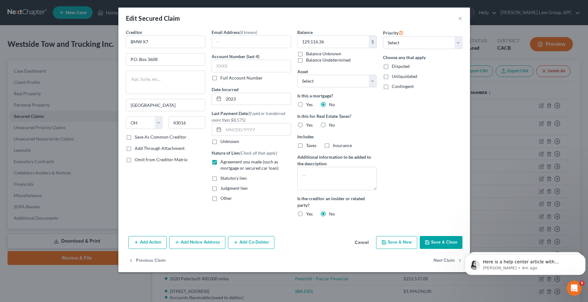
click at [215, 212] on div "Email Address (if known) Account Number (last 4) Full Account Number Date Incur…" at bounding box center [251, 125] width 86 height 193
click at [433, 244] on button "Save & Close" at bounding box center [441, 242] width 43 height 13
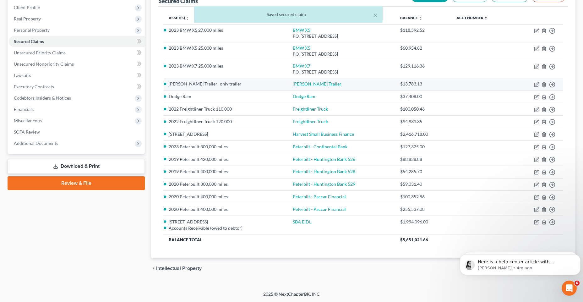
scroll to position [75, 0]
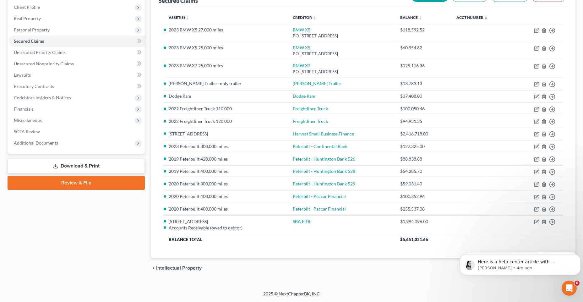
click at [71, 182] on link "Review & File" at bounding box center [76, 183] width 137 height 14
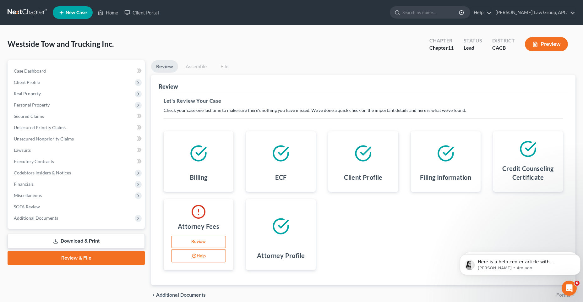
click at [192, 245] on link "Review" at bounding box center [198, 241] width 55 height 13
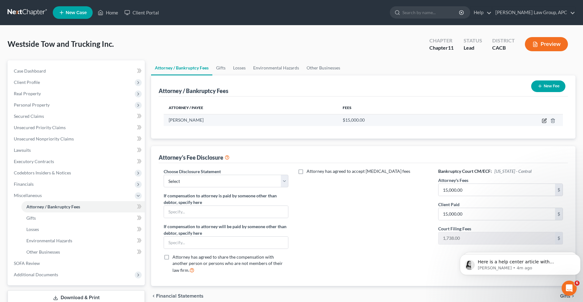
click at [542, 122] on icon "button" at bounding box center [544, 120] width 5 height 5
select select "4"
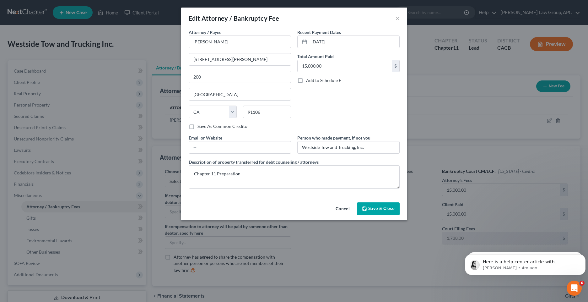
click at [373, 204] on button "Save & Close" at bounding box center [378, 208] width 43 height 13
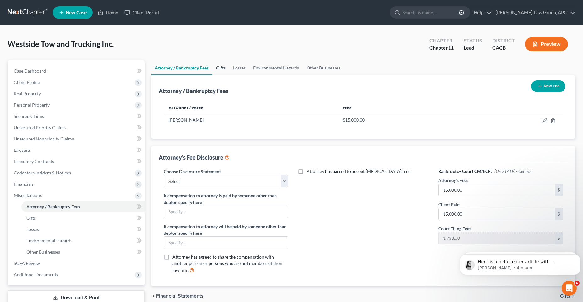
click at [222, 65] on link "Gifts" at bounding box center [220, 67] width 17 height 15
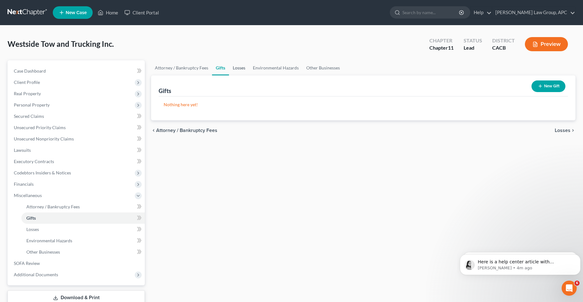
click at [240, 71] on link "Losses" at bounding box center [239, 67] width 20 height 15
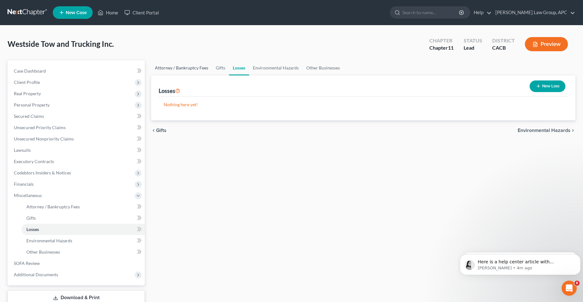
click at [185, 67] on link "Attorney / Bankruptcy Fees" at bounding box center [181, 67] width 61 height 15
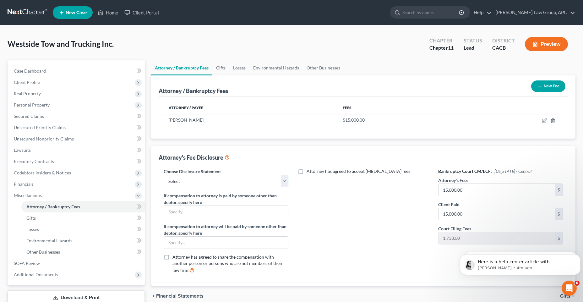
click at [279, 182] on select "Select [GEOGRAPHIC_DATA][US_STATE]" at bounding box center [226, 181] width 125 height 13
select select "0"
click at [164, 175] on select "Select [GEOGRAPHIC_DATA][US_STATE]" at bounding box center [226, 181] width 125 height 13
click at [348, 209] on div "Attorney has agreed to accept [MEDICAL_DATA] fees" at bounding box center [362, 223] width 137 height 110
click at [539, 46] on button "Preview" at bounding box center [546, 44] width 43 height 14
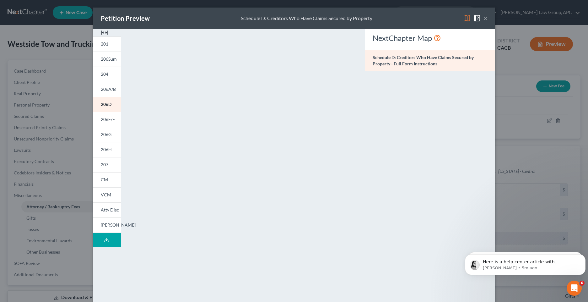
click at [483, 16] on button "×" at bounding box center [485, 18] width 4 height 8
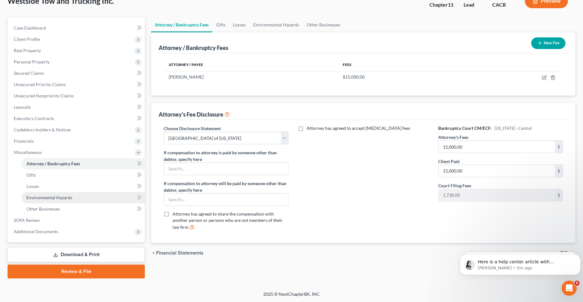
scroll to position [43, 0]
click at [77, 269] on link "Review & File" at bounding box center [76, 271] width 137 height 14
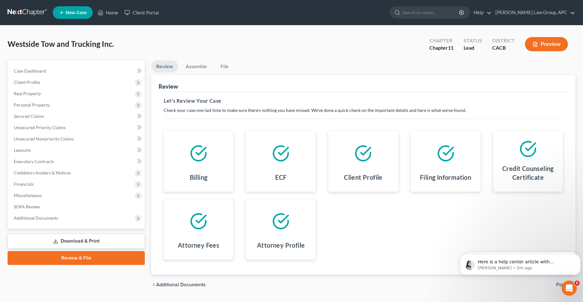
click at [127, 262] on link "Review & File" at bounding box center [76, 258] width 137 height 14
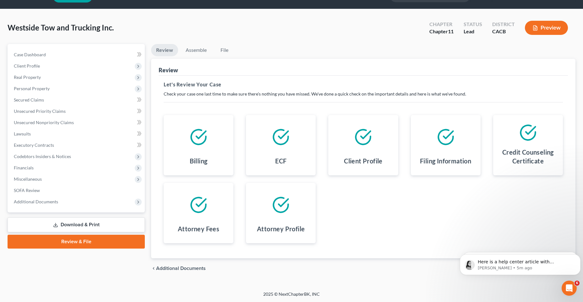
scroll to position [17, 0]
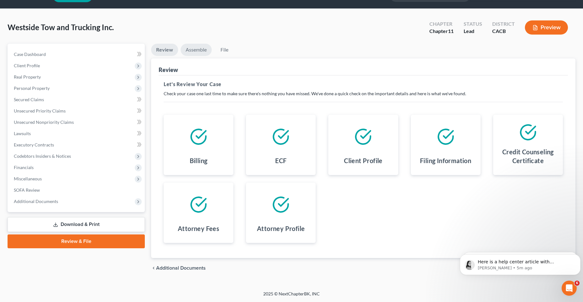
click at [200, 50] on link "Assemble" at bounding box center [196, 50] width 31 height 12
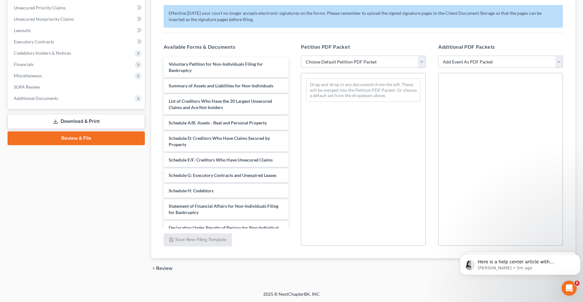
scroll to position [120, 0]
click at [511, 266] on p "[PERSON_NAME] • 6m ago" at bounding box center [524, 268] width 95 height 6
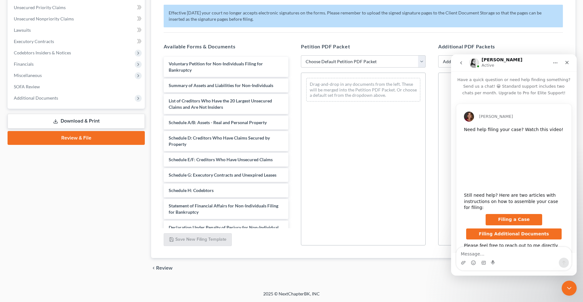
scroll to position [1, 0]
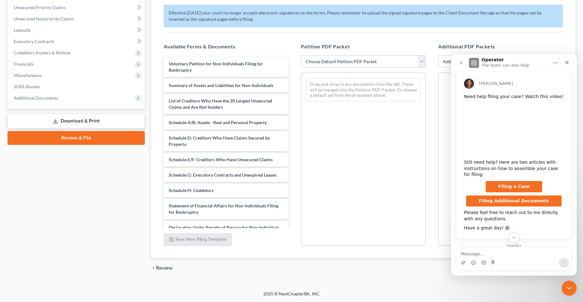
click at [85, 122] on link "Download & Print" at bounding box center [76, 121] width 137 height 15
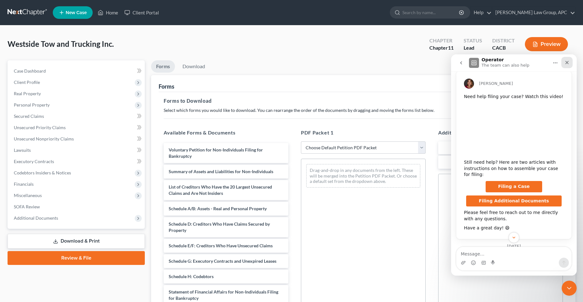
click at [565, 67] on div "Close" at bounding box center [566, 62] width 11 height 11
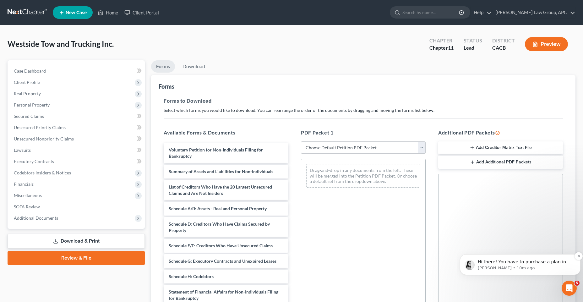
click at [529, 268] on p "[PERSON_NAME] • 10m ago" at bounding box center [524, 268] width 95 height 6
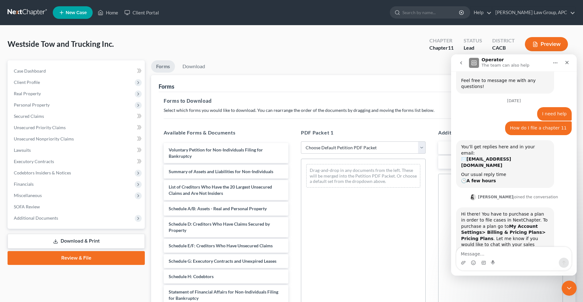
scroll to position [78, 0]
click at [509, 253] on textarea "Message…" at bounding box center [513, 252] width 115 height 11
type textarea "I did purchase it and yes I need to plan"
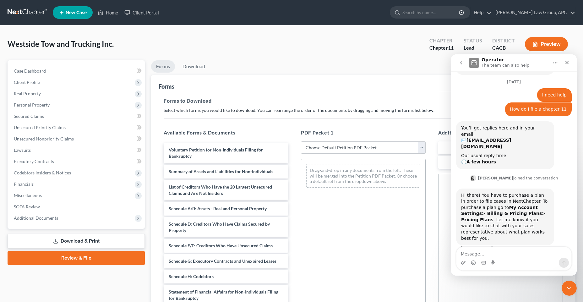
scroll to position [96, 0]
click at [74, 239] on link "Download & Print" at bounding box center [76, 241] width 137 height 15
click at [416, 61] on ul "Forms Download" at bounding box center [363, 67] width 424 height 15
click at [382, 220] on div "Drag-and-drop in any documents from the left. These will be merged into the Pet…" at bounding box center [363, 245] width 125 height 173
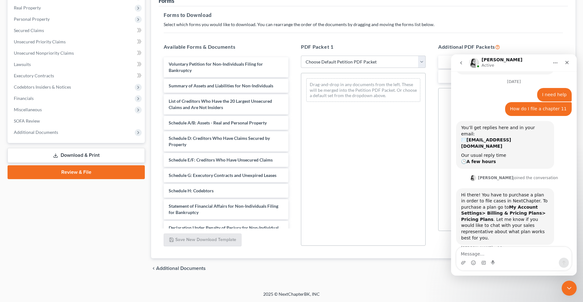
scroll to position [86, 0]
click at [72, 154] on link "Download & Print" at bounding box center [76, 155] width 137 height 15
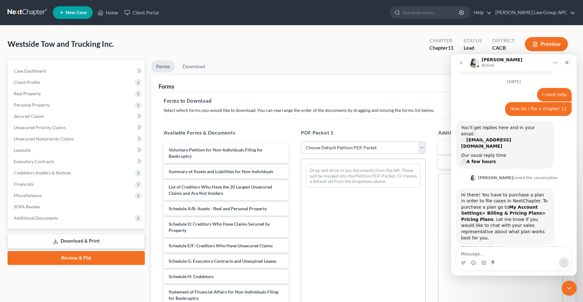
scroll to position [0, 0]
click at [222, 157] on div "Voluntary Petition for Non-Individuals Filing for Bankruptcy" at bounding box center [226, 153] width 125 height 20
click at [460, 66] on button "go back" at bounding box center [461, 63] width 12 height 12
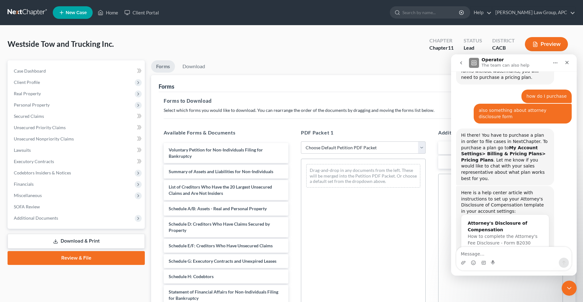
scroll to position [342, 0]
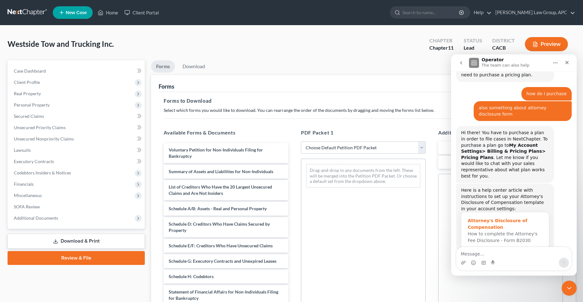
click at [484, 217] on div "Attorney's Disclosure of Compensation" at bounding box center [504, 223] width 75 height 13
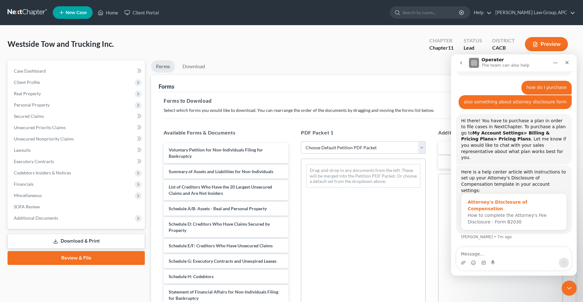
scroll to position [0, 0]
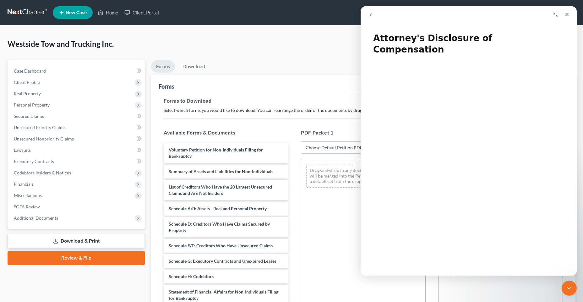
click at [374, 16] on button "go back" at bounding box center [370, 15] width 12 height 12
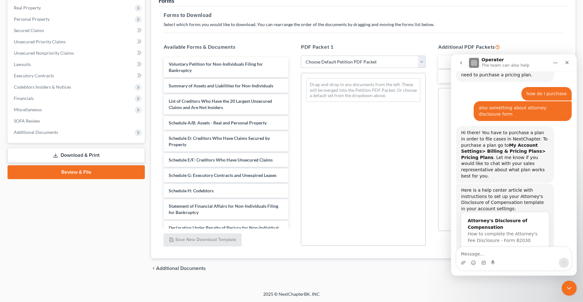
scroll to position [86, 0]
click at [462, 62] on icon "go back" at bounding box center [460, 62] width 5 height 5
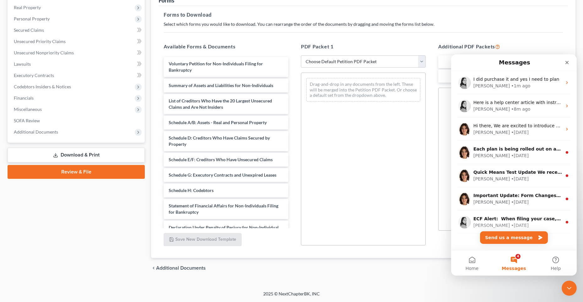
scroll to position [0, 0]
click at [520, 259] on button "4 Messages" at bounding box center [514, 262] width 42 height 25
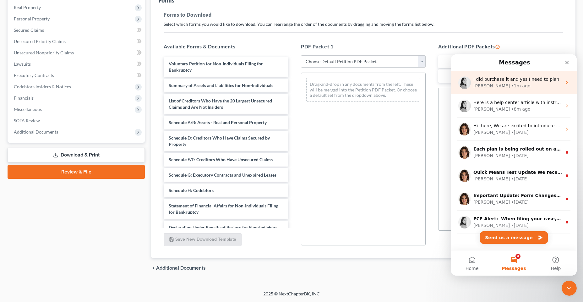
click at [511, 84] on div "• 1m ago" at bounding box center [520, 86] width 19 height 7
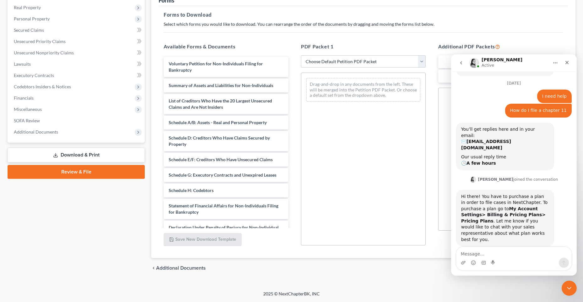
scroll to position [96, 0]
click at [526, 259] on div "Intercom messenger" at bounding box center [513, 262] width 115 height 10
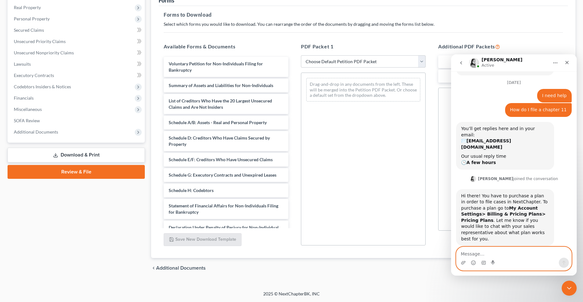
click at [489, 251] on textarea "Message…" at bounding box center [513, 252] width 115 height 11
type textarea "I need to speak with someone to assist me in filing"
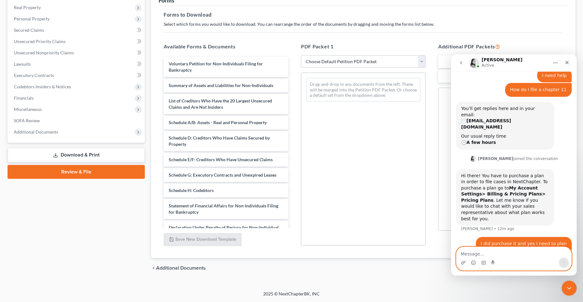
scroll to position [117, 0]
drag, startPoint x: 418, startPoint y: 61, endPoint x: 414, endPoint y: 62, distance: 4.2
click at [418, 61] on select "Choose Default Petition PDF Packet Complete Bankruptcy Petition (all forms and …" at bounding box center [363, 61] width 125 height 13
select select "0"
click at [301, 55] on select "Choose Default Petition PDF Packet Complete Bankruptcy Petition (all forms and …" at bounding box center [363, 61] width 125 height 13
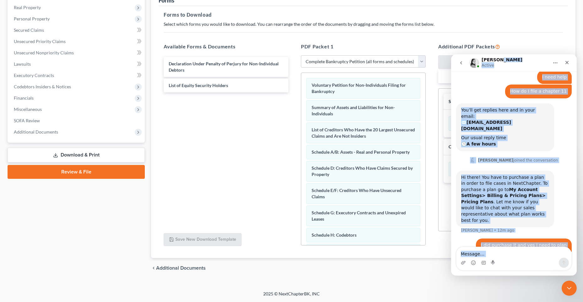
drag, startPoint x: 511, startPoint y: 56, endPoint x: 460, endPoint y: 283, distance: 232.6
click at [460, 275] on html "[PERSON_NAME] Active Have a quick question or need help finding something? Send…" at bounding box center [514, 164] width 126 height 221
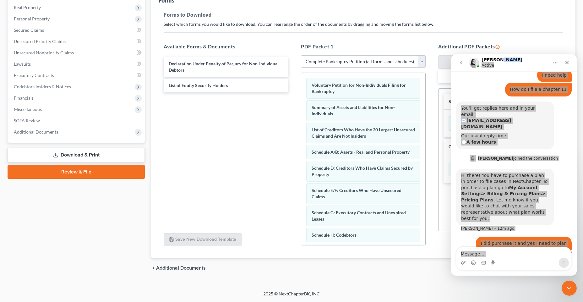
drag, startPoint x: 9, startPoint y: 228, endPoint x: 422, endPoint y: 250, distance: 413.4
click at [384, 270] on div "chevron_left Additional Documents Download chevron_right" at bounding box center [363, 268] width 424 height 20
click at [431, 203] on div "PDF Packet 1 Choose Default Petition PDF Packet Complete Bankruptcy Petition (a…" at bounding box center [362, 144] width 137 height 213
click at [426, 218] on div "PDF Packet 1 Choose Default Petition PDF Packet Complete Bankruptcy Petition (a…" at bounding box center [362, 144] width 137 height 213
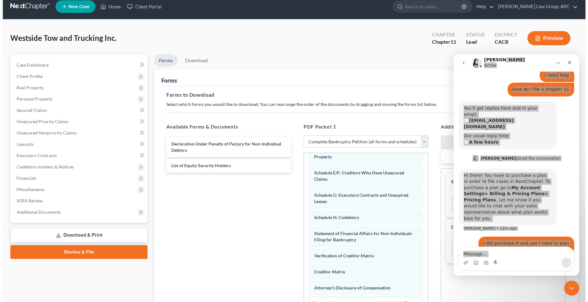
scroll to position [0, 0]
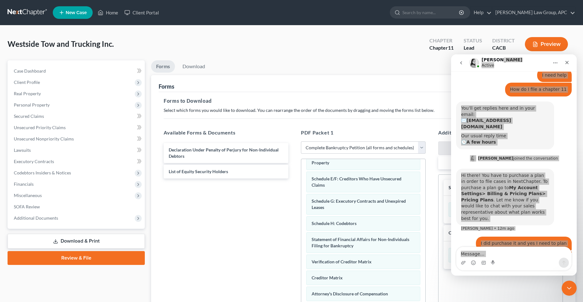
click at [535, 46] on icon "button" at bounding box center [535, 44] width 4 height 5
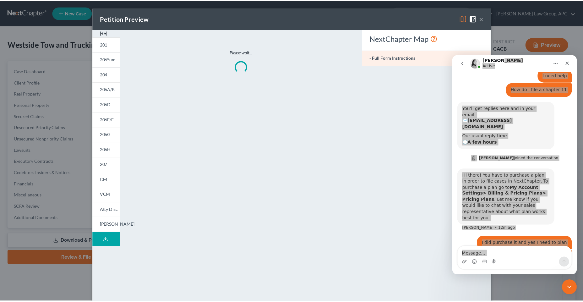
scroll to position [97, 0]
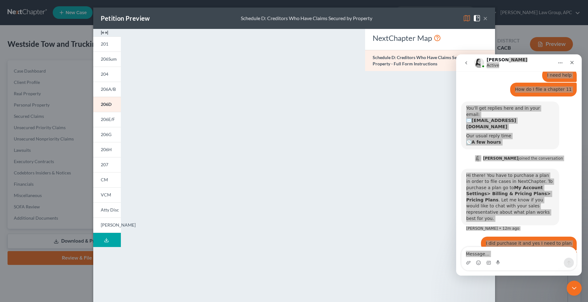
click at [404, 219] on div "NextChapter Map Schedule D: Creditors Who Have Claims Secured by Property - Ful…" at bounding box center [430, 185] width 136 height 312
click at [35, 287] on div "Petition Preview Schedule D: Creditors Who Have Claims Secured by Property × 20…" at bounding box center [294, 151] width 588 height 302
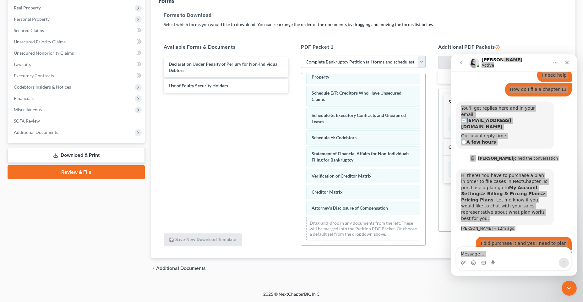
scroll to position [86, 0]
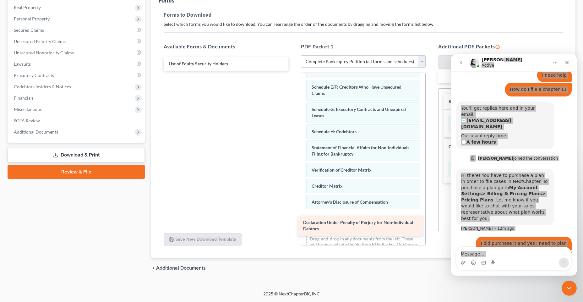
drag, startPoint x: 249, startPoint y: 70, endPoint x: 383, endPoint y: 229, distance: 207.8
click at [293, 71] on div "Declaration Under Penalty of Perjury for Non-Individual Debtors Declaration Und…" at bounding box center [226, 64] width 135 height 14
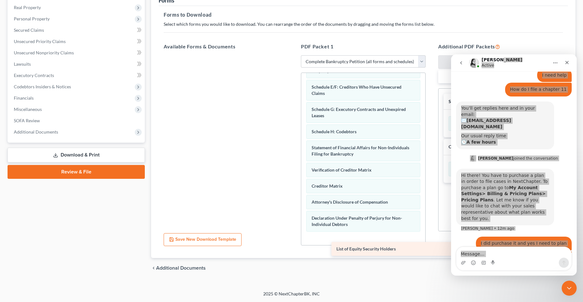
drag, startPoint x: 210, startPoint y: 64, endPoint x: 378, endPoint y: 249, distance: 249.6
click at [293, 55] on div "List of Equity Security Holders List of Equity Security Holders" at bounding box center [226, 55] width 135 height 0
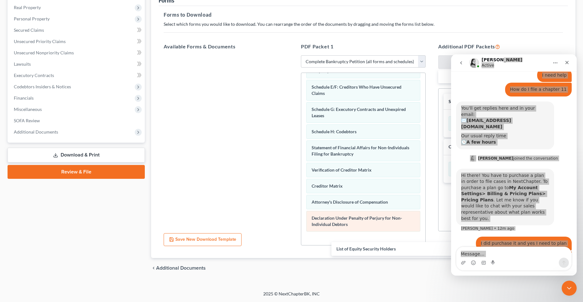
click at [374, 237] on div "Available Forms & Documents List of Equity Security Holders List of Equity Secu…" at bounding box center [363, 144] width 412 height 213
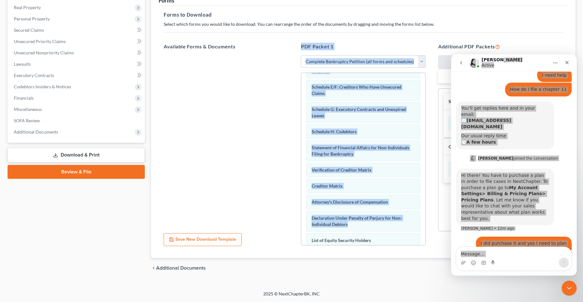
click at [354, 39] on div "PDF Packet 1 Choose Default Petition PDF Packet Complete Bankruptcy Petition (a…" at bounding box center [362, 144] width 137 height 213
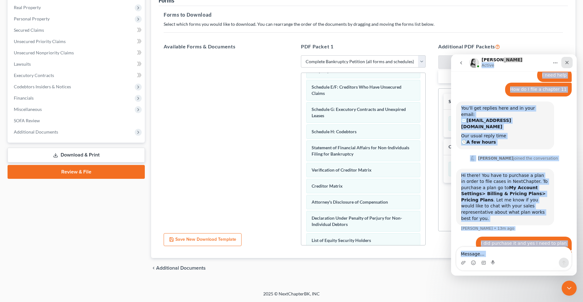
click at [567, 61] on icon "Close" at bounding box center [566, 62] width 5 height 5
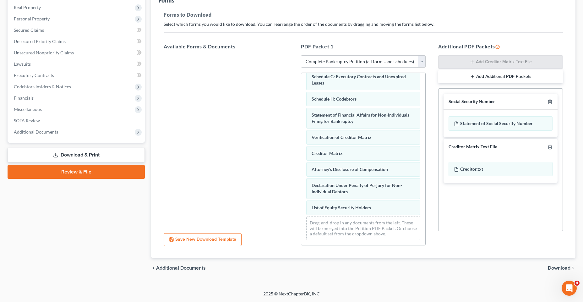
click at [215, 238] on button "Save New Download Template" at bounding box center [203, 239] width 78 height 13
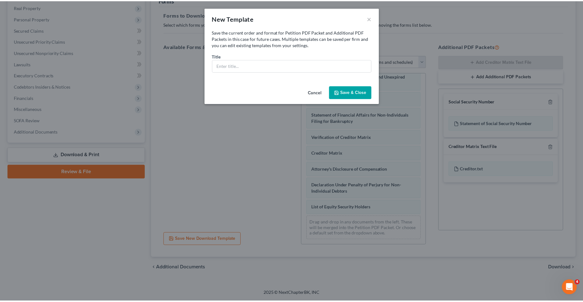
scroll to position [136, 0]
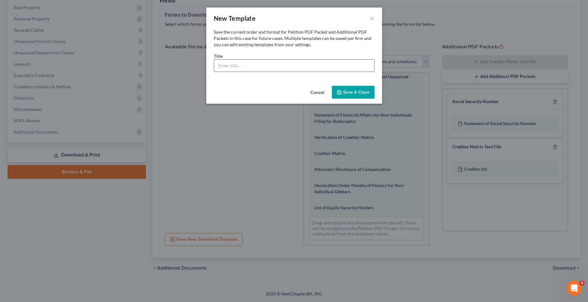
click at [262, 61] on input "text" at bounding box center [294, 66] width 160 height 12
type input "Westside Tow & Trucking"
click at [357, 93] on button "Save & Close" at bounding box center [353, 92] width 43 height 13
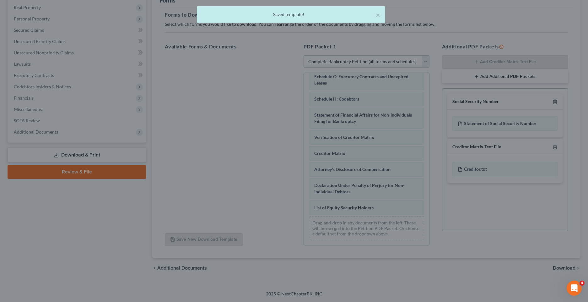
select select "5"
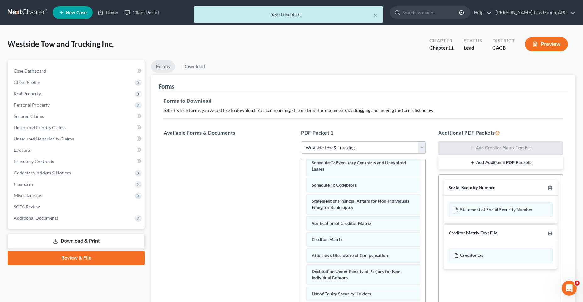
scroll to position [0, 0]
click at [187, 67] on link "Download" at bounding box center [193, 66] width 33 height 12
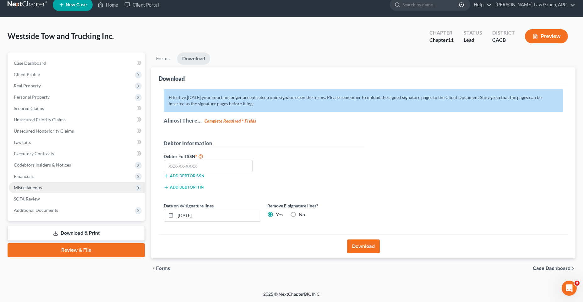
scroll to position [8, 0]
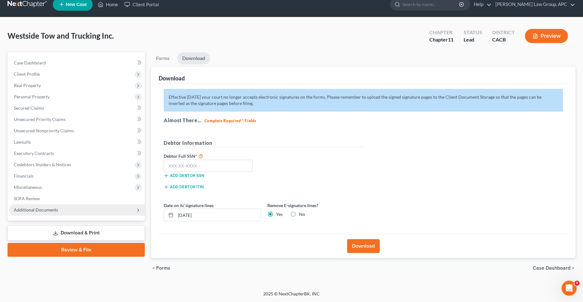
click at [63, 206] on span "Additional Documents" at bounding box center [77, 209] width 136 height 11
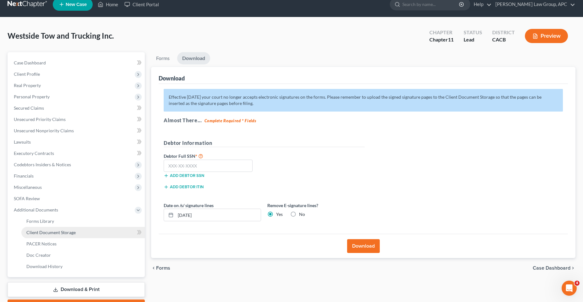
click at [64, 237] on link "Client Document Storage" at bounding box center [82, 232] width 123 height 11
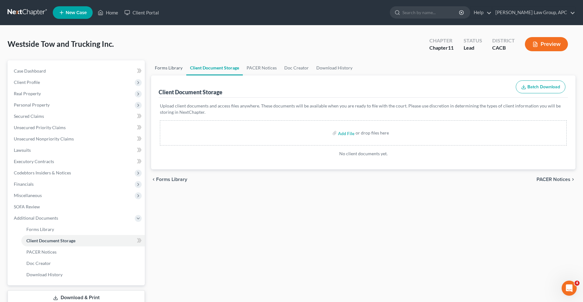
click at [170, 66] on link "Forms Library" at bounding box center [168, 67] width 35 height 15
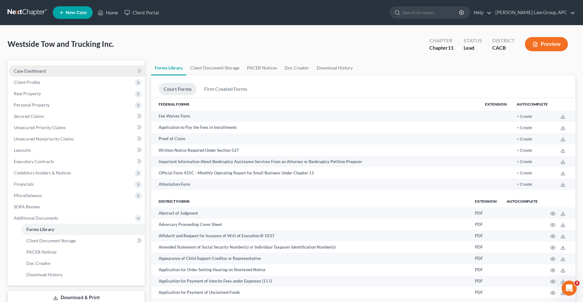
click at [56, 74] on link "Case Dashboard" at bounding box center [77, 70] width 136 height 11
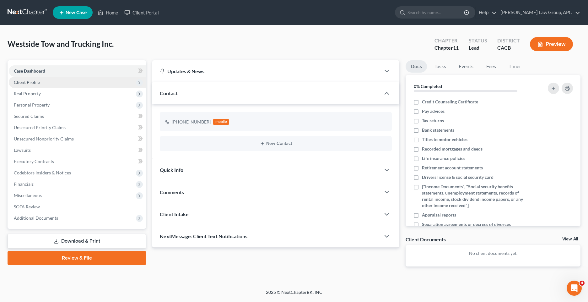
click at [54, 82] on span "Client Profile" at bounding box center [77, 82] width 137 height 11
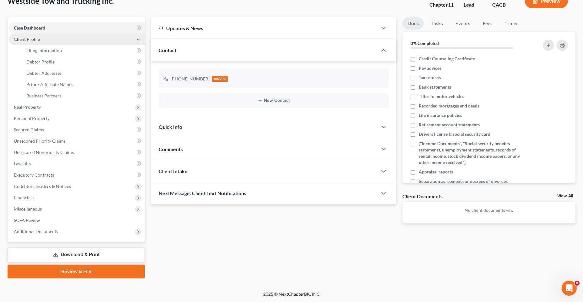
scroll to position [43, 0]
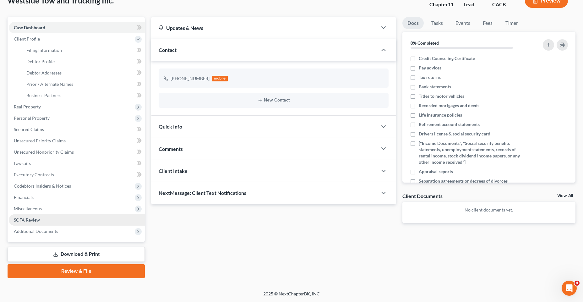
click at [48, 220] on link "SOFA Review" at bounding box center [77, 219] width 136 height 11
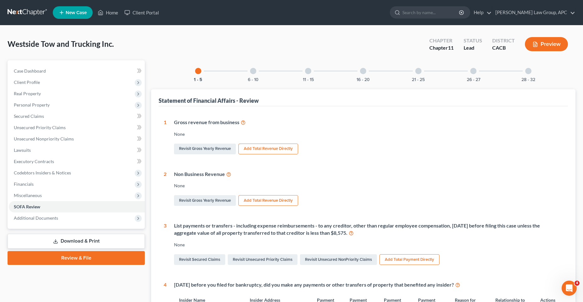
click at [262, 149] on button "Add Total Revenue Directly" at bounding box center [268, 148] width 60 height 11
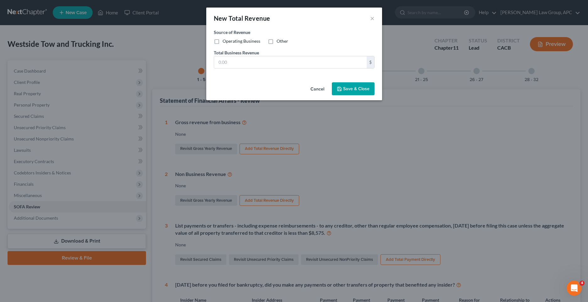
click at [223, 40] on label "Operating Business" at bounding box center [242, 41] width 38 height 6
click at [225, 40] on input "Operating Business" at bounding box center [227, 40] width 4 height 4
checkbox input "true"
click at [226, 61] on input "text" at bounding box center [290, 62] width 153 height 12
click at [331, 35] on label "Source of Revenue *" at bounding box center [294, 32] width 161 height 7
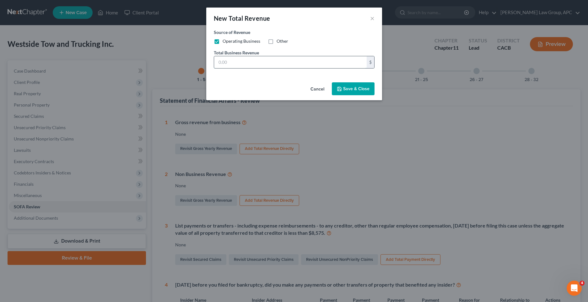
click at [229, 57] on input "text" at bounding box center [290, 62] width 153 height 12
type input "3,200,000"
click at [342, 88] on icon "button" at bounding box center [339, 88] width 5 height 5
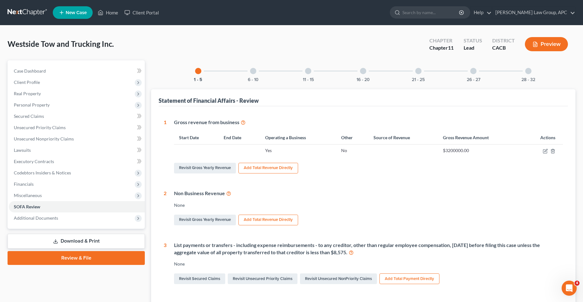
click at [276, 170] on button "Add Total Revenue Directly" at bounding box center [268, 168] width 60 height 11
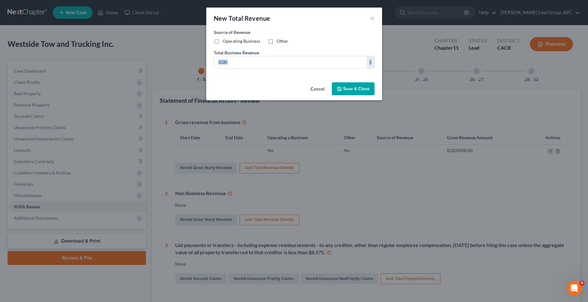
drag, startPoint x: 351, startPoint y: 82, endPoint x: 350, endPoint y: 94, distance: 11.6
click at [355, 93] on div "New Total Revenue × Source of Revenue * Operating Business Other Total Business…" at bounding box center [294, 54] width 176 height 93
drag, startPoint x: 350, startPoint y: 94, endPoint x: 320, endPoint y: 91, distance: 30.3
click at [320, 93] on button "Cancel" at bounding box center [317, 89] width 24 height 13
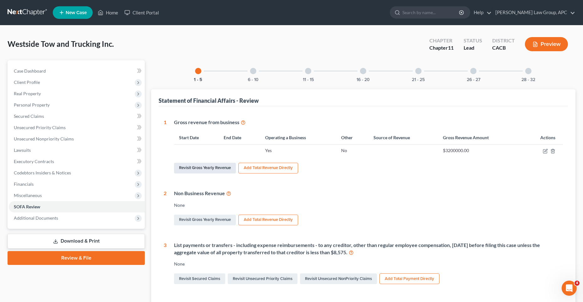
click at [204, 169] on link "Revisit Gross Yearly Revenue" at bounding box center [205, 168] width 62 height 11
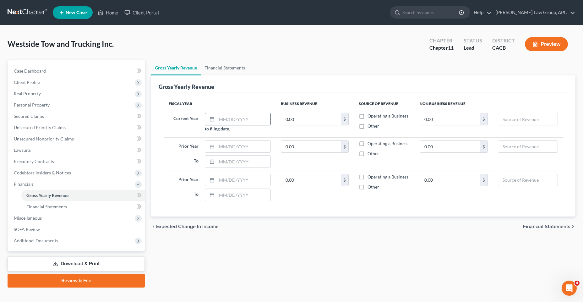
click at [230, 125] on input "text" at bounding box center [244, 119] width 54 height 12
type input "[DATE]"
click at [367, 119] on label "Operating a Business" at bounding box center [387, 116] width 41 height 6
click at [370, 117] on input "Operating a Business" at bounding box center [372, 115] width 4 height 4
checkbox input "true"
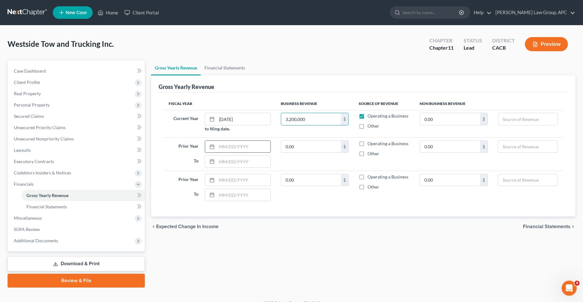
type input "3,200,000"
click at [245, 148] on input "text" at bounding box center [244, 147] width 54 height 12
type input "[DATE]"
click at [225, 162] on input "text" at bounding box center [244, 161] width 54 height 12
type input "[DATE]"
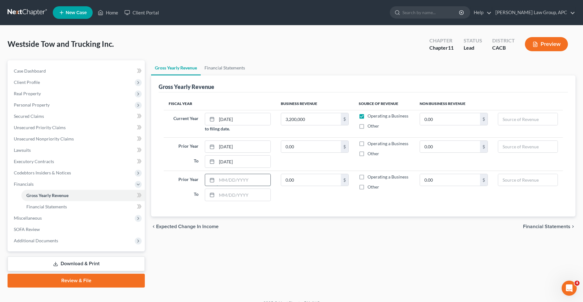
click at [224, 178] on input "text" at bounding box center [244, 180] width 54 height 12
type input "[DATE]"
click at [221, 194] on input "text" at bounding box center [244, 195] width 54 height 12
type input "[DATE]"
click at [294, 148] on input "0.00" at bounding box center [311, 147] width 60 height 12
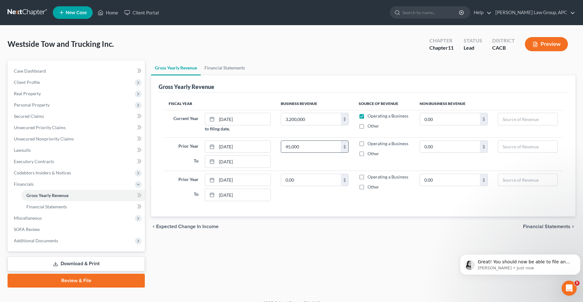
scroll to position [214, 0]
type input "4,500,000"
click at [516, 269] on p "[PERSON_NAME] • Just now" at bounding box center [524, 268] width 95 height 6
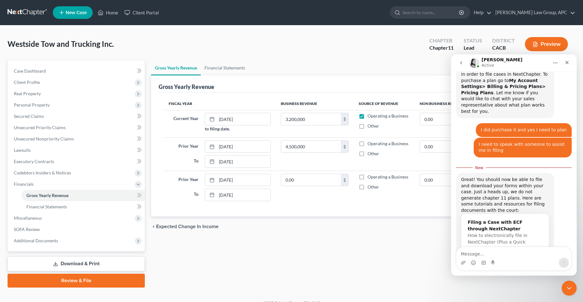
scroll to position [225, 0]
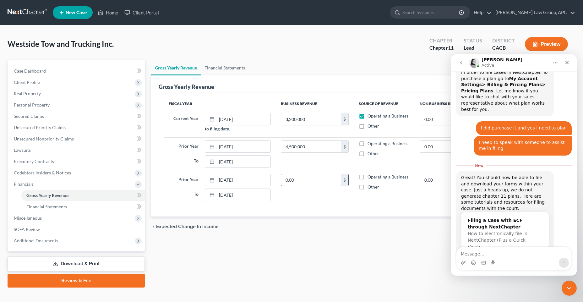
click at [287, 181] on input "0.00" at bounding box center [311, 180] width 60 height 12
click at [470, 253] on textarea "Message…" at bounding box center [513, 252] width 115 height 11
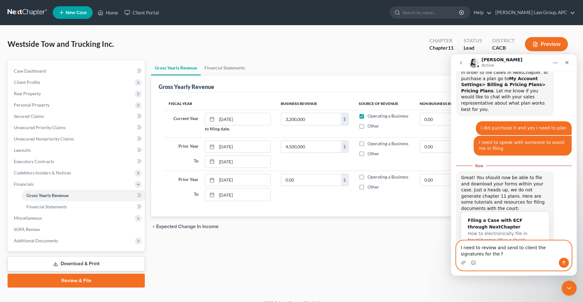
scroll to position [228, 0]
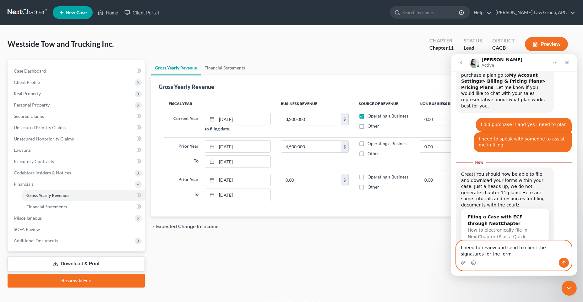
type textarea "I need to review and send to client the signatures for the forms"
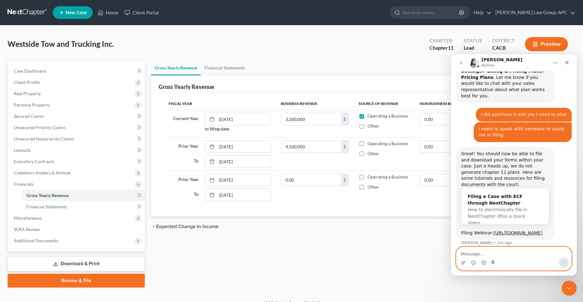
scroll to position [239, 0]
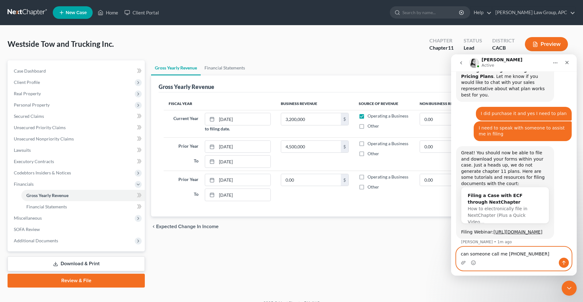
type textarea "can someone call me [PHONE_NUMBER]"
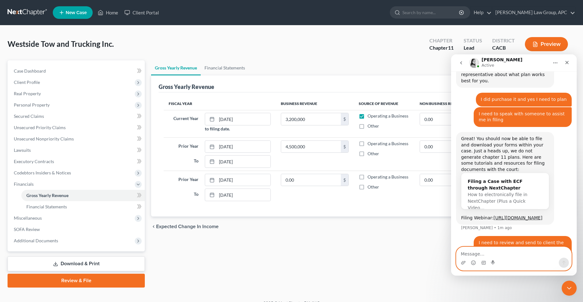
scroll to position [254, 0]
click at [306, 181] on input "0.00" at bounding box center [311, 180] width 60 height 12
type input "0"
type input "41,000"
type input "4,401,000"
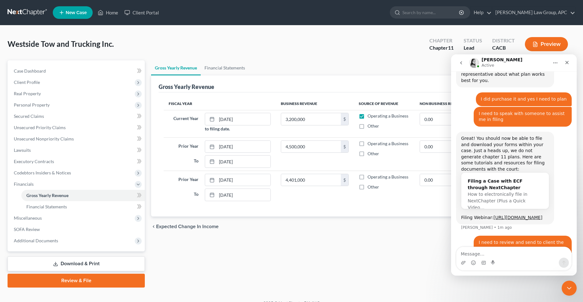
click at [367, 176] on label "Operating a Business" at bounding box center [387, 177] width 41 height 6
click at [370, 176] on input "Operating a Business" at bounding box center [372, 176] width 4 height 4
checkbox input "true"
click at [367, 153] on label "Other" at bounding box center [373, 153] width 12 height 6
click at [370, 153] on input "Other" at bounding box center [372, 152] width 4 height 4
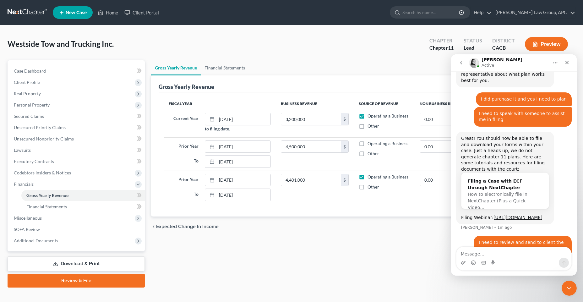
checkbox input "true"
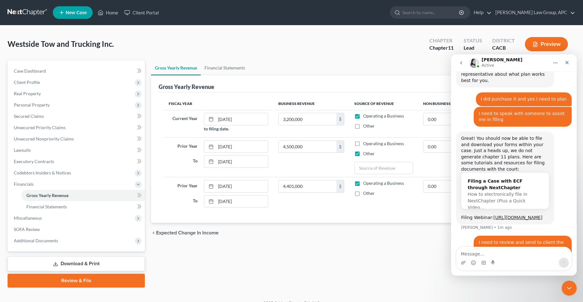
click at [463, 63] on icon "go back" at bounding box center [460, 62] width 5 height 5
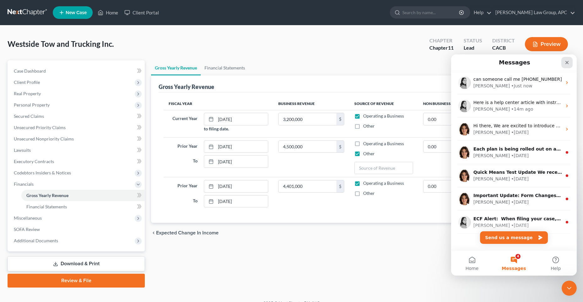
click at [565, 60] on icon "Close" at bounding box center [566, 62] width 5 height 5
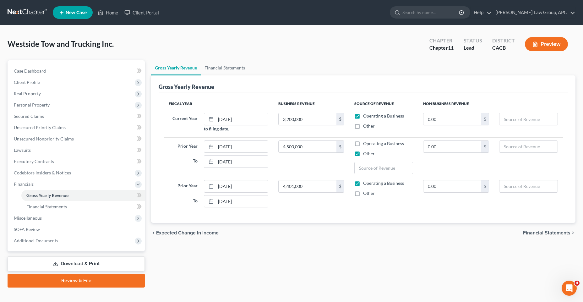
click at [555, 232] on span "Financial Statements" at bounding box center [546, 232] width 47 height 5
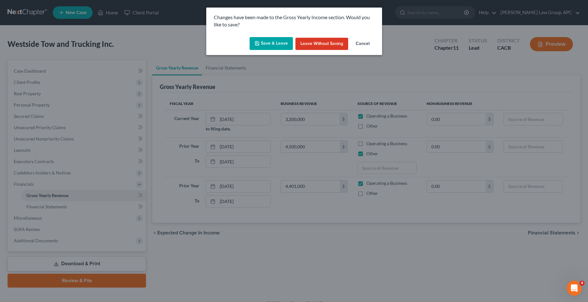
click at [273, 43] on button "Save & Leave" at bounding box center [271, 43] width 43 height 13
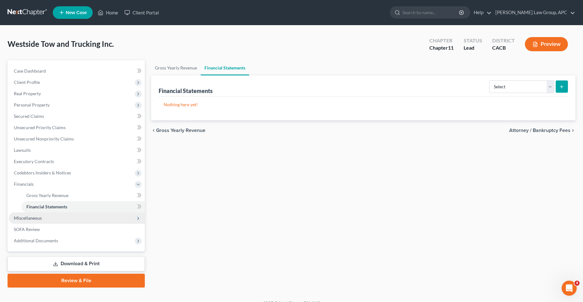
click at [43, 223] on span "Miscellaneous" at bounding box center [77, 217] width 136 height 11
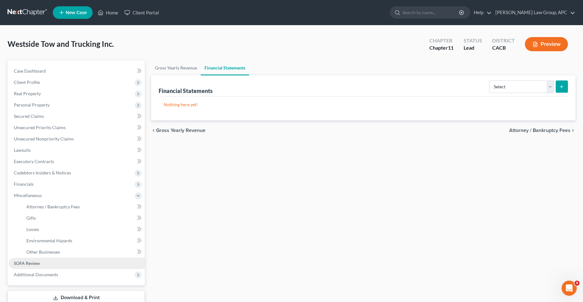
click at [38, 261] on span "SOFA Review" at bounding box center [27, 262] width 26 height 5
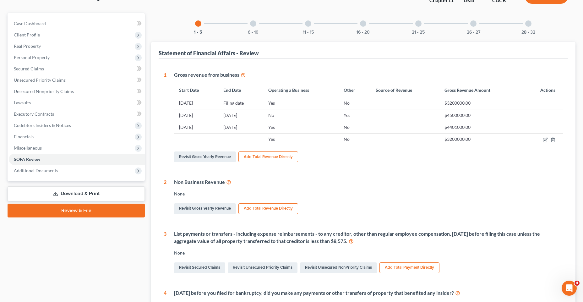
scroll to position [47, 0]
click at [253, 24] on div at bounding box center [253, 23] width 6 height 6
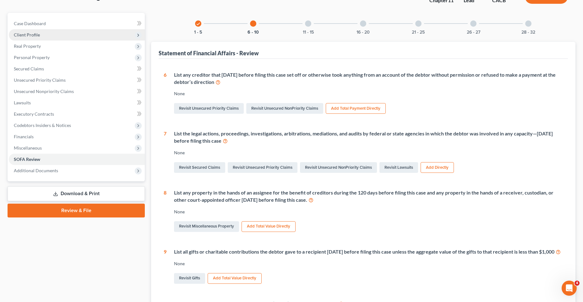
click at [52, 30] on span "Client Profile" at bounding box center [77, 34] width 136 height 11
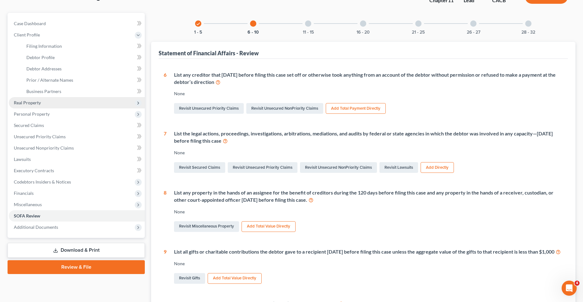
click at [34, 101] on span "Real Property" at bounding box center [27, 102] width 27 height 5
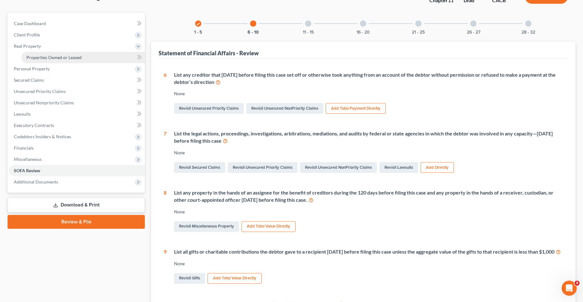
click at [34, 58] on span "Properties Owned or Leased" at bounding box center [53, 57] width 55 height 5
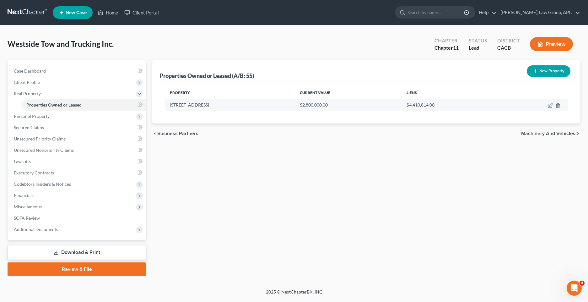
click at [186, 104] on td "[STREET_ADDRESS]" at bounding box center [230, 105] width 130 height 12
click at [550, 107] on icon "button" at bounding box center [550, 105] width 5 height 5
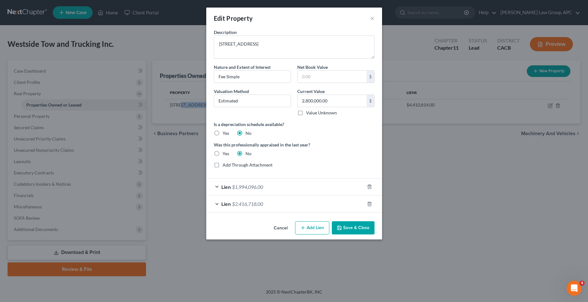
click at [316, 229] on button "Add Lien" at bounding box center [312, 227] width 34 height 13
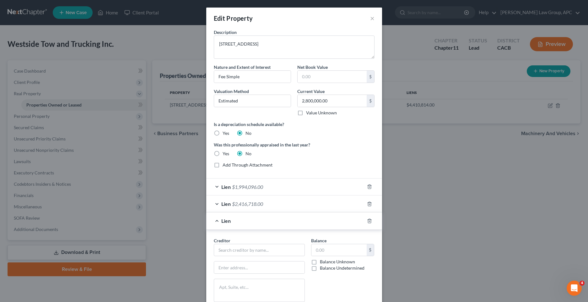
click at [367, 16] on div "Edit Property ×" at bounding box center [294, 18] width 176 height 21
click at [370, 20] on button "×" at bounding box center [372, 18] width 4 height 8
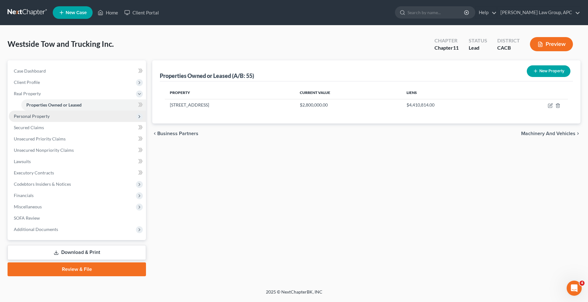
click at [40, 116] on span "Personal Property" at bounding box center [32, 115] width 36 height 5
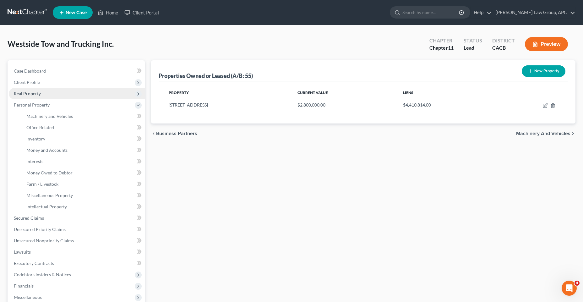
click at [36, 97] on span "Real Property" at bounding box center [77, 93] width 136 height 11
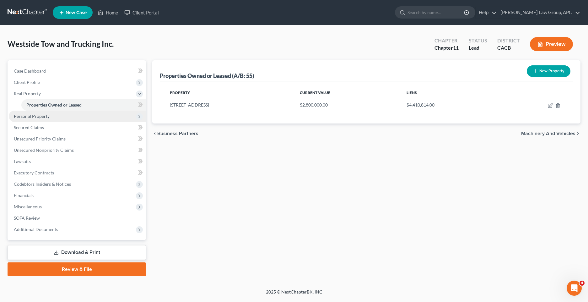
click at [50, 116] on span "Personal Property" at bounding box center [77, 116] width 137 height 11
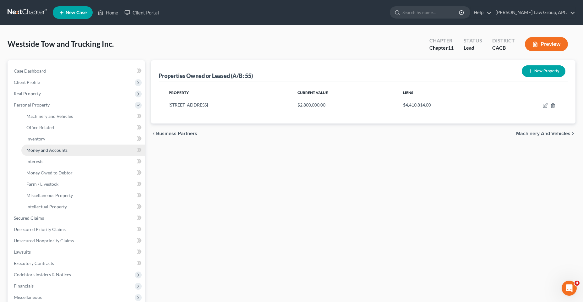
click at [51, 151] on span "Money and Accounts" at bounding box center [46, 149] width 41 height 5
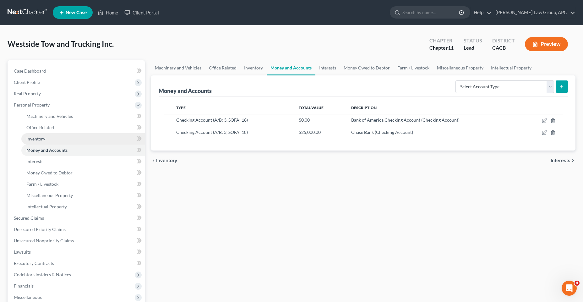
click at [44, 140] on span "Inventory" at bounding box center [35, 138] width 19 height 5
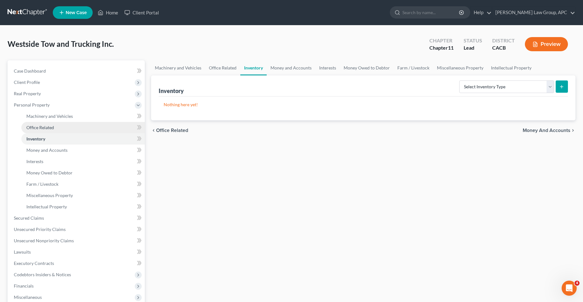
click at [42, 125] on span "Office Related" at bounding box center [40, 127] width 28 height 5
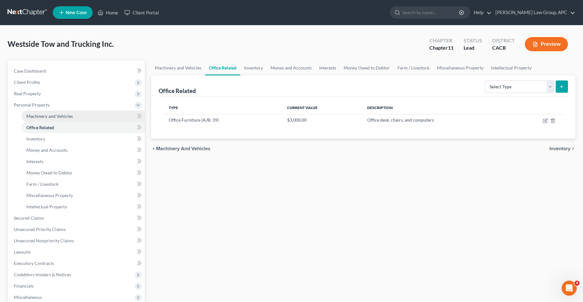
click at [47, 118] on span "Machinery and Vehicles" at bounding box center [49, 115] width 46 height 5
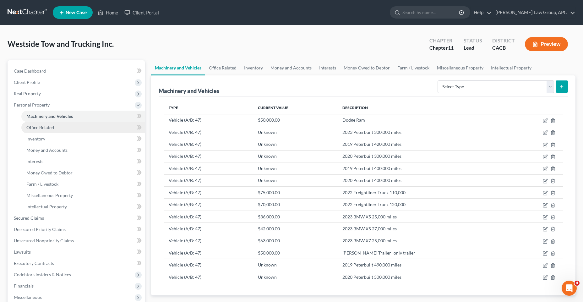
click at [52, 131] on link "Office Related" at bounding box center [82, 127] width 123 height 11
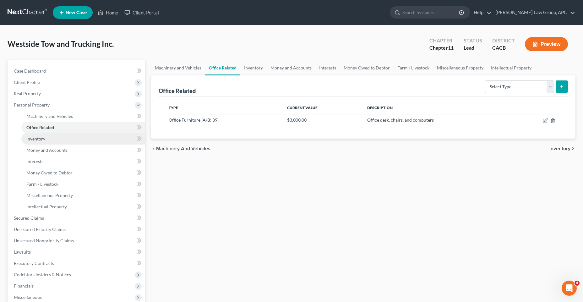
click at [51, 141] on link "Inventory" at bounding box center [82, 138] width 123 height 11
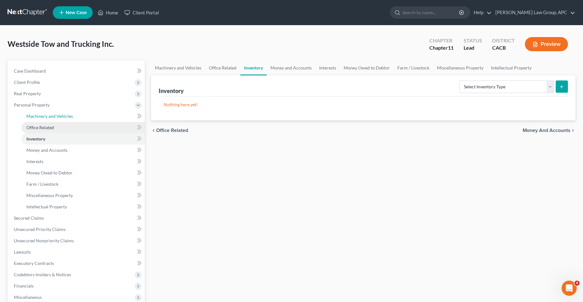
drag, startPoint x: 47, startPoint y: 115, endPoint x: 49, endPoint y: 130, distance: 15.0
click at [47, 115] on span "Machinery and Vehicles" at bounding box center [49, 115] width 46 height 5
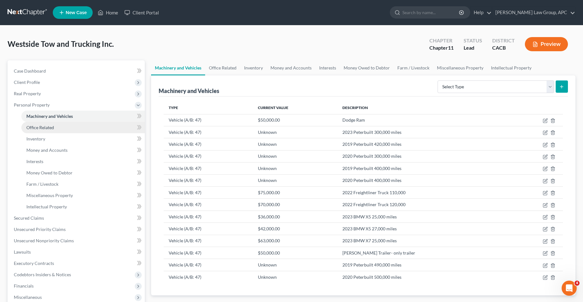
click at [49, 130] on span "Office Related" at bounding box center [40, 127] width 28 height 5
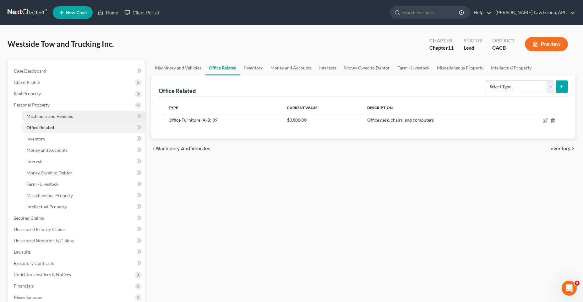
click at [49, 118] on span "Machinery and Vehicles" at bounding box center [49, 115] width 46 height 5
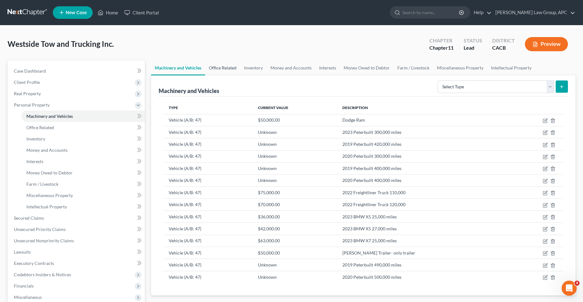
click at [226, 71] on link "Office Related" at bounding box center [222, 67] width 35 height 15
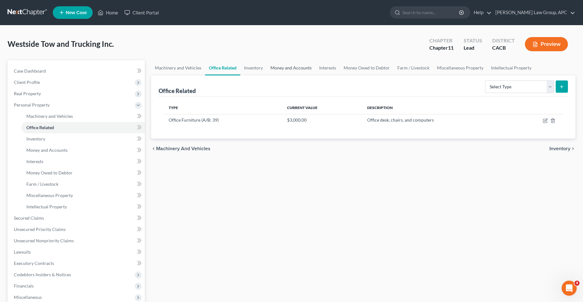
click at [278, 68] on link "Money and Accounts" at bounding box center [291, 67] width 49 height 15
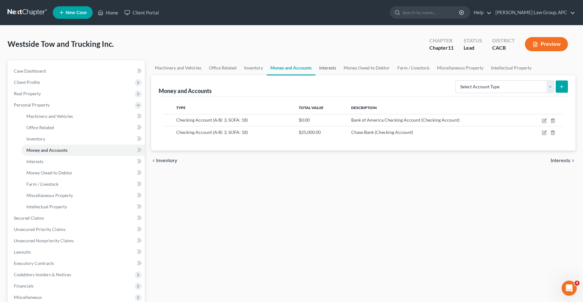
click at [328, 68] on link "Interests" at bounding box center [327, 67] width 24 height 15
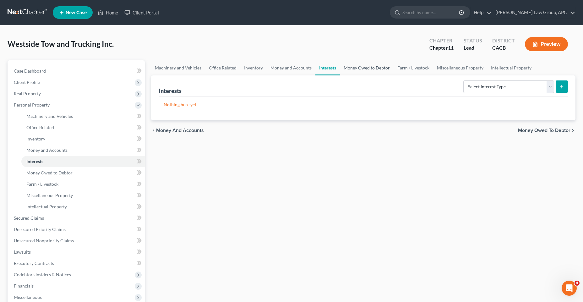
click at [354, 69] on link "Money Owed to Debtor" at bounding box center [367, 67] width 54 height 15
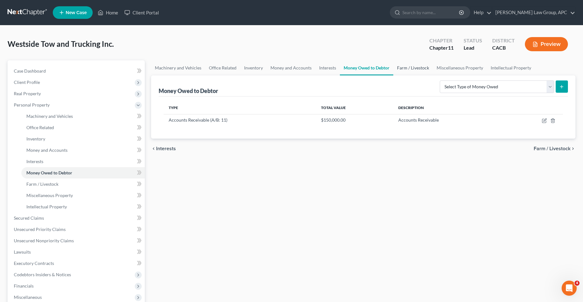
click at [417, 67] on link "Farm / Livestock" at bounding box center [413, 67] width 40 height 15
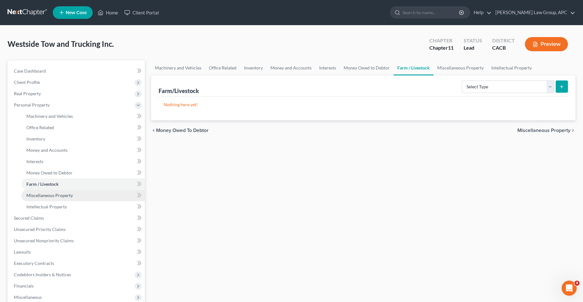
click at [56, 194] on span "Miscellaneous Property" at bounding box center [49, 194] width 46 height 5
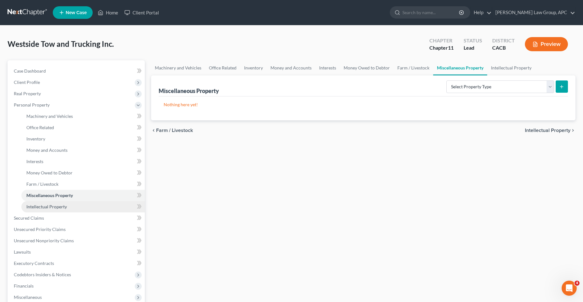
click at [72, 210] on link "Intellectual Property" at bounding box center [82, 206] width 123 height 11
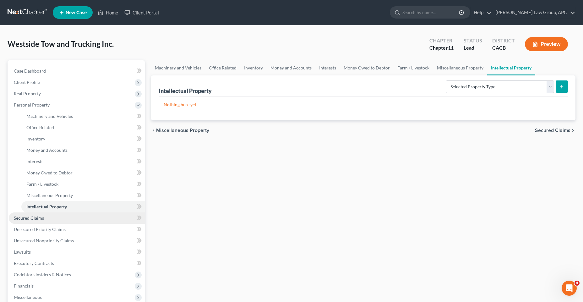
click at [53, 222] on link "Secured Claims" at bounding box center [77, 217] width 136 height 11
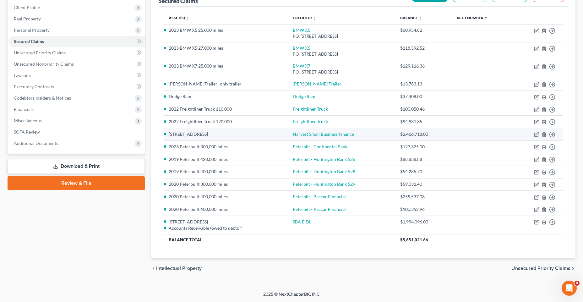
scroll to position [75, 0]
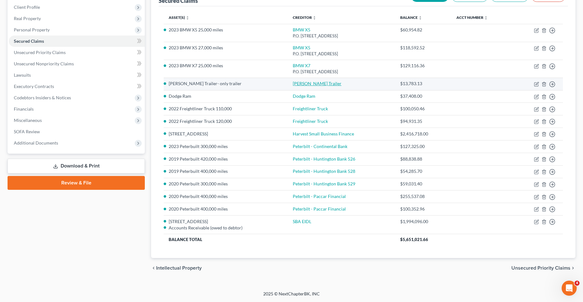
click at [324, 83] on link "[PERSON_NAME] Trailer" at bounding box center [317, 83] width 49 height 5
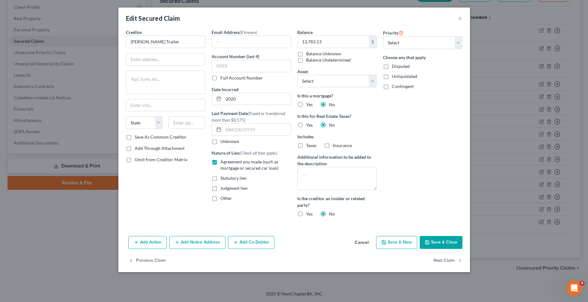
click at [46, 55] on div "Edit Secured Claim × Creditor * [PERSON_NAME] Trailer State [US_STATE] AK AR AZ…" at bounding box center [294, 151] width 588 height 302
click at [46, 52] on div "Edit Secured Claim × Creditor * [PERSON_NAME] Trailer State [US_STATE] AK AR AZ…" at bounding box center [294, 151] width 588 height 302
click at [461, 21] on button "×" at bounding box center [460, 18] width 4 height 8
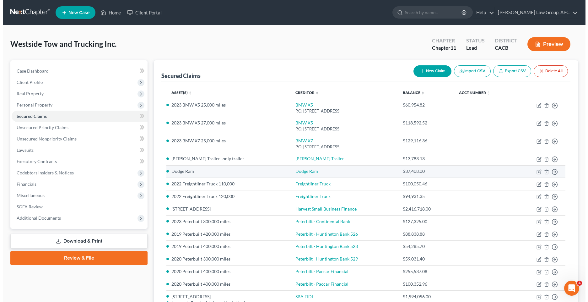
scroll to position [0, 0]
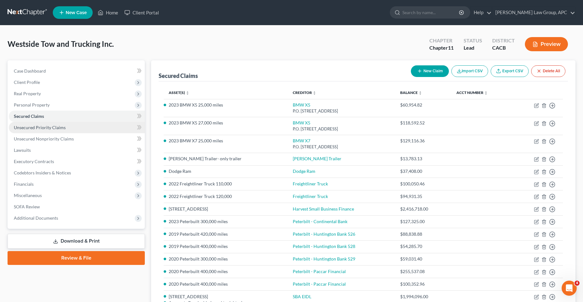
click at [36, 127] on span "Unsecured Priority Claims" at bounding box center [40, 127] width 52 height 5
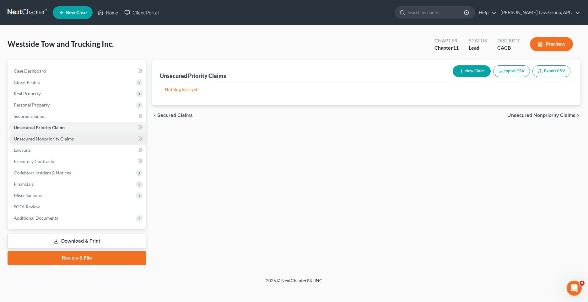
click at [41, 141] on link "Unsecured Nonpriority Claims" at bounding box center [77, 138] width 137 height 11
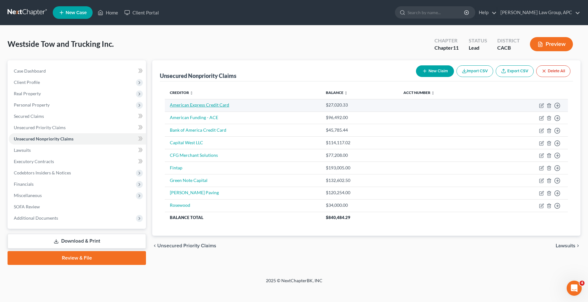
click at [191, 106] on link "American Express Credit Card" at bounding box center [199, 104] width 59 height 5
select select "2"
